Goal: Information Seeking & Learning: Check status

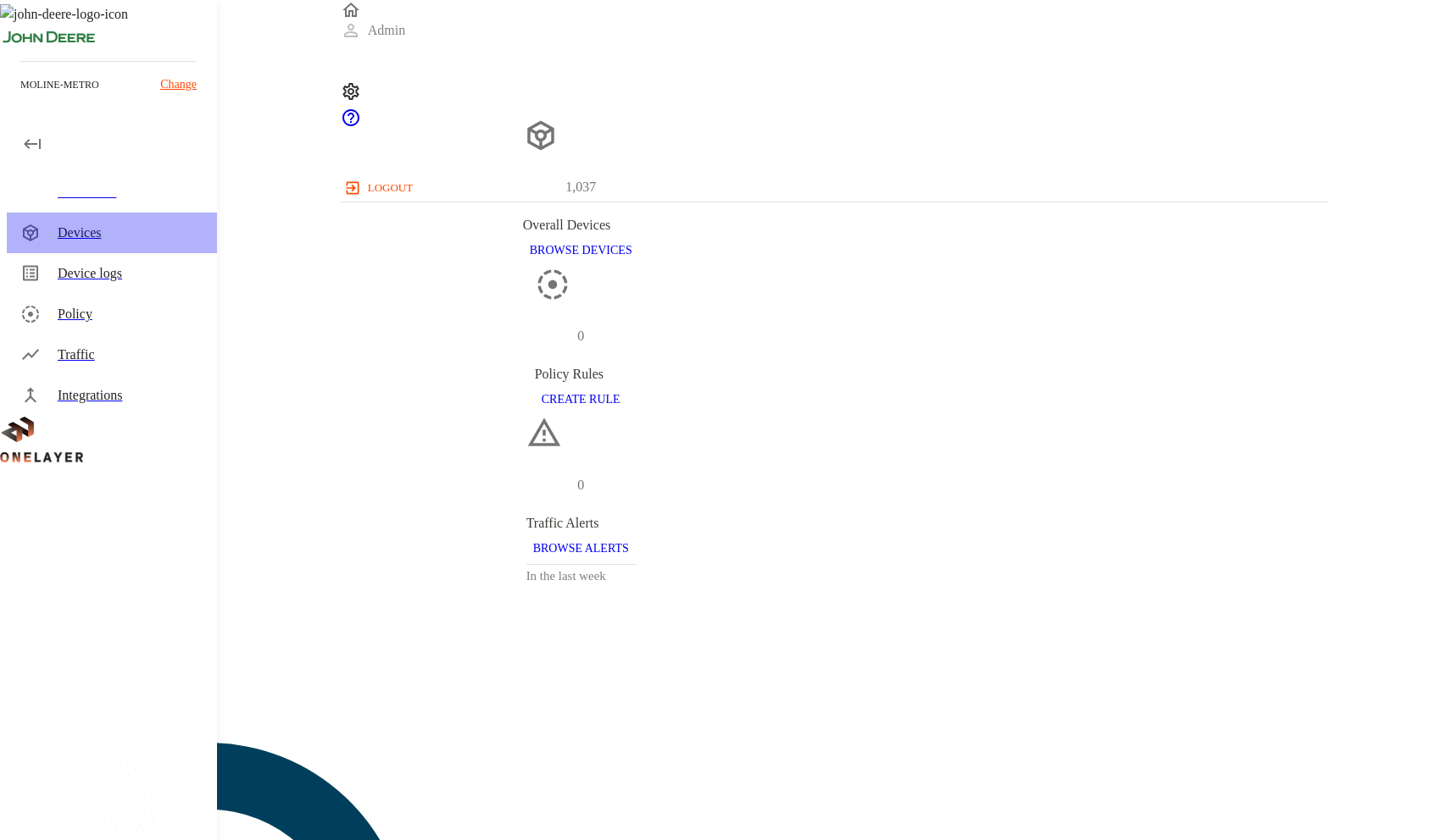
click at [115, 235] on div "Devices" at bounding box center [130, 233] width 146 height 20
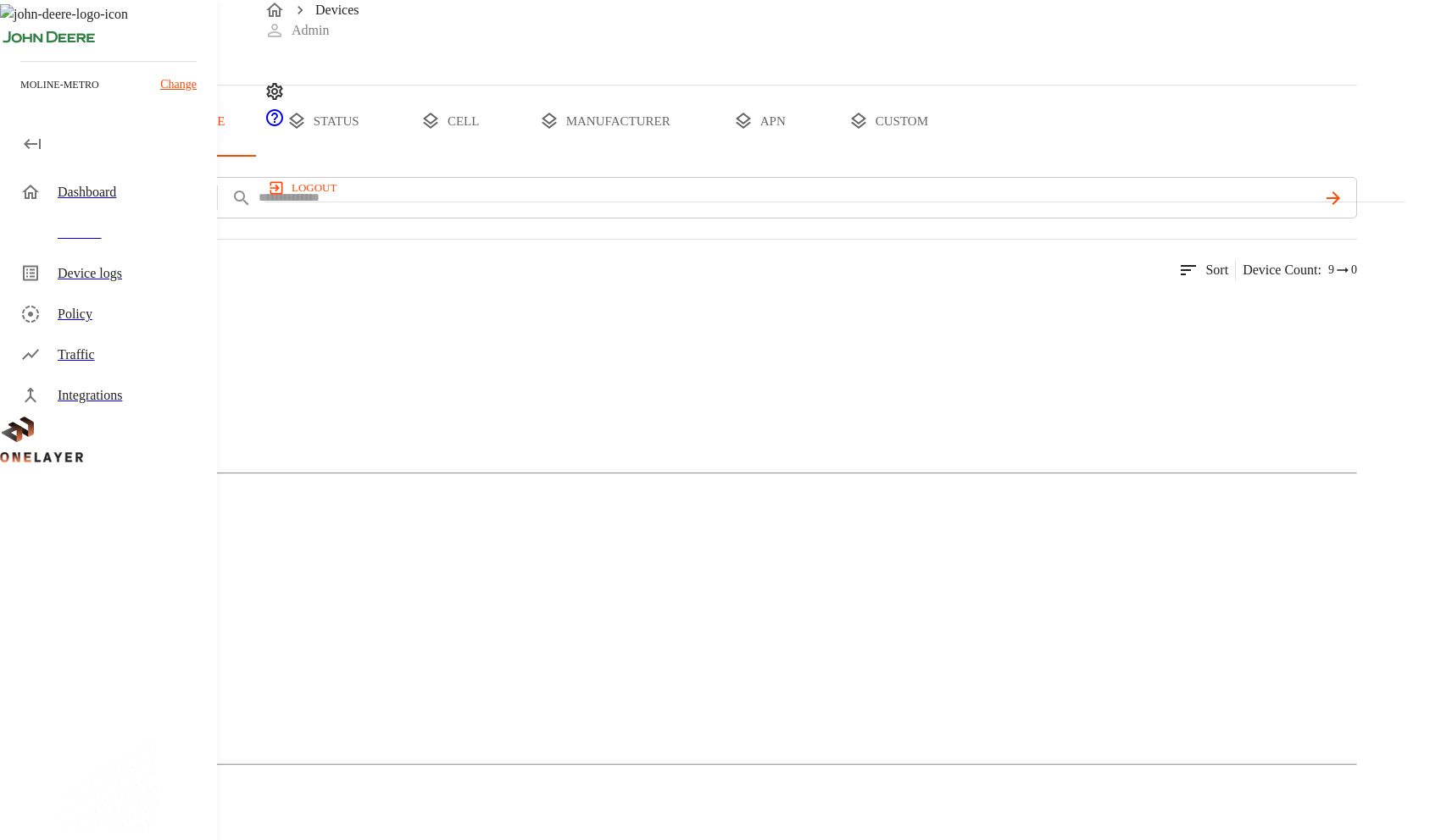
scroll to position [168, 0]
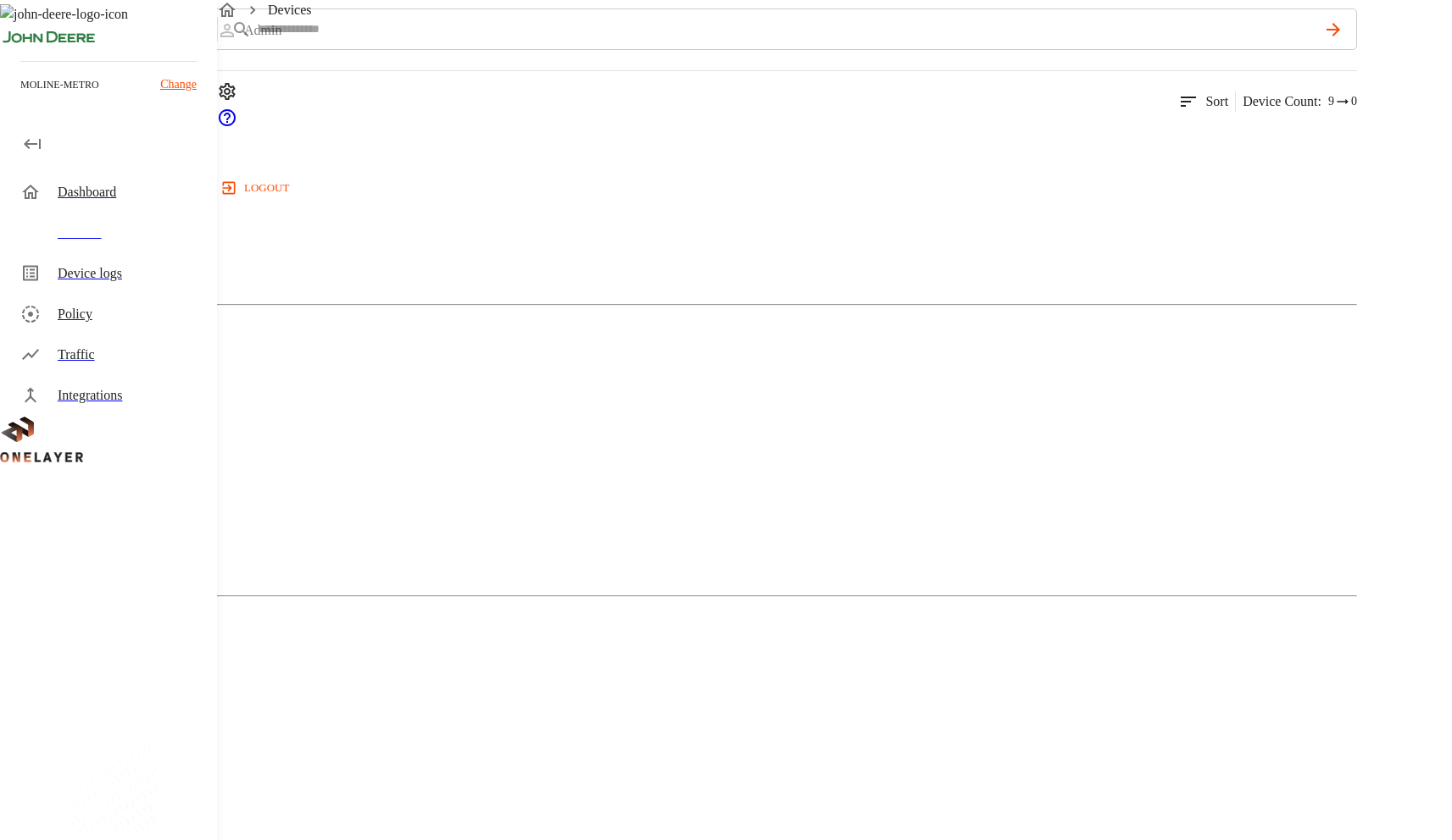
click at [115, 236] on div "Devices" at bounding box center [130, 233] width 146 height 20
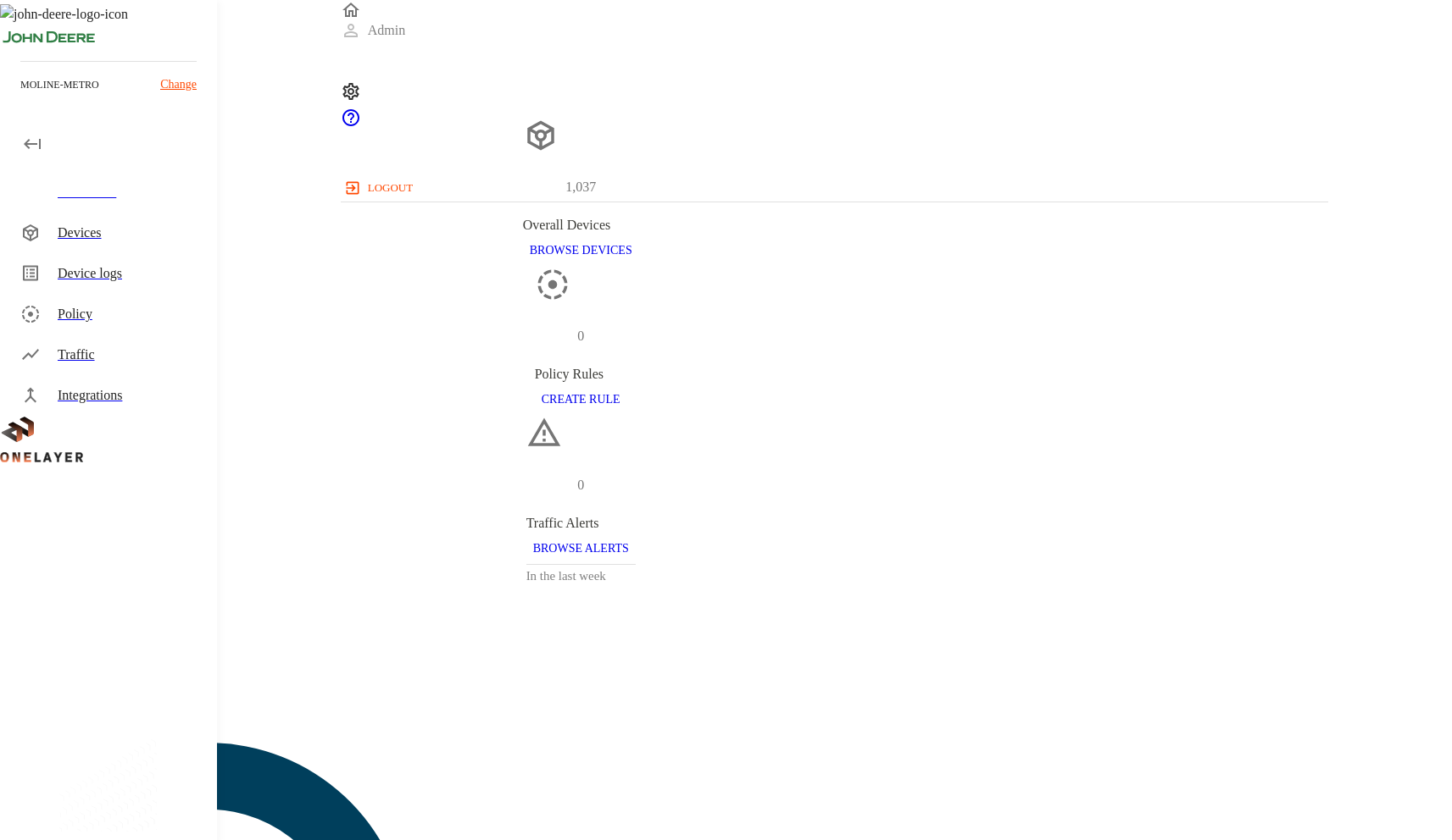
click at [94, 243] on div "Devices" at bounding box center [130, 233] width 146 height 20
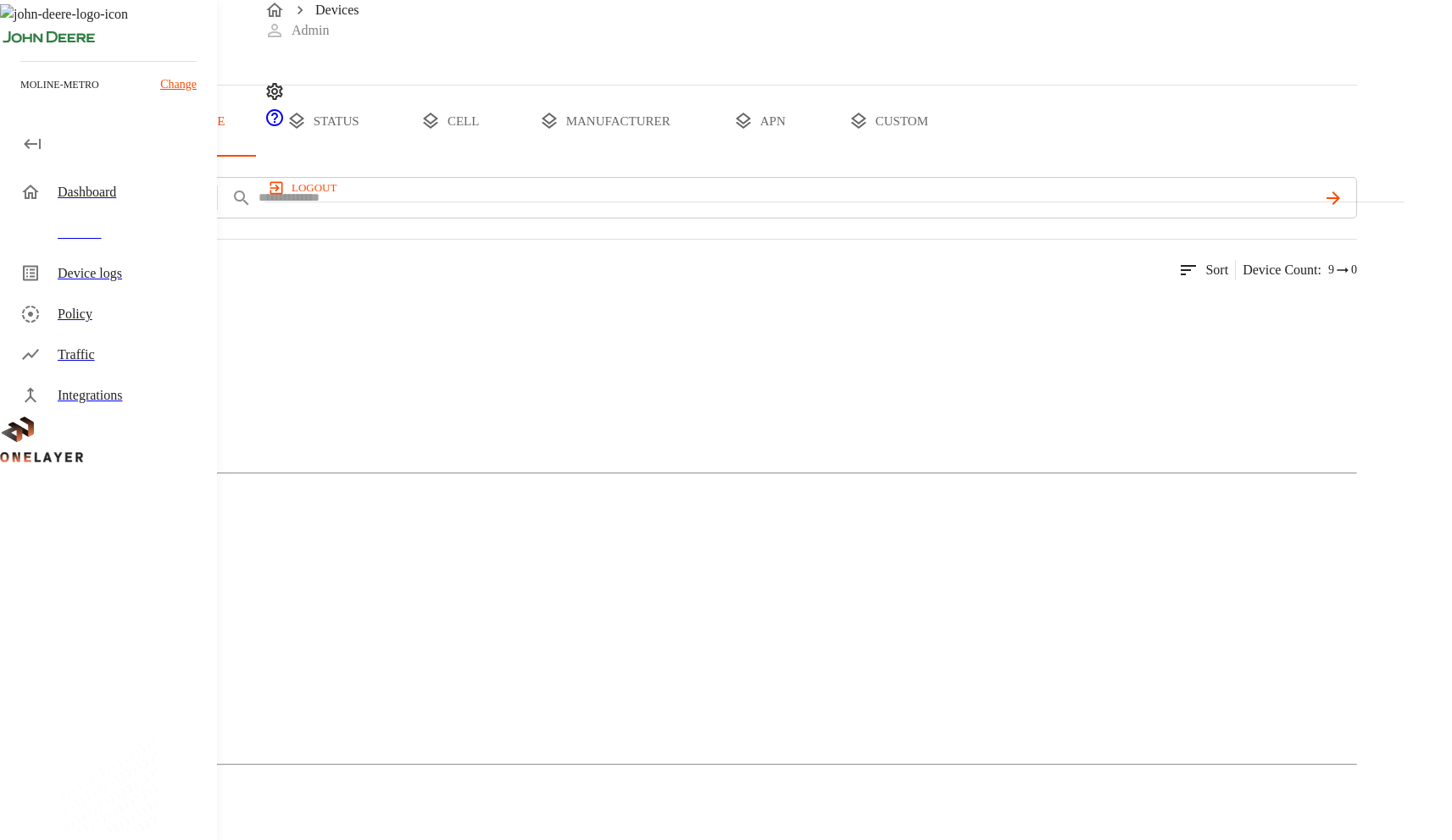
click at [387, 157] on button "status" at bounding box center [323, 121] width 127 height 72
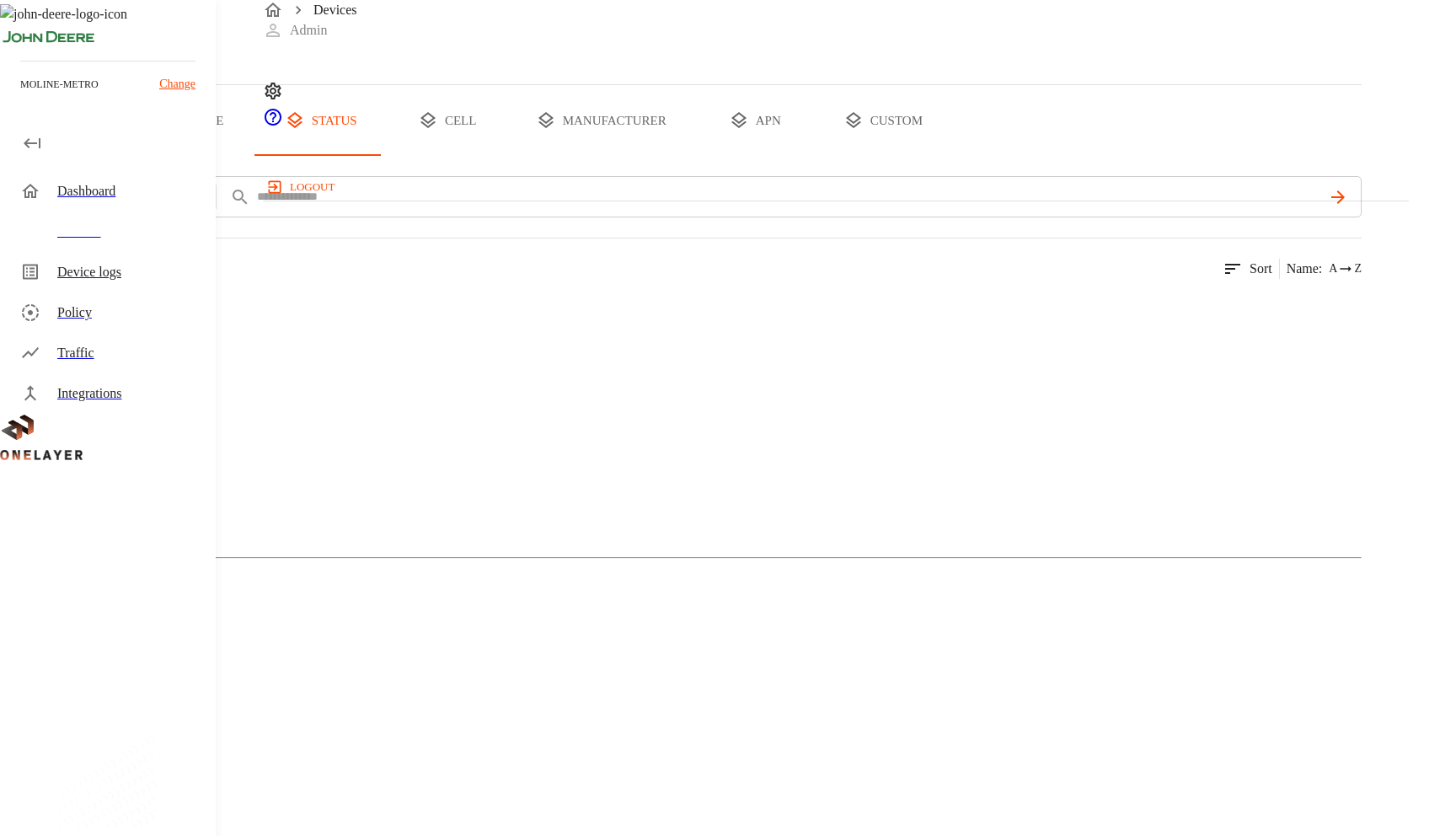
click at [393, 468] on div "Active 0 Devices 0 Models" at bounding box center [680, 456] width 1362 height 340
click at [135, 640] on icon at bounding box center [83, 690] width 101 height 101
click at [858, 66] on div "Devices" at bounding box center [680, 42] width 1362 height 84
click at [396, 474] on div "Active 0 Devices 0 Models" at bounding box center [680, 456] width 1362 height 340
drag, startPoint x: 820, startPoint y: 13, endPoint x: 830, endPoint y: 29, distance: 18.9
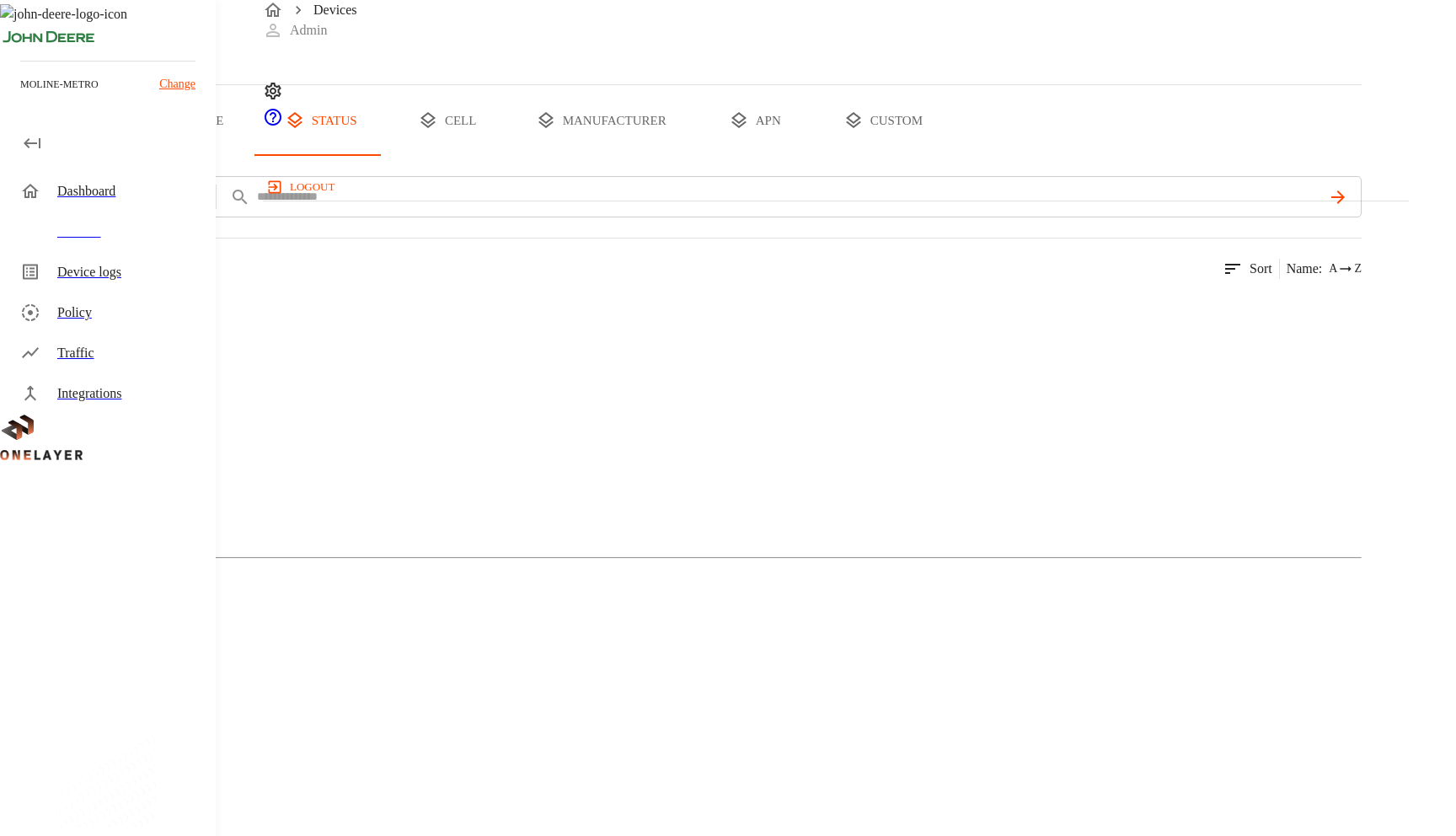
click at [820, 14] on div "Devices Admin logout" at bounding box center [836, 100] width 1146 height 201
click at [768, 84] on div "Devices" at bounding box center [680, 42] width 1362 height 84
click at [724, 20] on div "Devices Admin logout" at bounding box center [836, 100] width 1146 height 201
click at [135, 640] on icon at bounding box center [83, 690] width 101 height 101
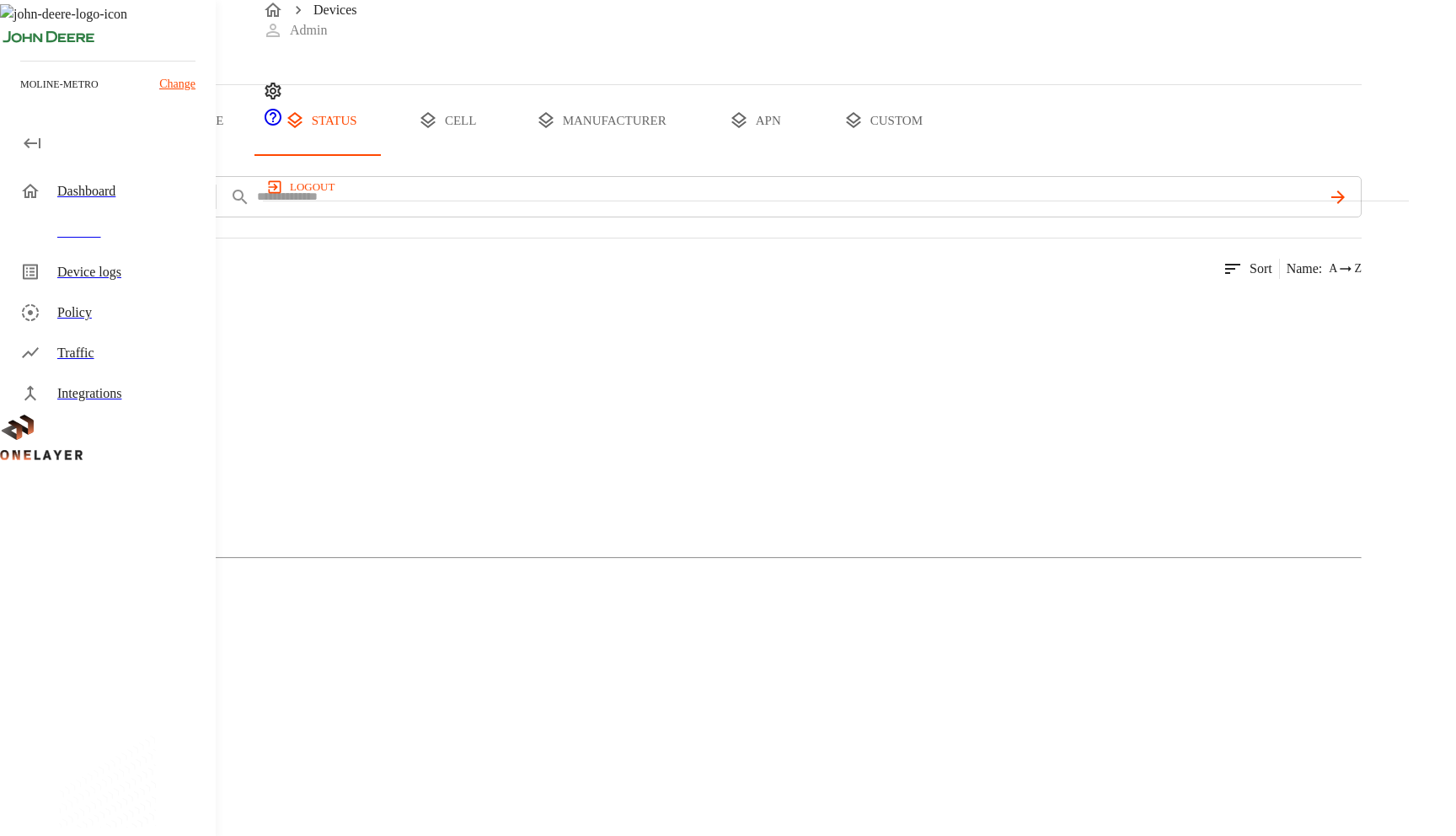
click at [386, 570] on div "Active 0 Devices 0 Models" at bounding box center [680, 456] width 1362 height 340
click at [258, 156] on button "type" at bounding box center [194, 120] width 127 height 71
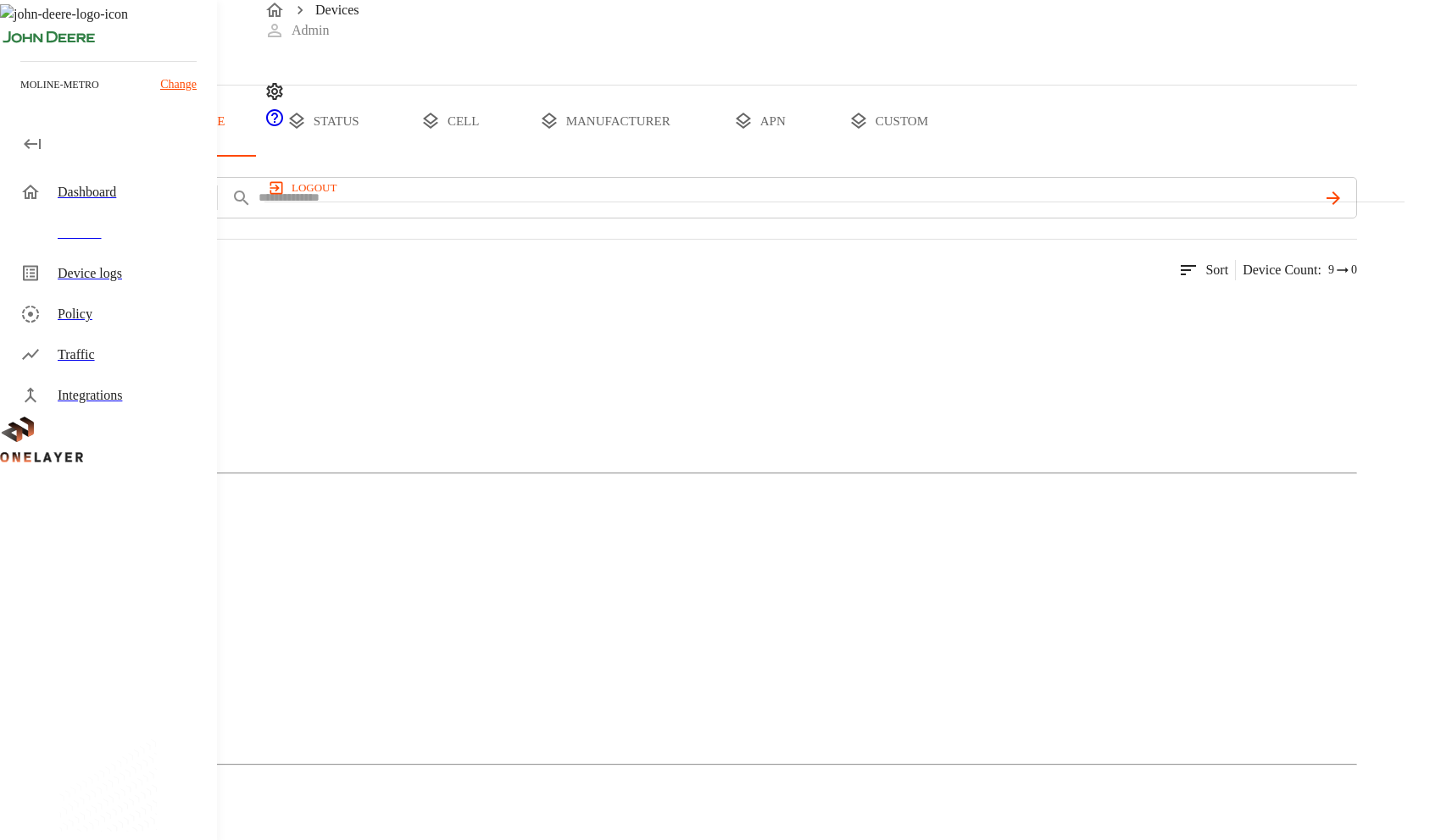
click at [132, 157] on button "all devices" at bounding box center [66, 121] width 132 height 72
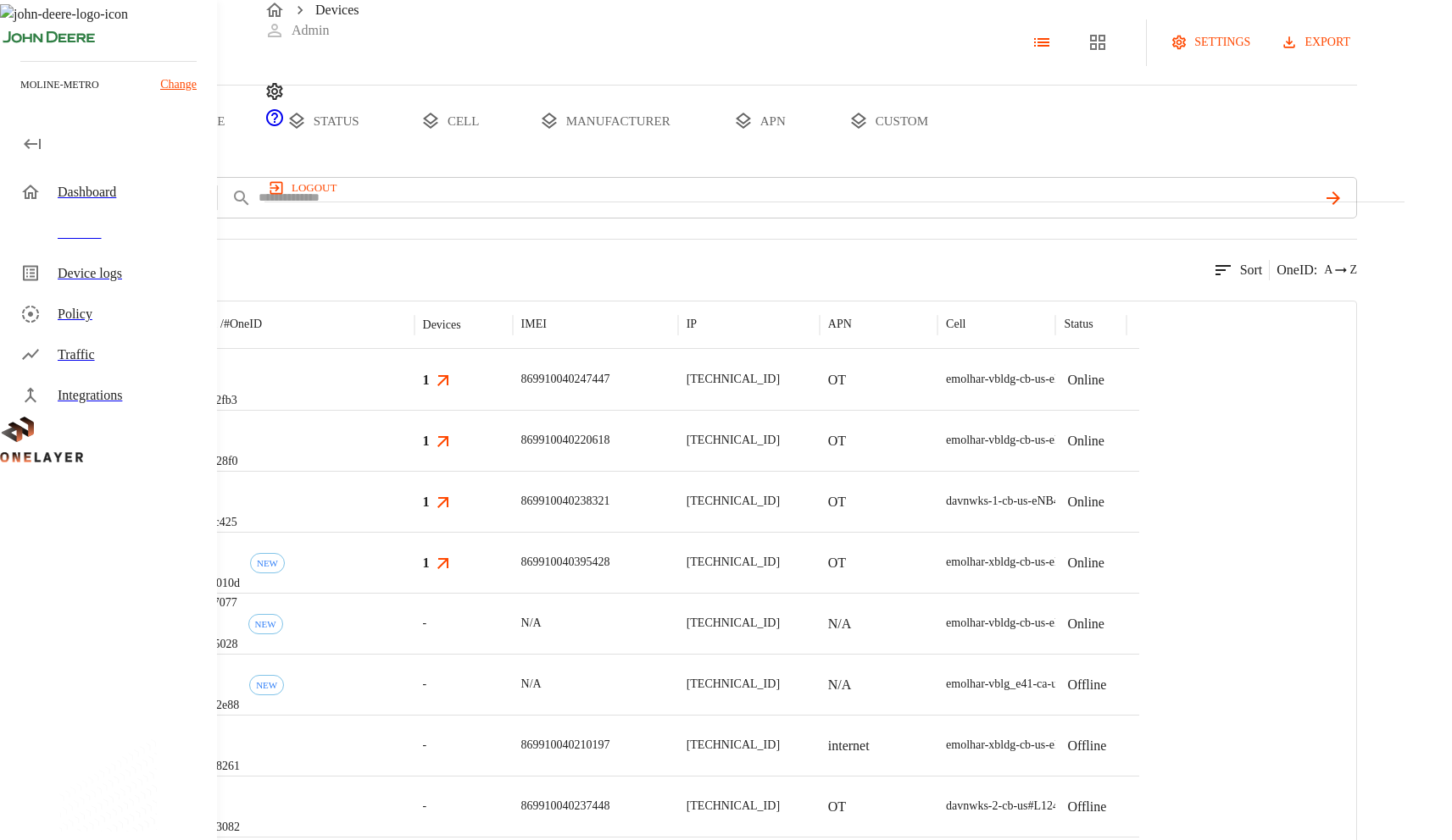
click at [187, 131] on icon "device tabs" at bounding box center [177, 121] width 20 height 20
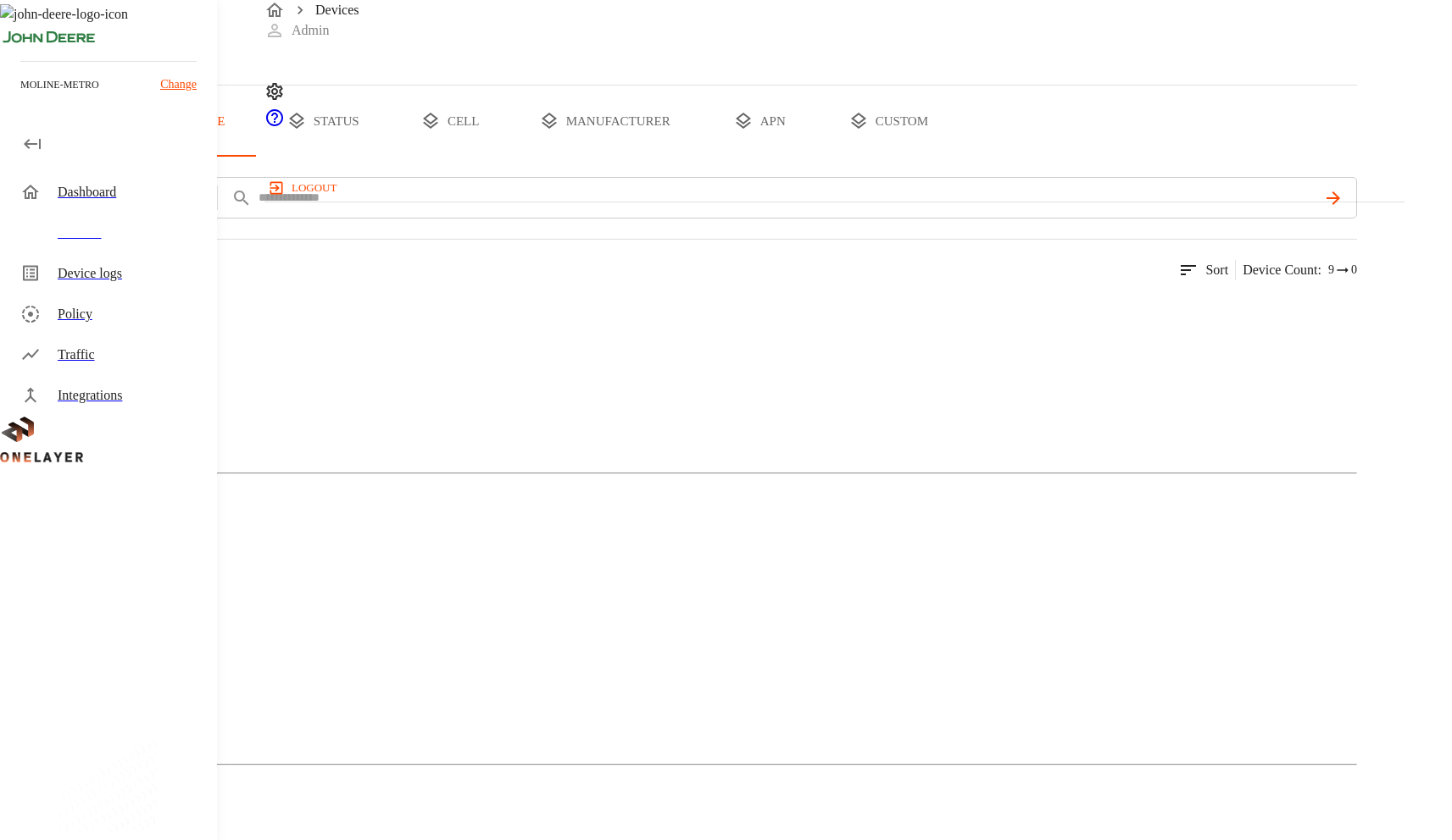
click at [387, 157] on button "status" at bounding box center [323, 121] width 127 height 72
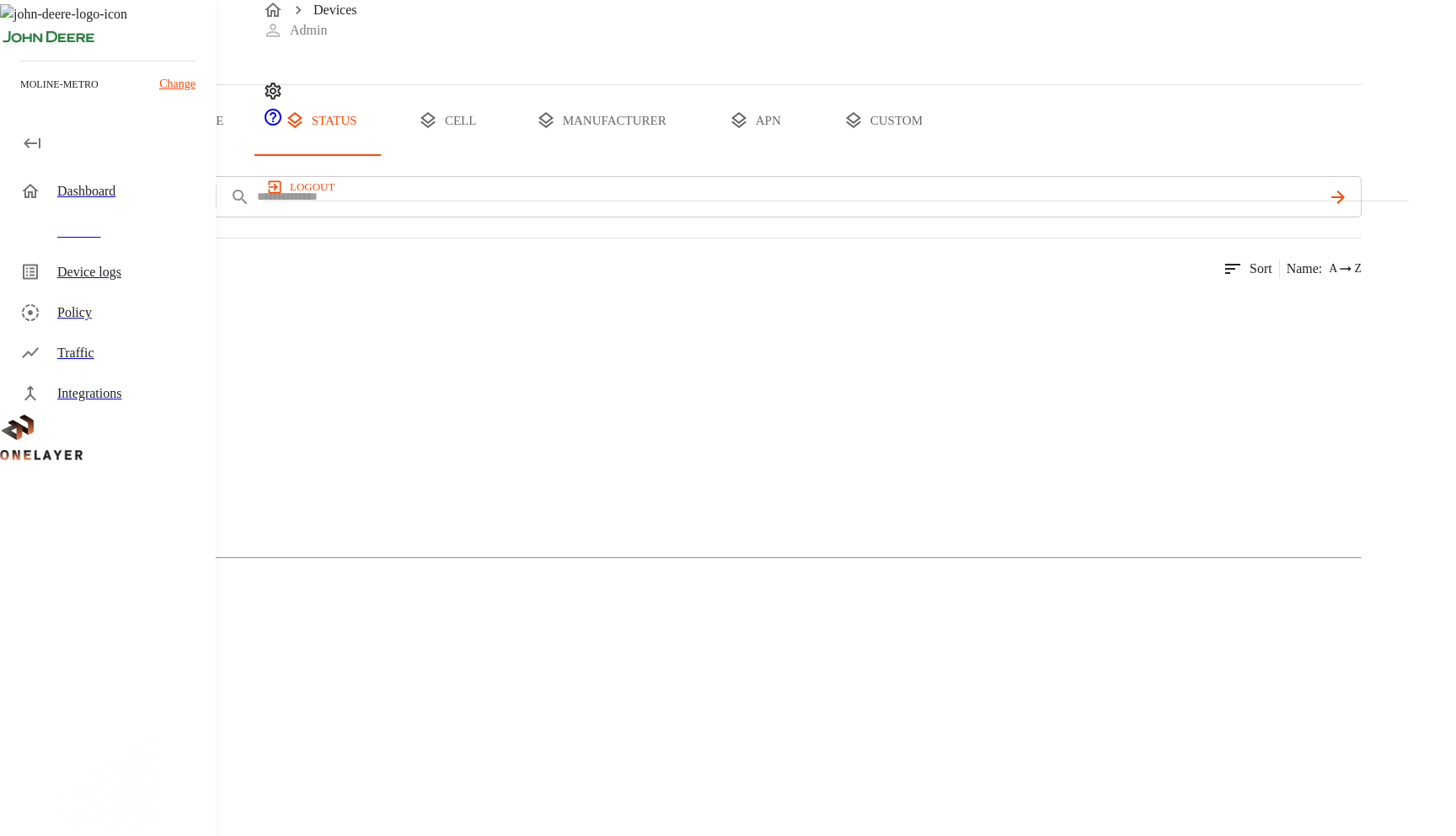
click at [258, 156] on button "type" at bounding box center [194, 120] width 127 height 71
click at [131, 156] on button "all devices" at bounding box center [66, 120] width 131 height 71
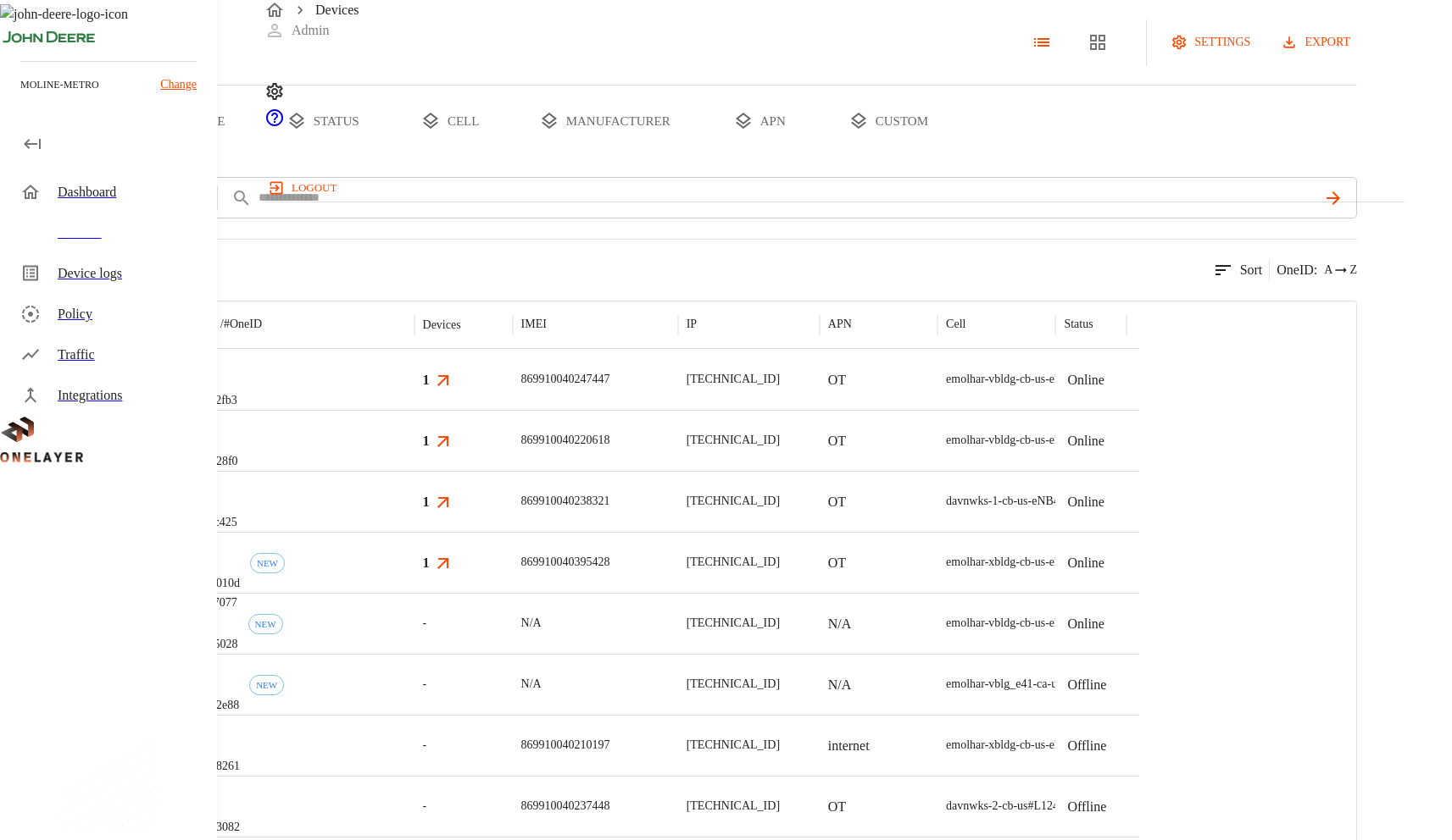
click at [415, 410] on div "eCell #002c2fb3" at bounding box center [296, 380] width 236 height 61
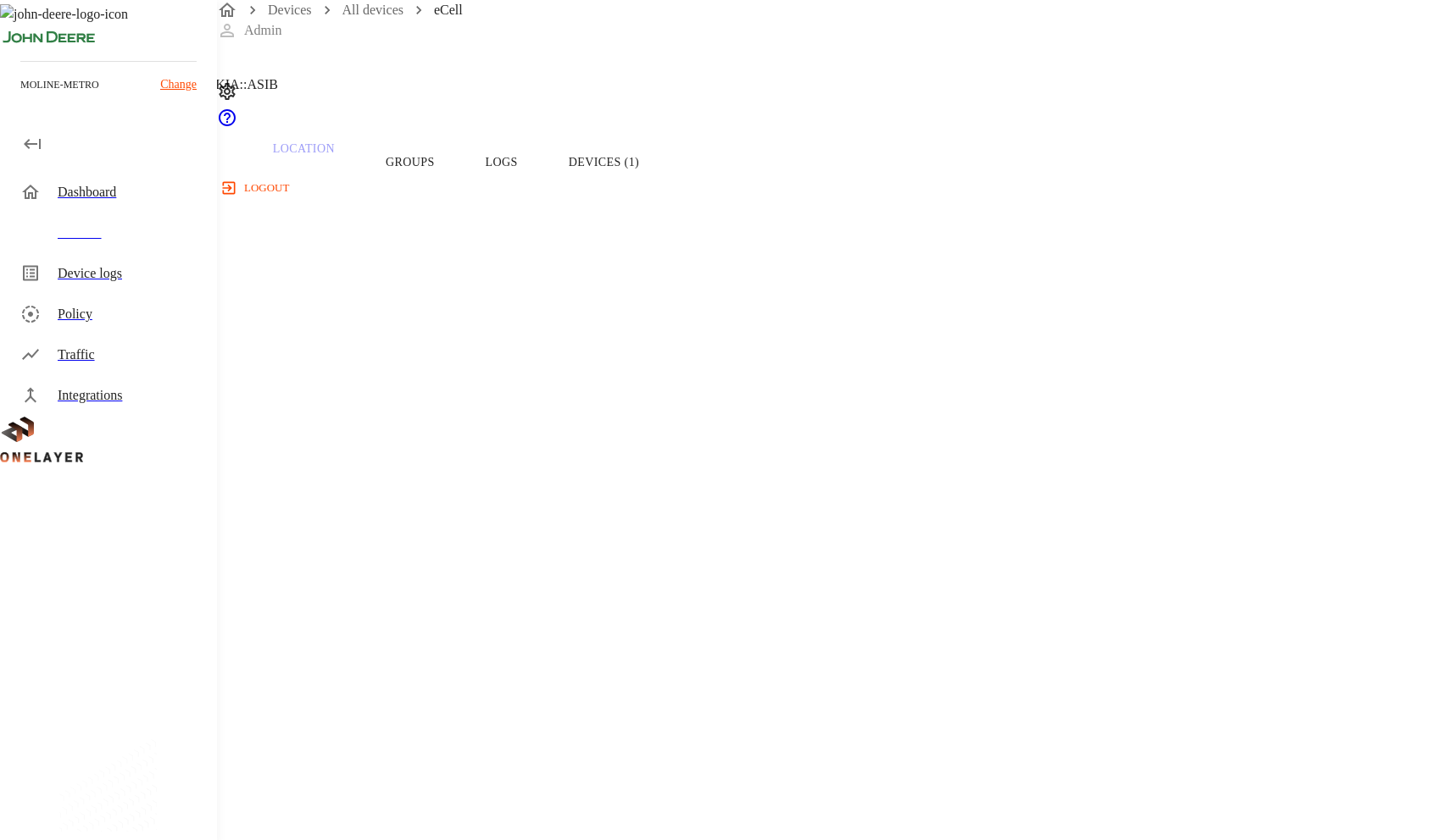
scroll to position [640, 0]
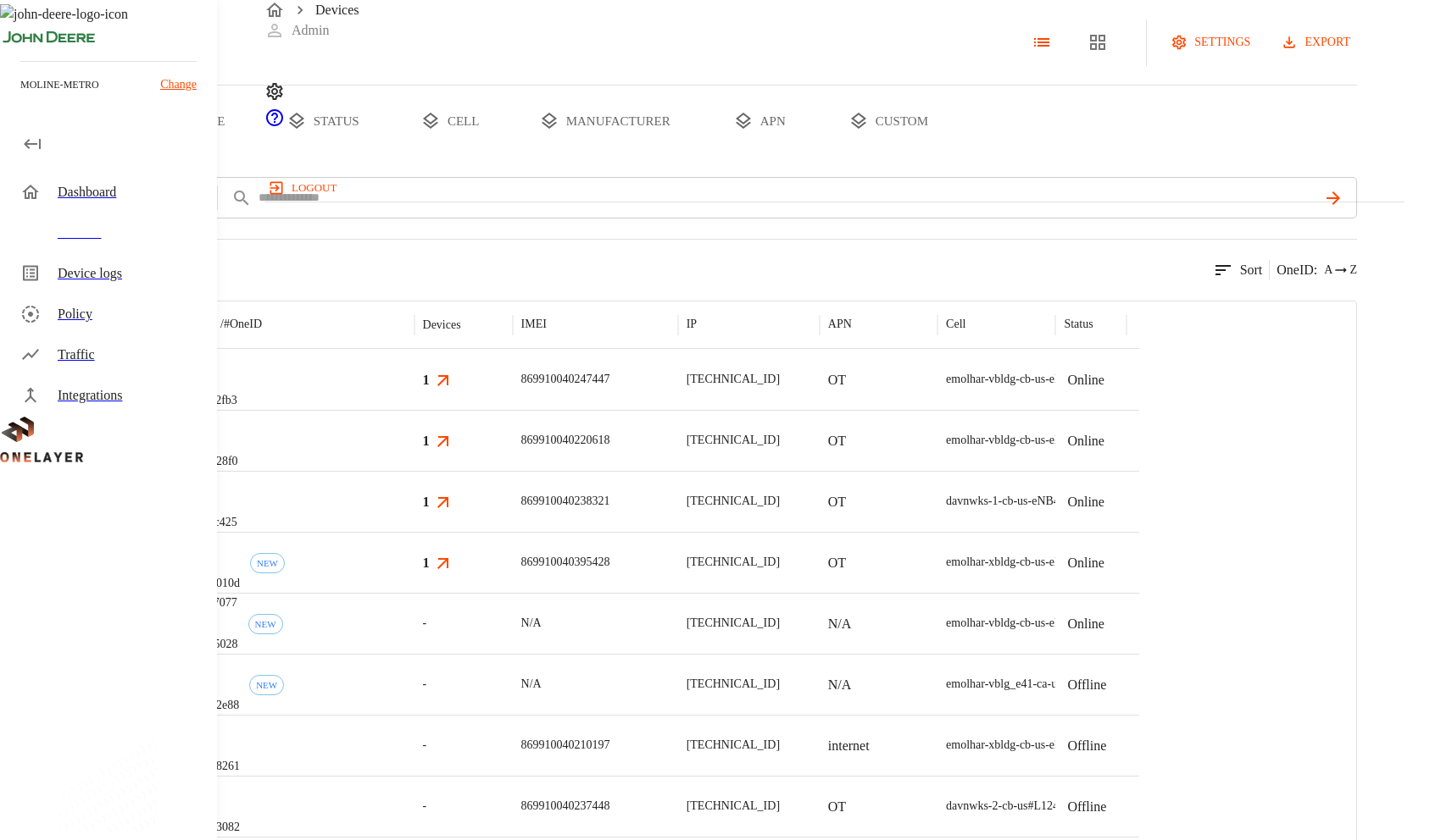
click at [415, 410] on div "eCell #002c2fb3" at bounding box center [296, 380] width 236 height 61
click at [415, 532] on div "eCell #00bfc425" at bounding box center [296, 502] width 236 height 61
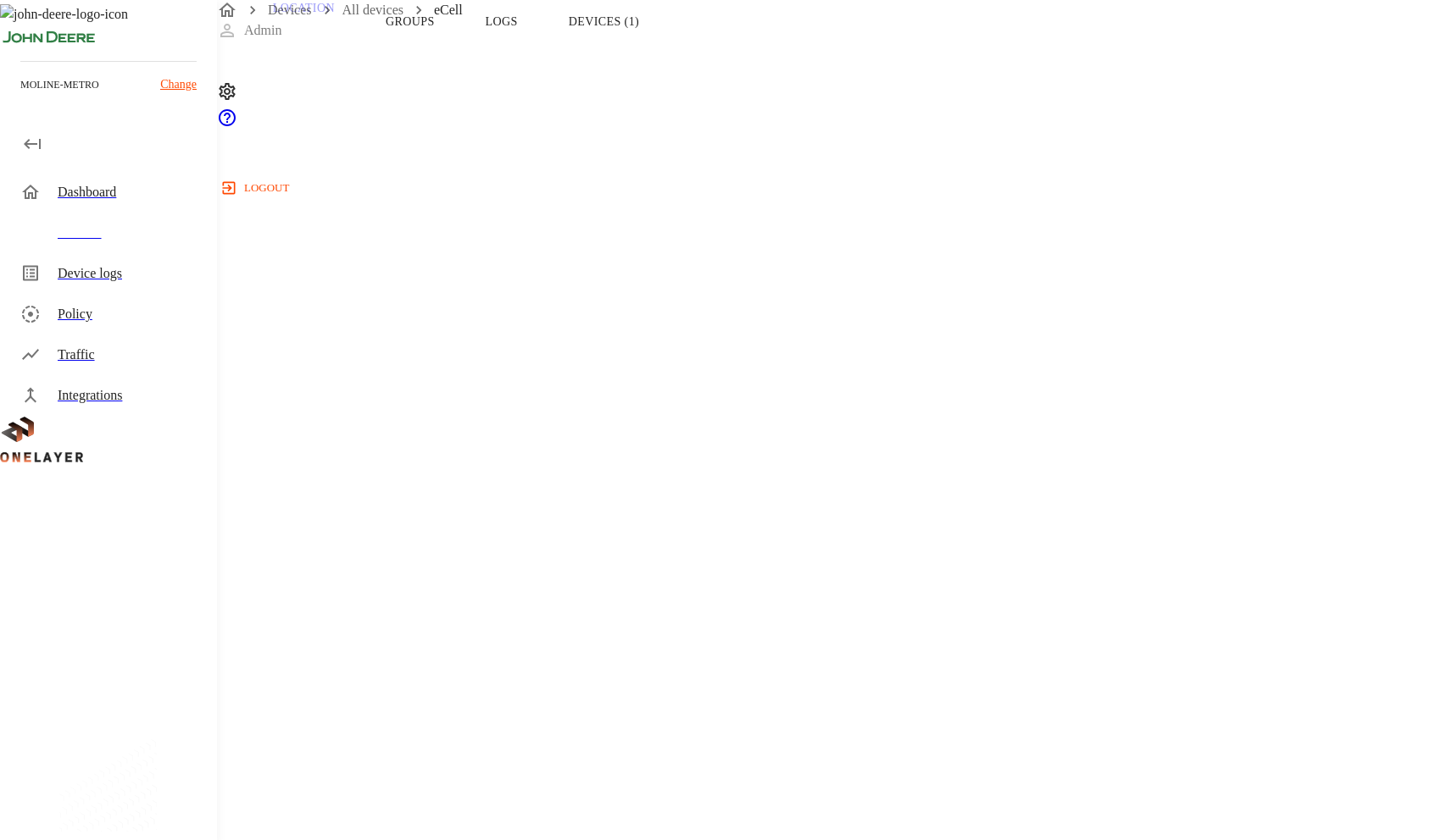
scroll to position [263, 0]
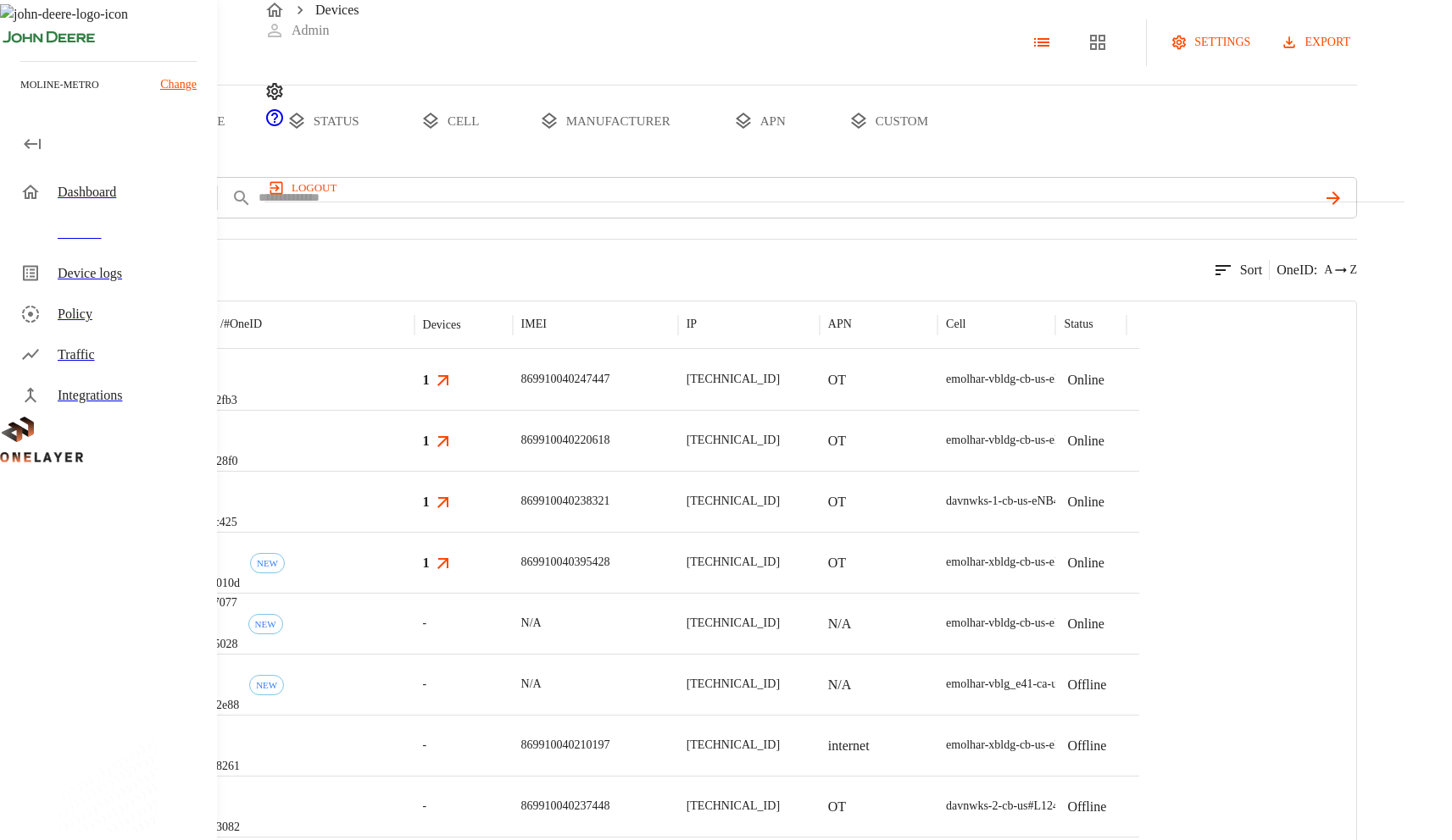
click at [415, 532] on div "eCell #00bfc425" at bounding box center [296, 502] width 236 height 61
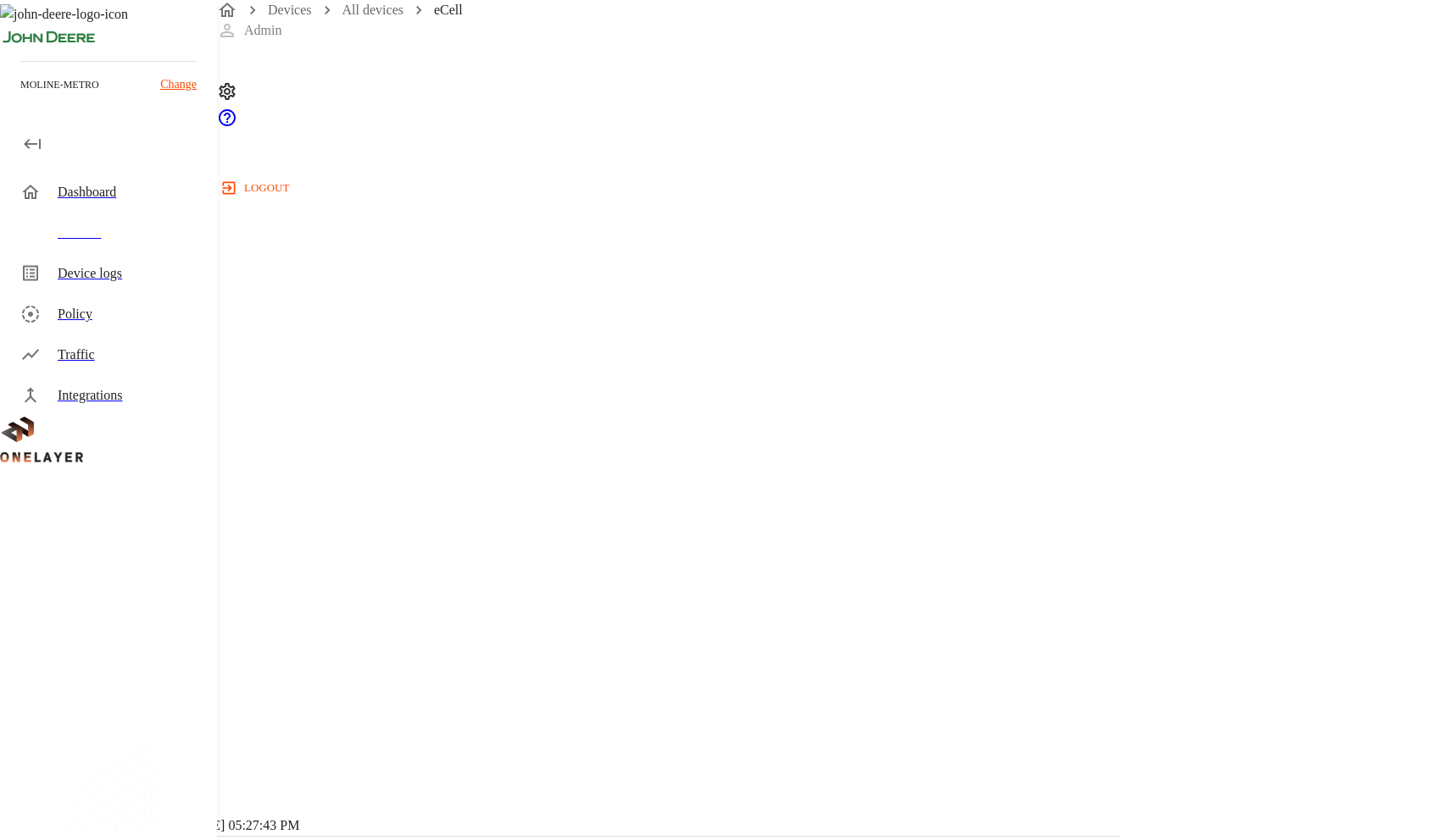
scroll to position [331, 0]
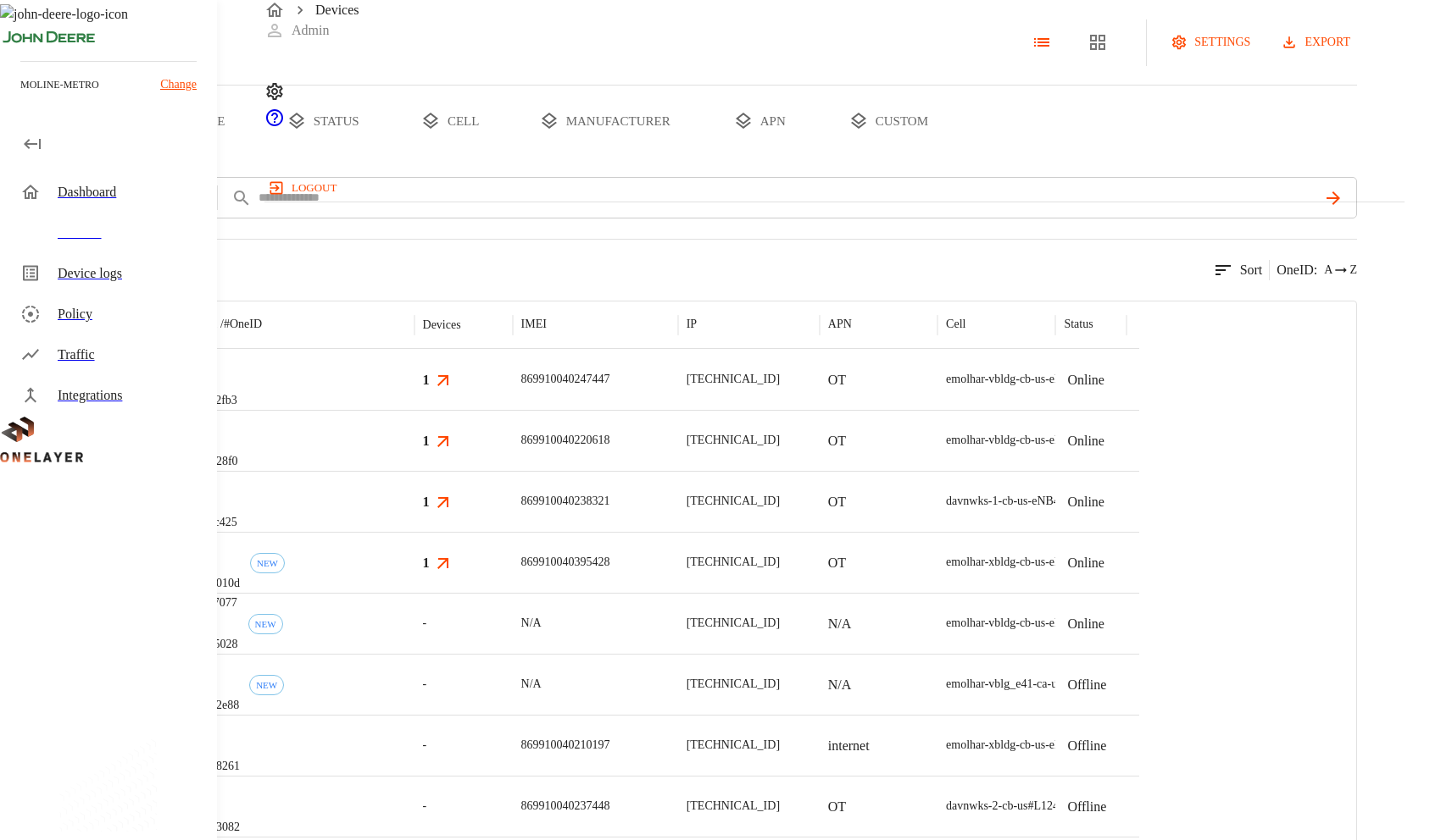
click at [876, 10] on div "Devices Admin logout" at bounding box center [834, 100] width 1140 height 202
click at [387, 157] on button "status" at bounding box center [323, 121] width 127 height 72
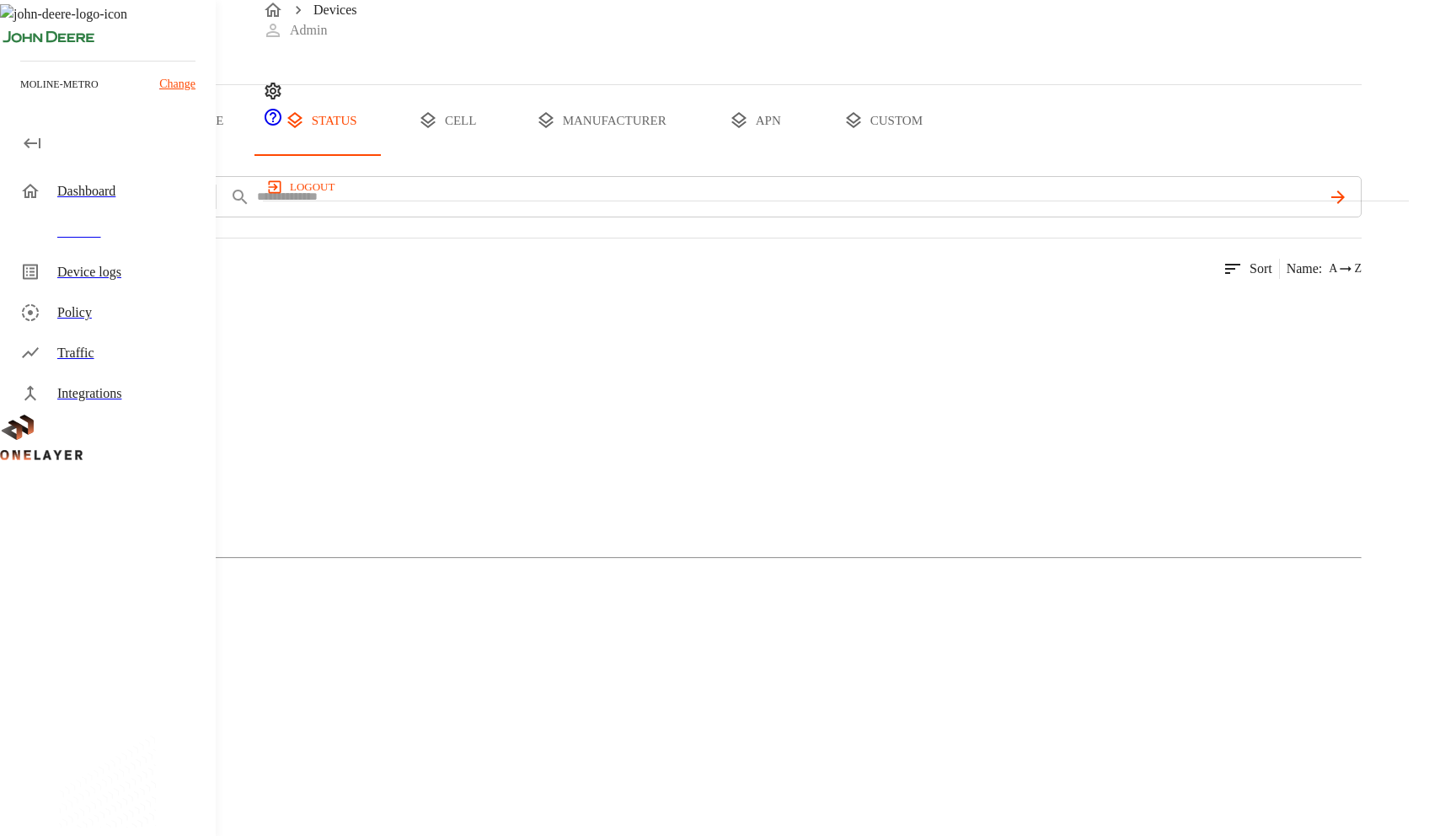
click at [647, 83] on div "Devices" at bounding box center [680, 42] width 1362 height 84
click at [667, 84] on div "Devices" at bounding box center [680, 42] width 1362 height 84
click at [81, 242] on div "Devices" at bounding box center [111, 232] width 209 height 41
click at [131, 156] on button "all devices" at bounding box center [66, 120] width 131 height 71
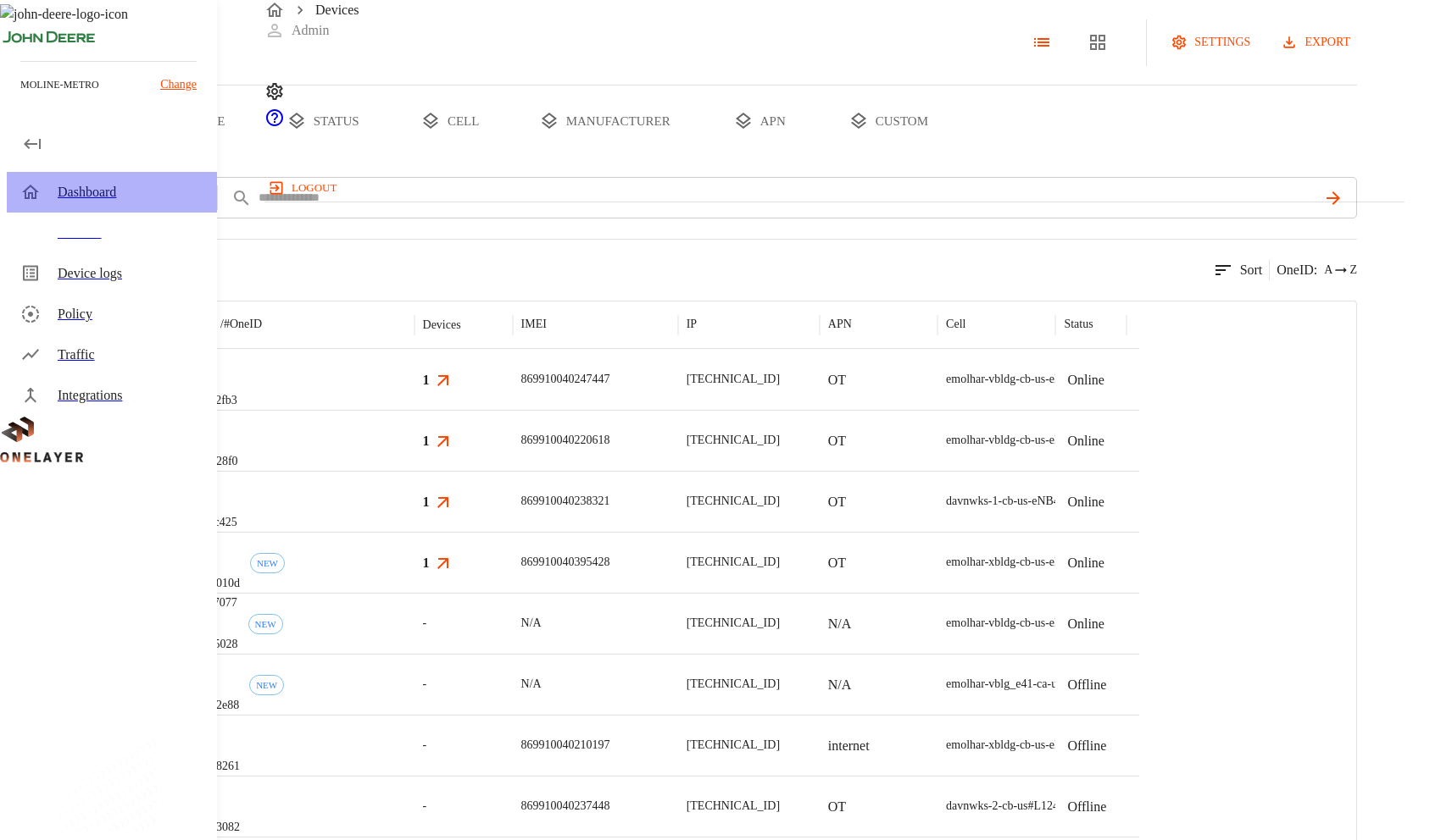
click at [144, 207] on div "Dashboard" at bounding box center [112, 192] width 210 height 41
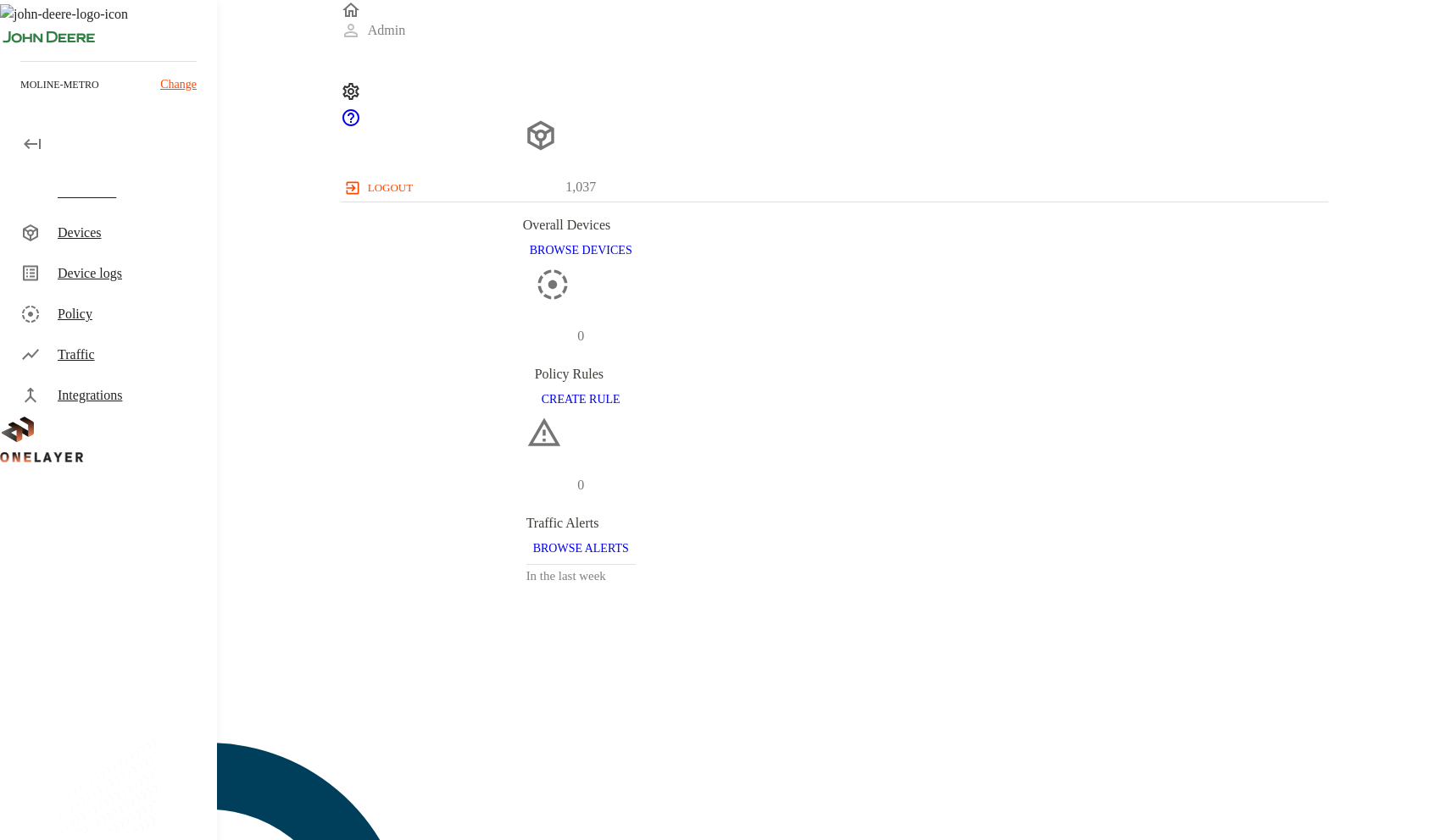
click at [158, 236] on div "Devices" at bounding box center [130, 233] width 146 height 20
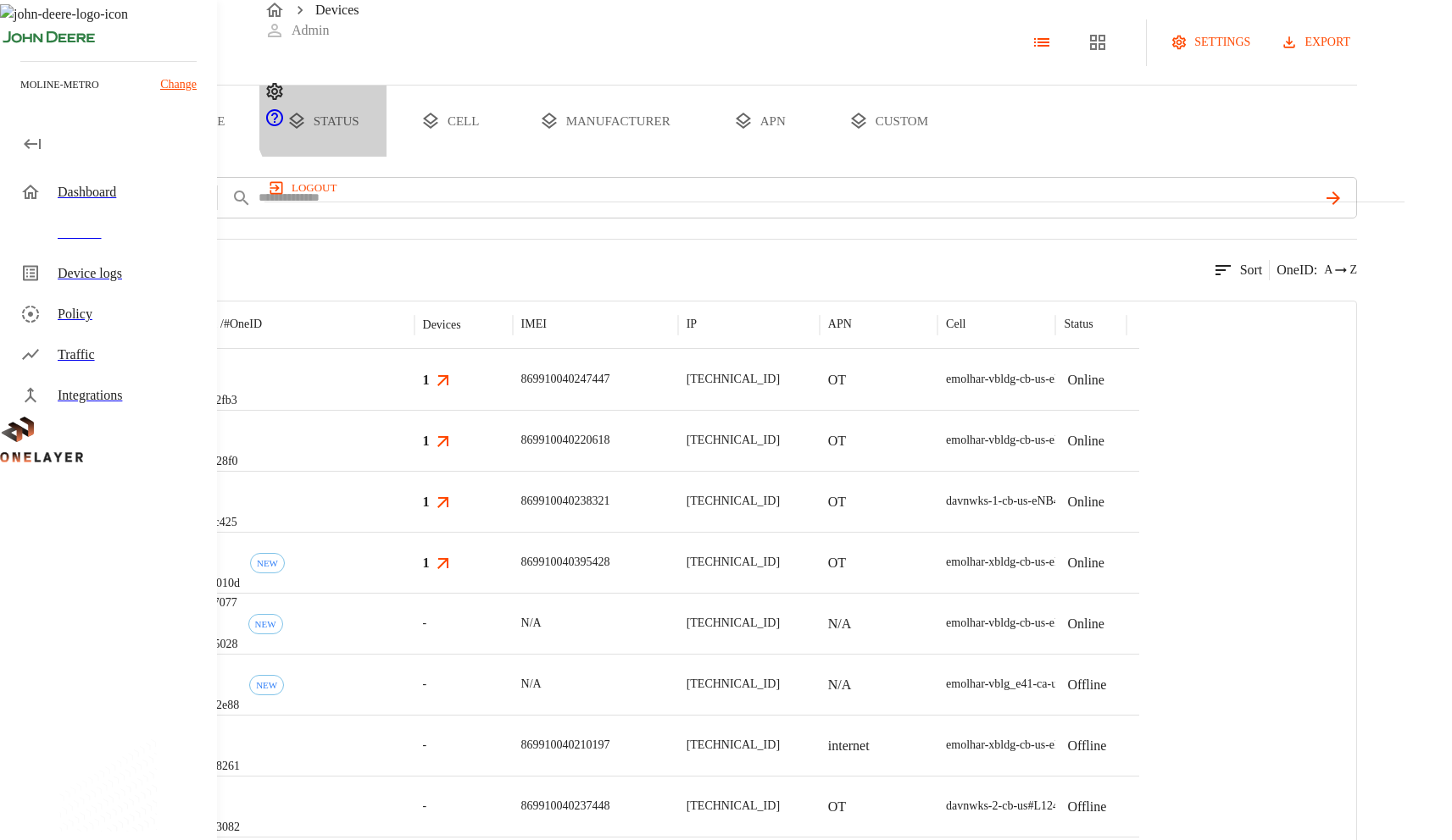
click at [387, 157] on button "status" at bounding box center [323, 121] width 127 height 72
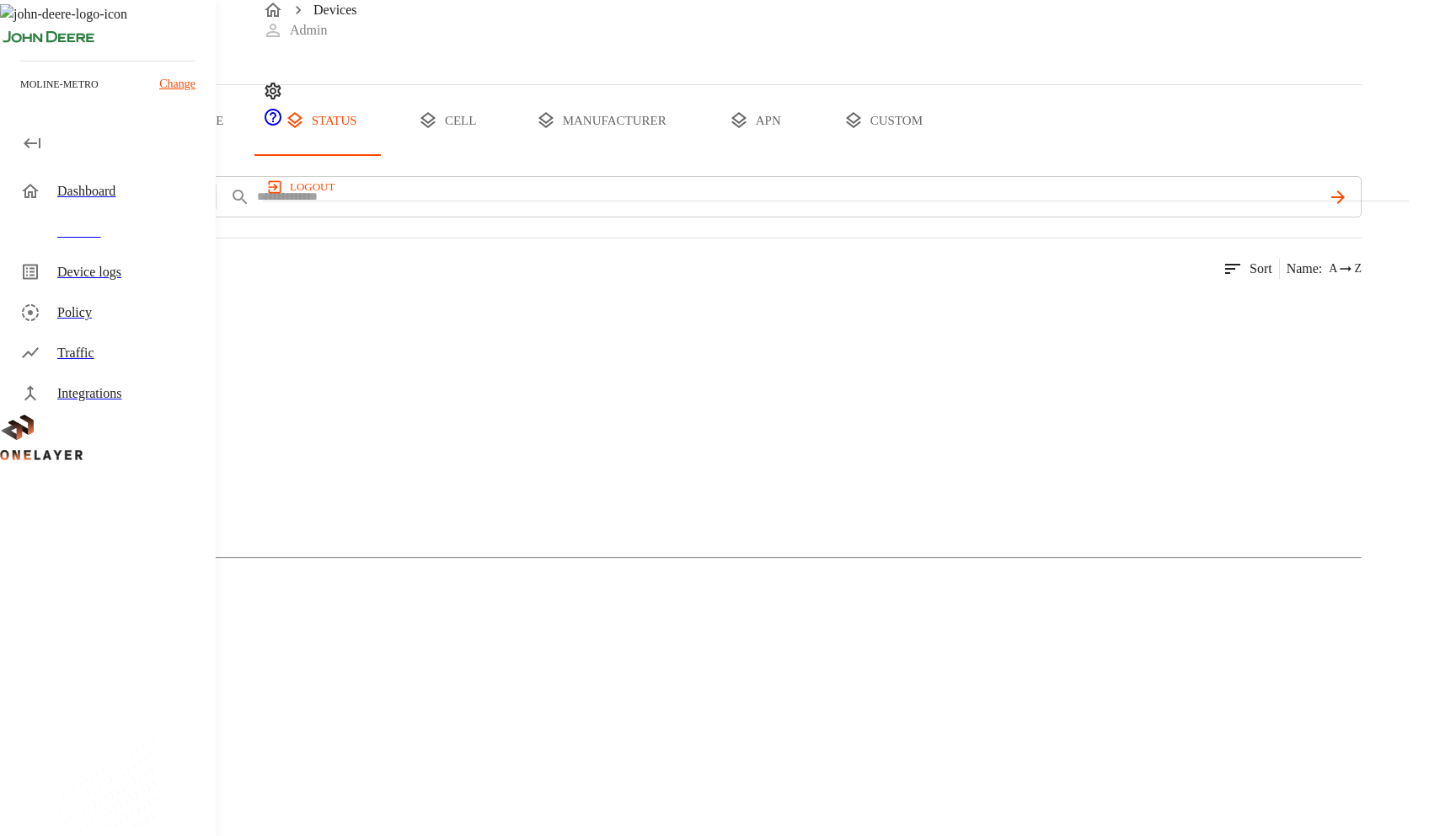
click at [756, 60] on div "Devices Admin logout" at bounding box center [836, 100] width 1146 height 201
click at [258, 156] on button "type" at bounding box center [194, 120] width 127 height 71
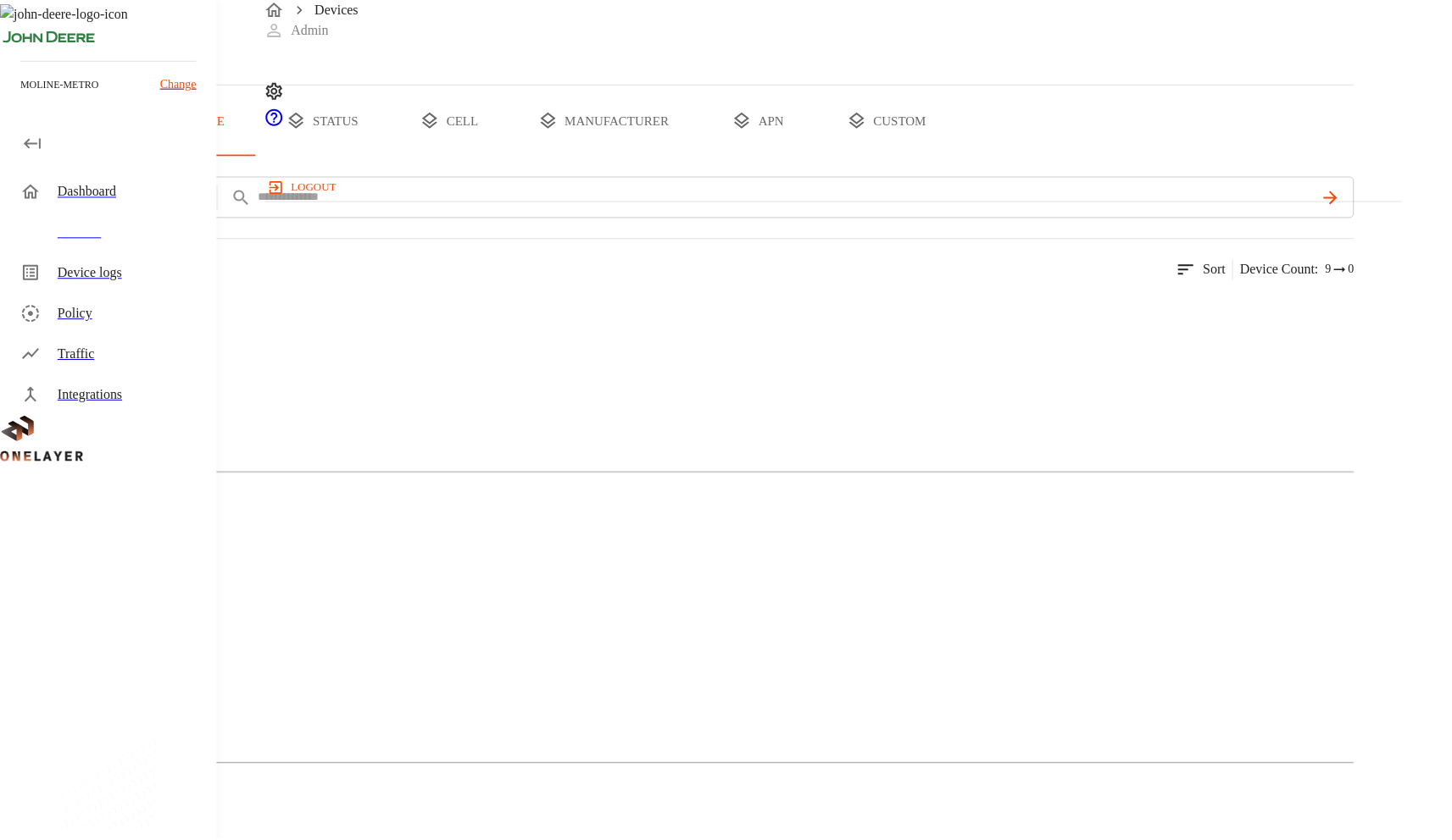
click at [304, 129] on icon "device tabs" at bounding box center [297, 120] width 15 height 16
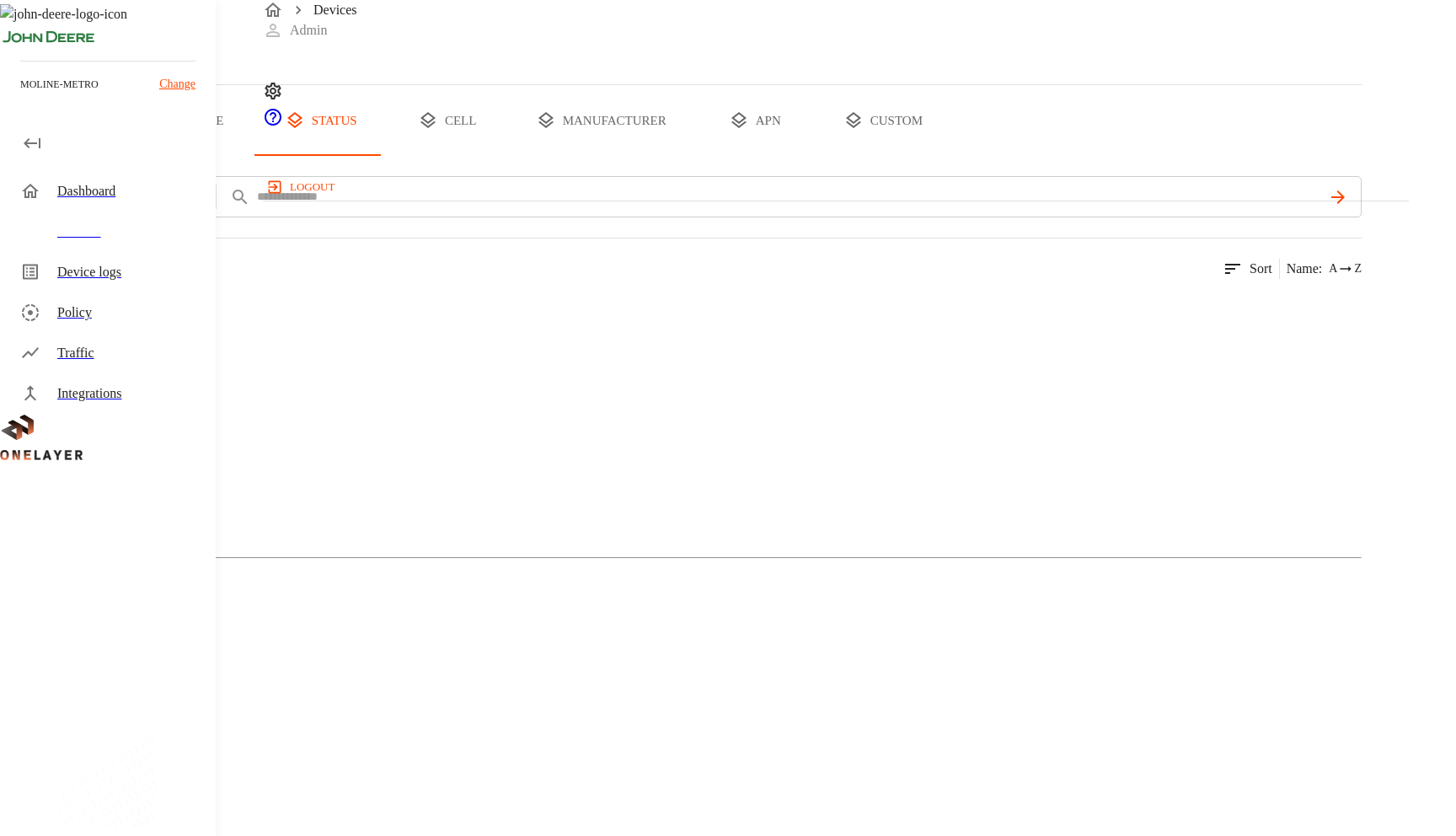
click at [135, 406] on figure at bounding box center [83, 353] width 101 height 107
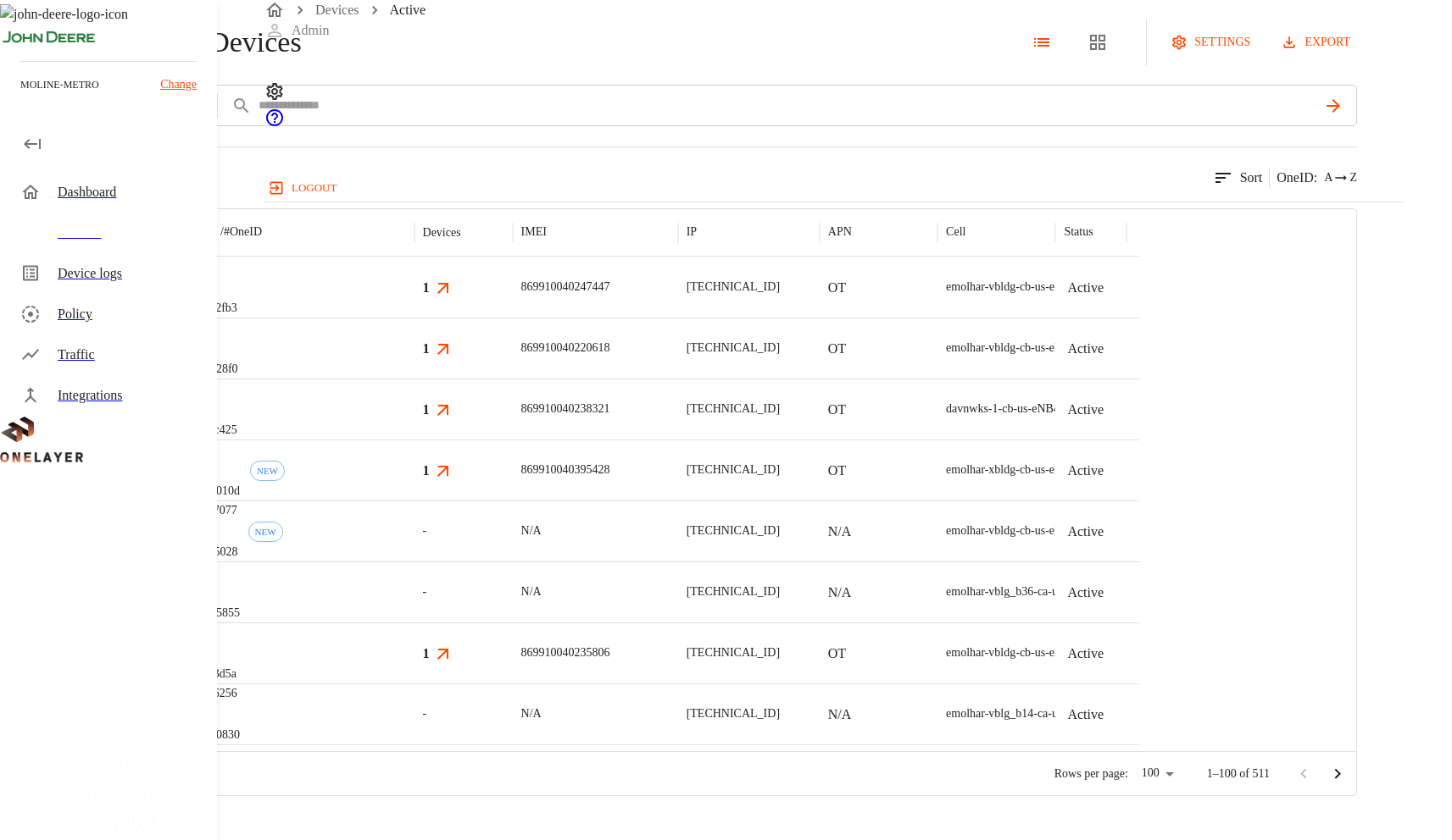
click at [745, 188] on div "511 results match your criteria. Sort OneID : A Z" at bounding box center [679, 167] width 1357 height 42
click at [19, 52] on icon at bounding box center [9, 43] width 19 height 19
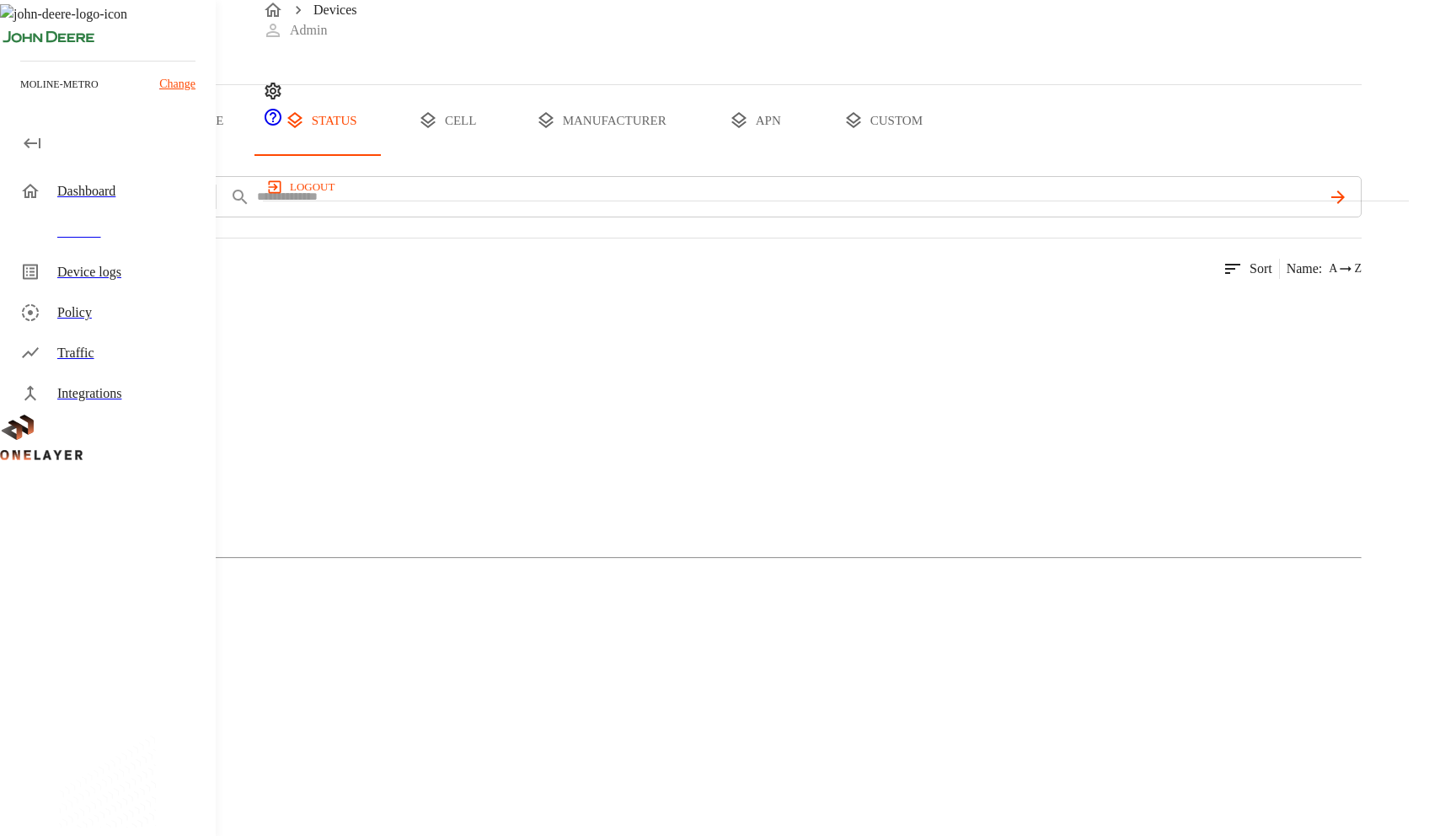
click at [278, 17] on icon "breadcrumb" at bounding box center [273, 9] width 17 height 14
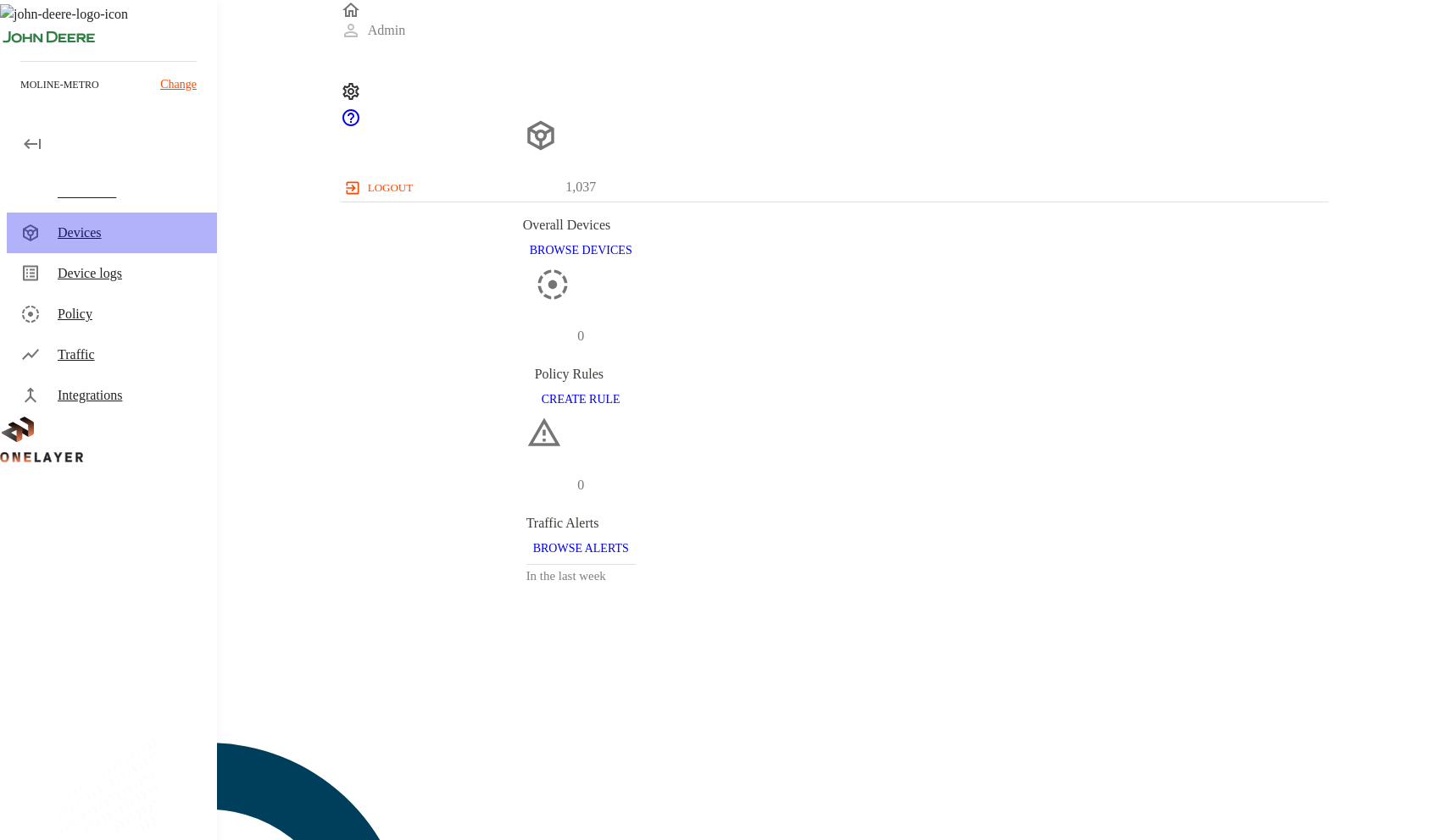
click at [106, 241] on div "Devices" at bounding box center [130, 233] width 146 height 20
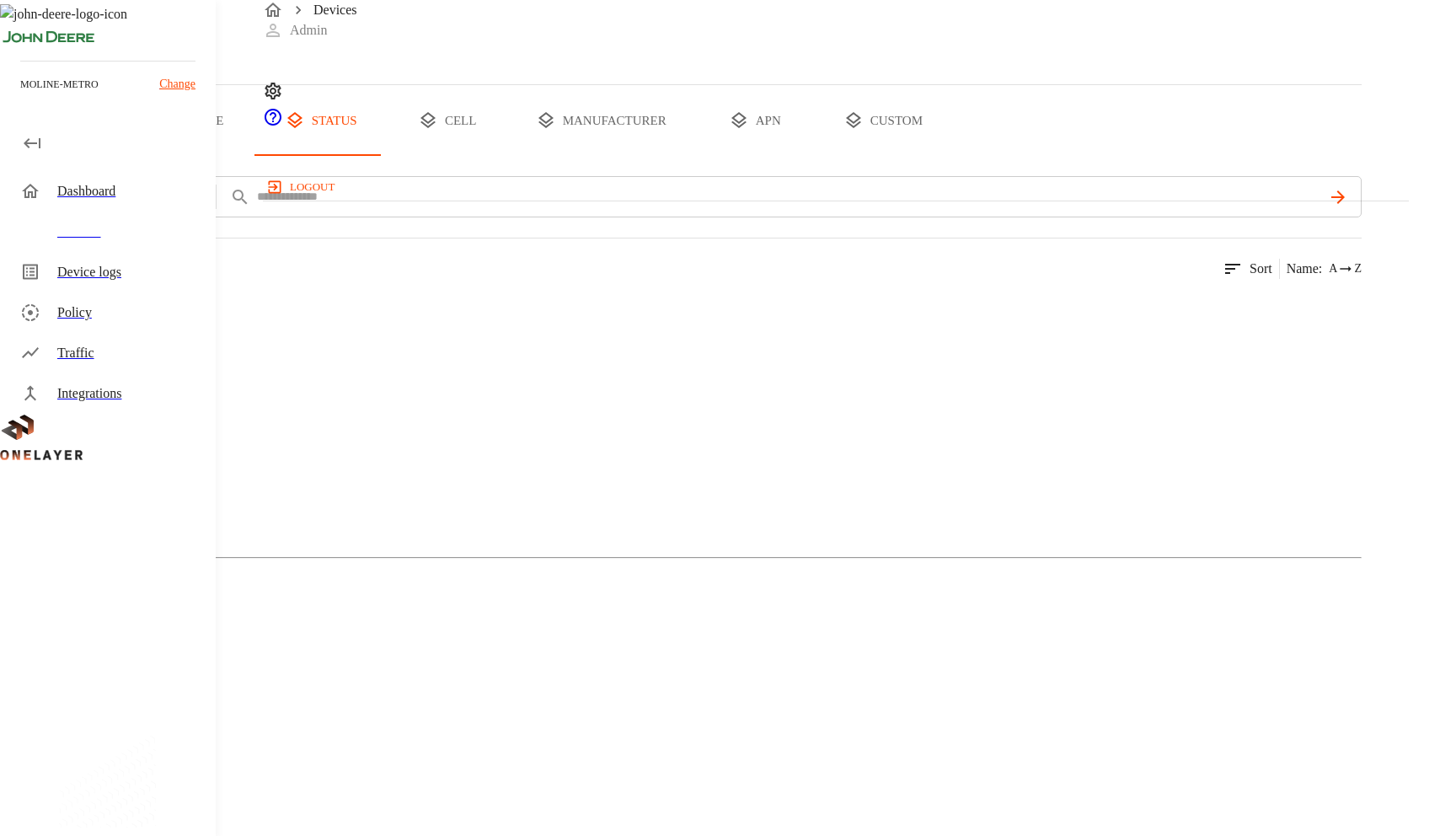
click at [135, 400] on icon at bounding box center [83, 350] width 101 height 101
click at [135, 406] on figure at bounding box center [83, 353] width 101 height 107
click at [135, 400] on icon at bounding box center [83, 350] width 101 height 101
click at [128, 395] on circle at bounding box center [85, 350] width 89 height 89
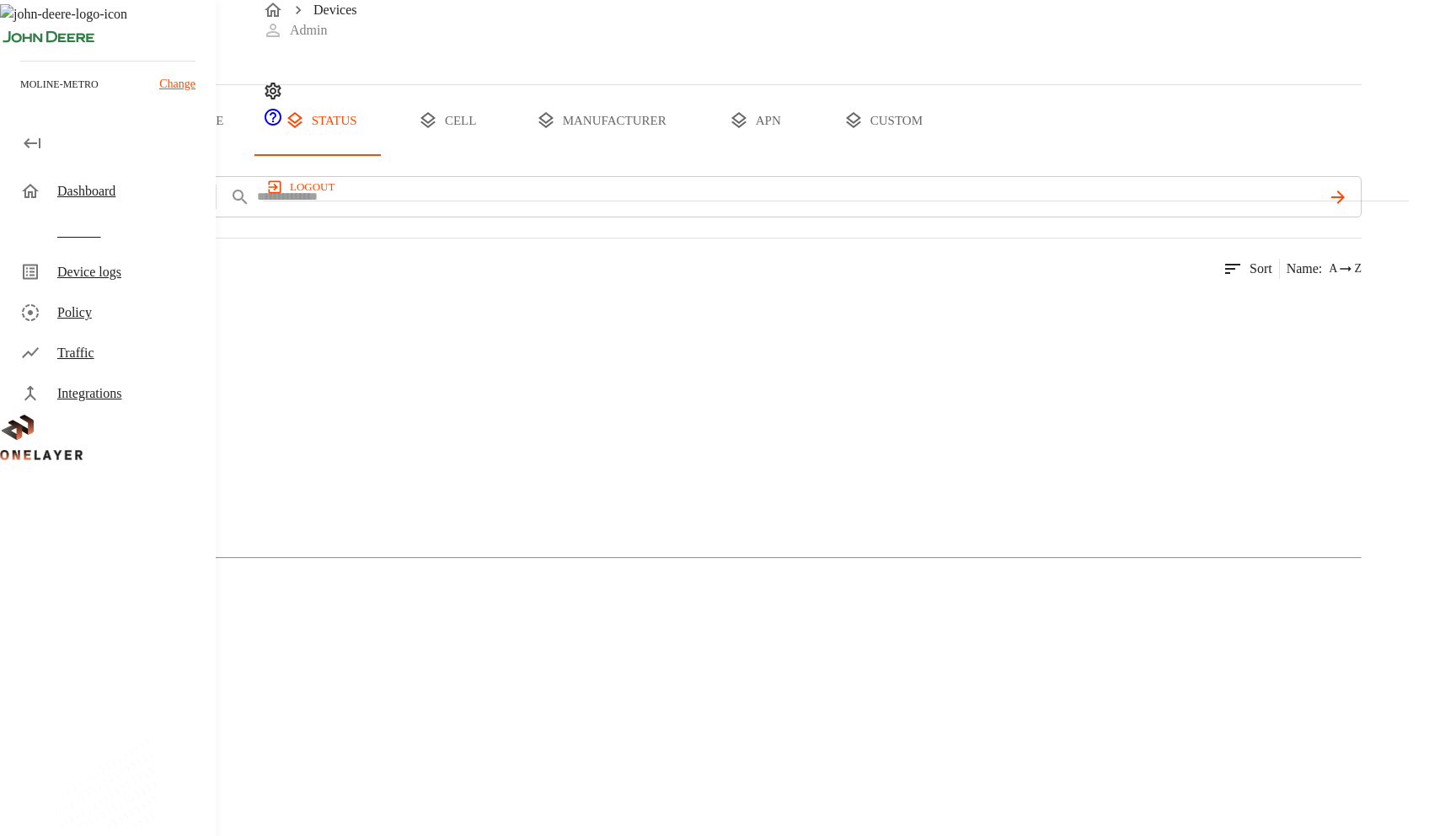
click at [349, 504] on div "Active" at bounding box center [680, 461] width 1362 height 84
click at [135, 400] on icon at bounding box center [83, 350] width 101 height 101
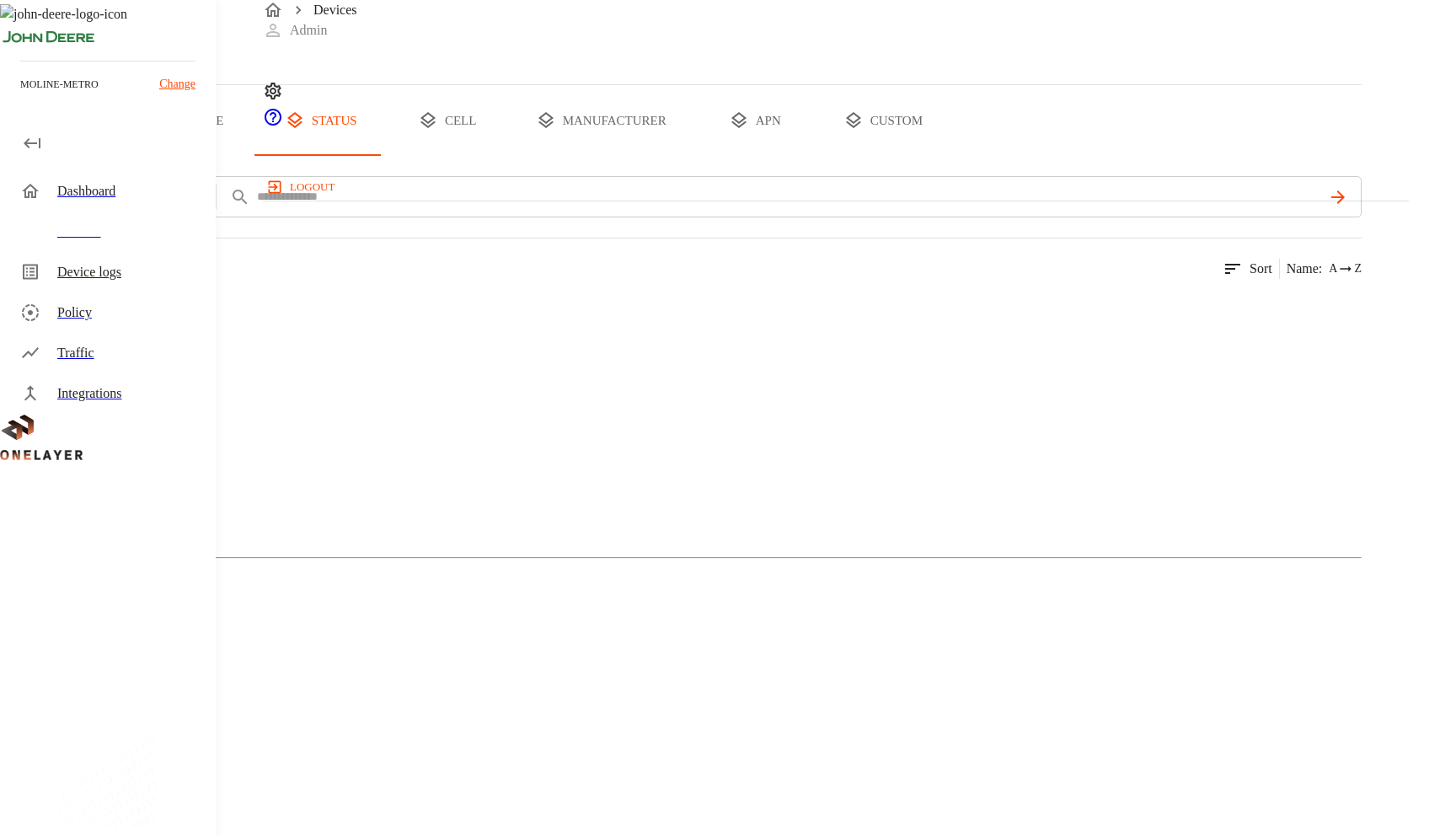
click at [135, 400] on icon at bounding box center [83, 350] width 101 height 101
click at [686, 62] on div "Devices all devices type status cell manufacturer apn custom add filter IMEI **…" at bounding box center [728, 824] width 1456 height 1648
click at [593, 64] on div "Devices" at bounding box center [680, 42] width 1362 height 84
click at [131, 156] on button "all devices" at bounding box center [66, 120] width 131 height 71
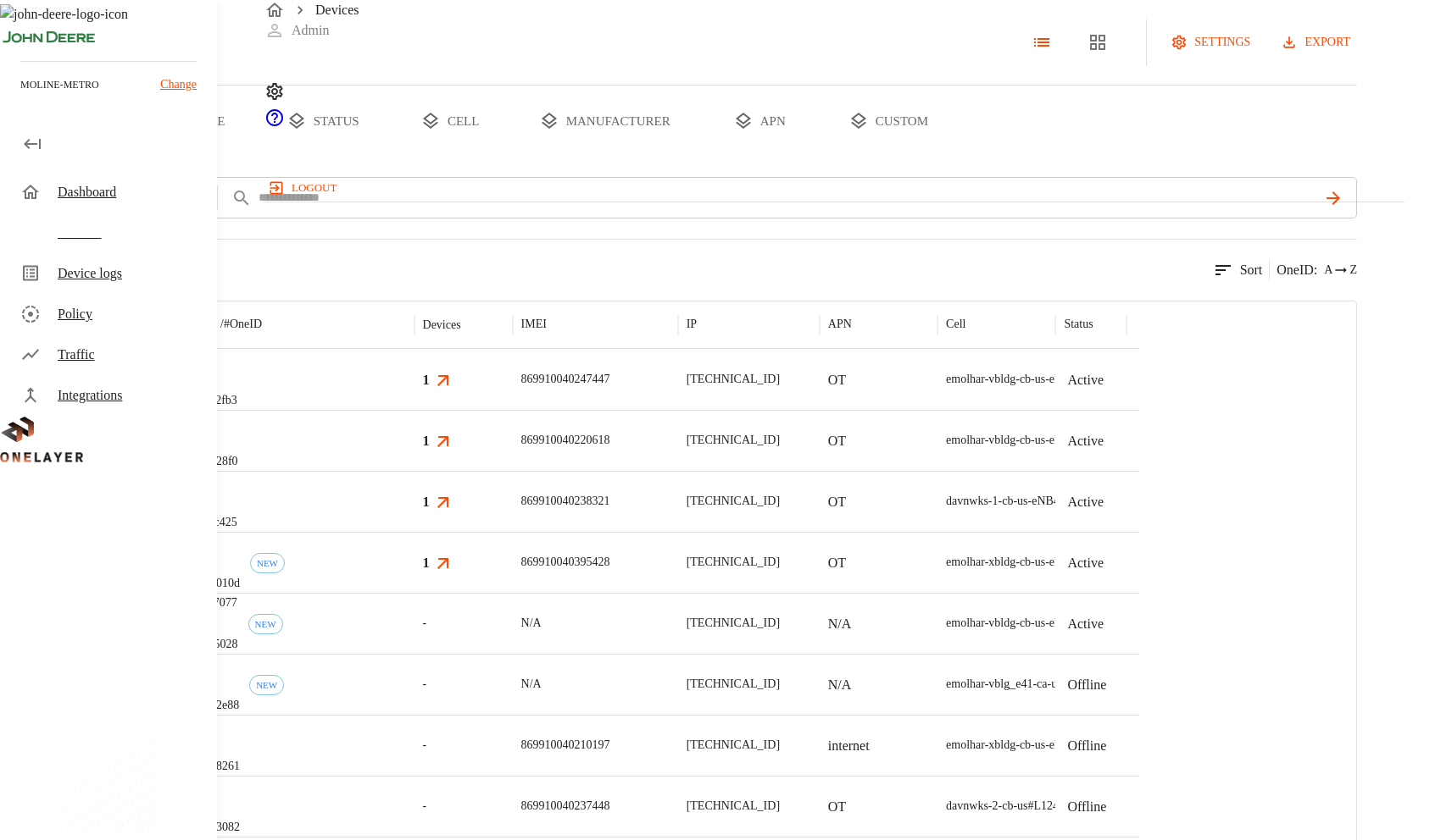
click at [387, 157] on button "status" at bounding box center [323, 121] width 127 height 72
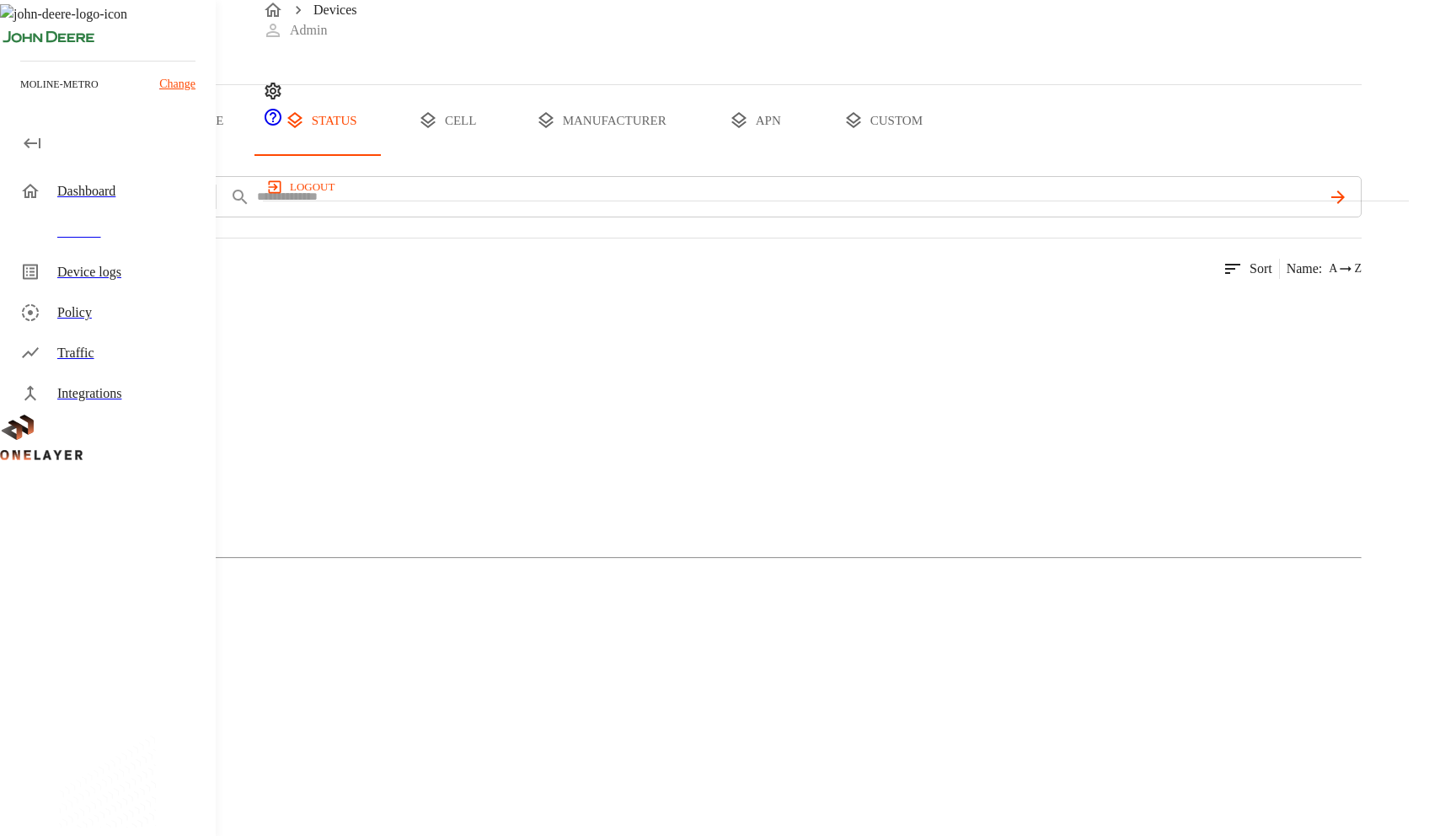
click at [414, 381] on div "Active 531 Devices 151 Models" at bounding box center [680, 456] width 1362 height 340
click at [412, 407] on div "Active 531 Devices 151 Models" at bounding box center [680, 456] width 1362 height 340
click at [128, 395] on circle at bounding box center [85, 350] width 89 height 89
click at [135, 406] on figure at bounding box center [83, 353] width 101 height 107
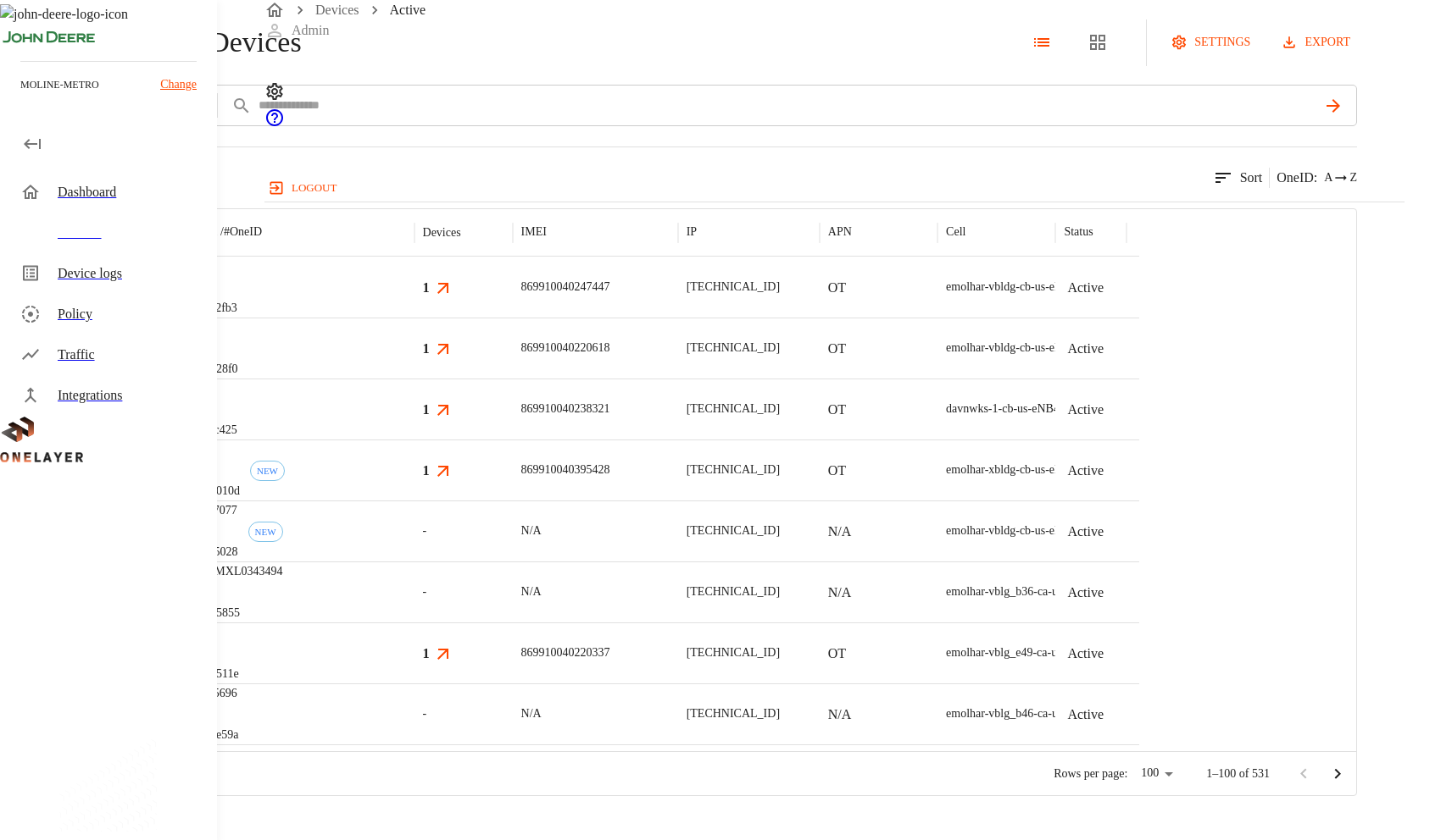
click at [678, 78] on div "Active Devices settings export" at bounding box center [679, 42] width 1357 height 85
click at [19, 52] on icon at bounding box center [9, 43] width 19 height 19
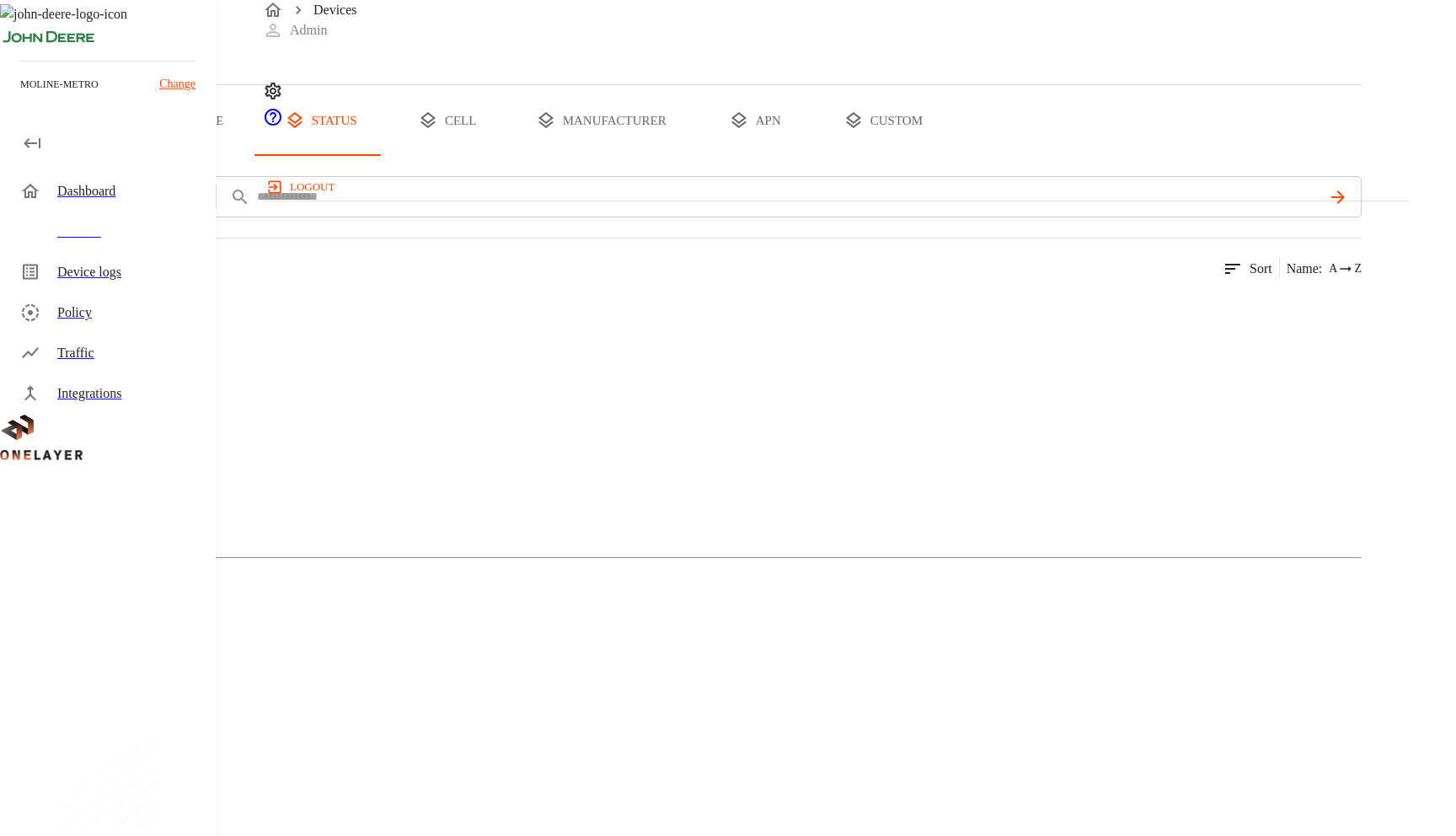
click at [488, 84] on div "Devices" at bounding box center [680, 42] width 1362 height 84
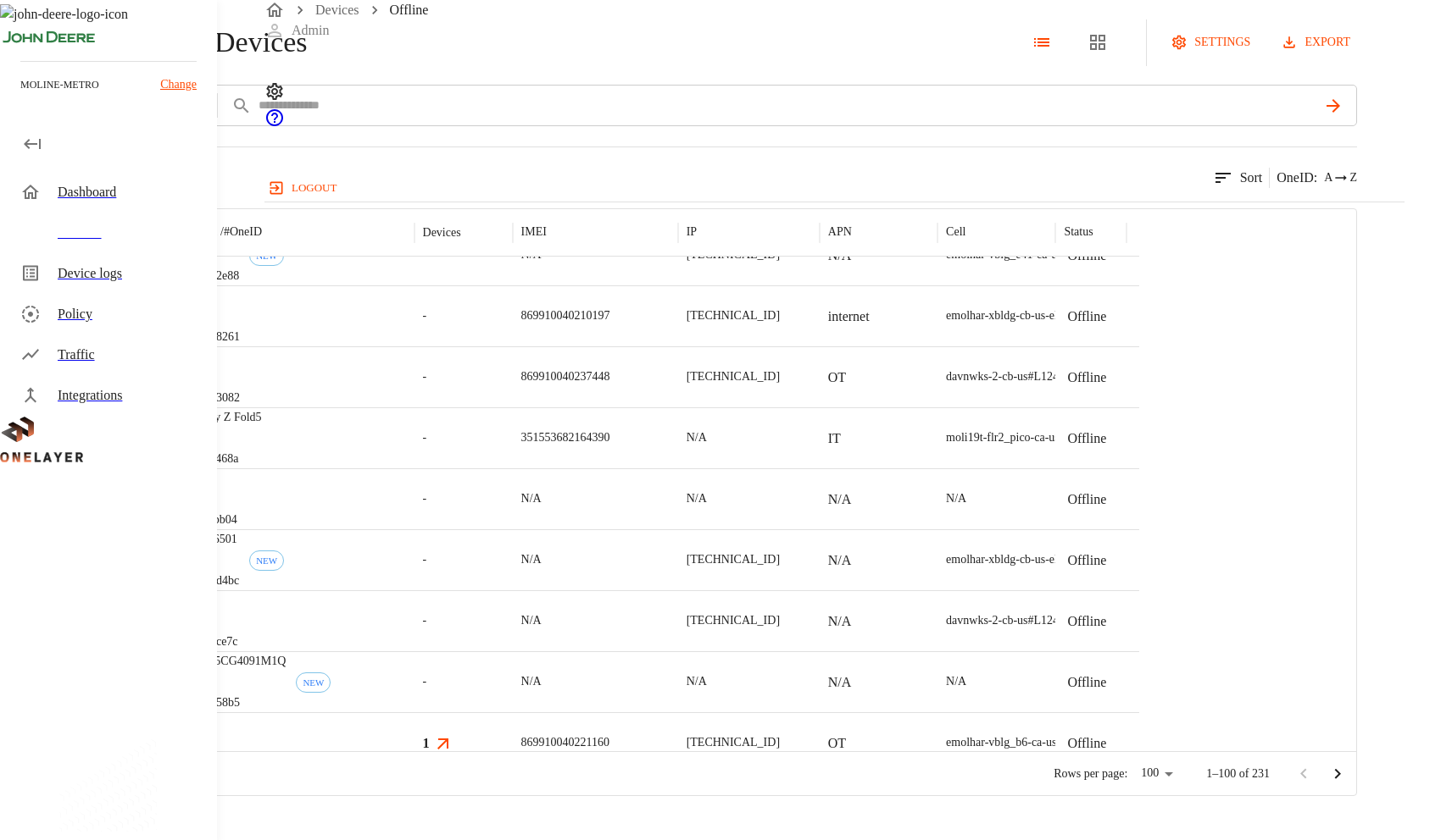
scroll to position [29, 0]
click at [415, 347] on div "eCell #022b8261" at bounding box center [296, 316] width 236 height 61
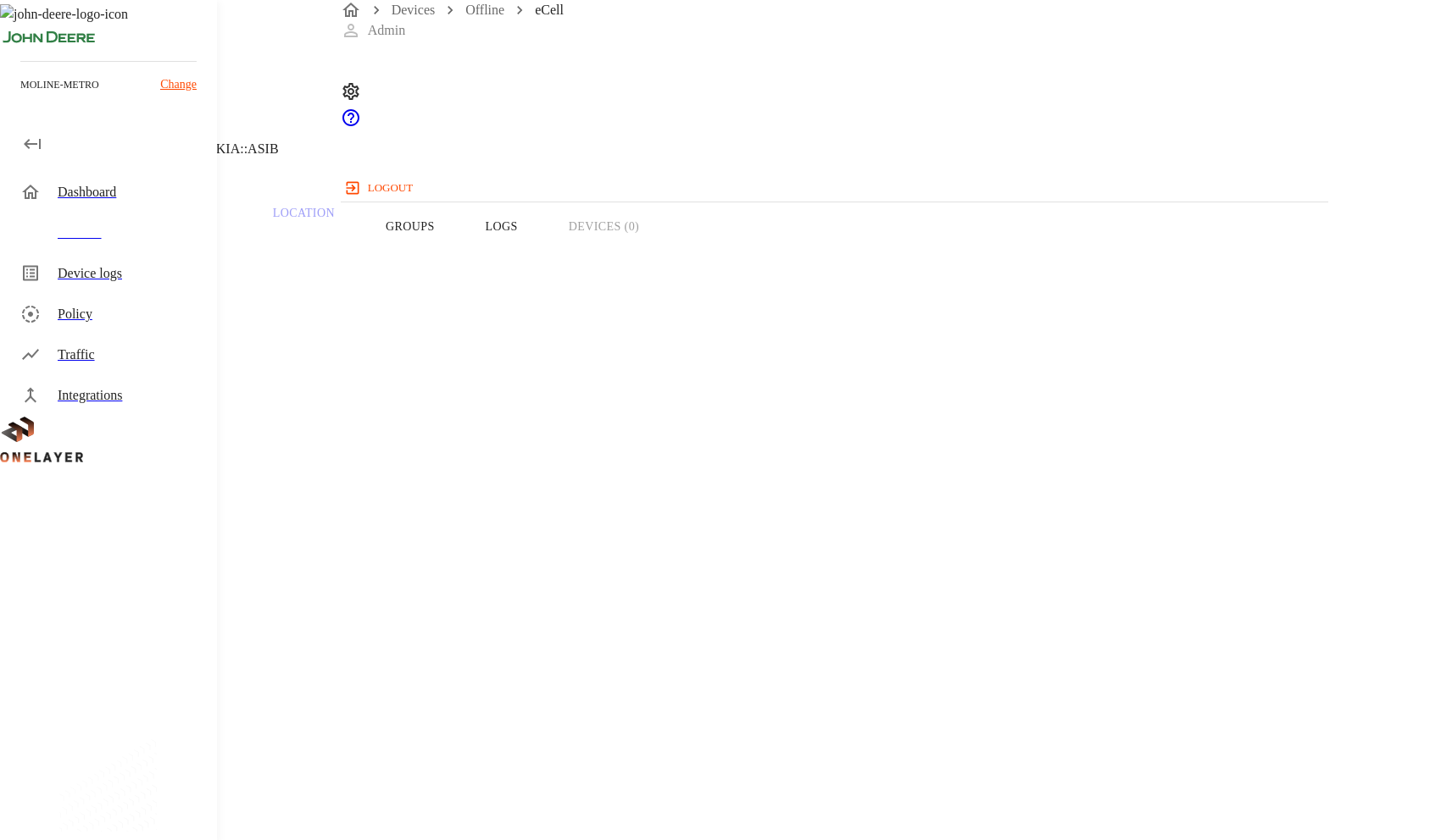
click at [543, 246] on button "Logs" at bounding box center [501, 227] width 83 height 108
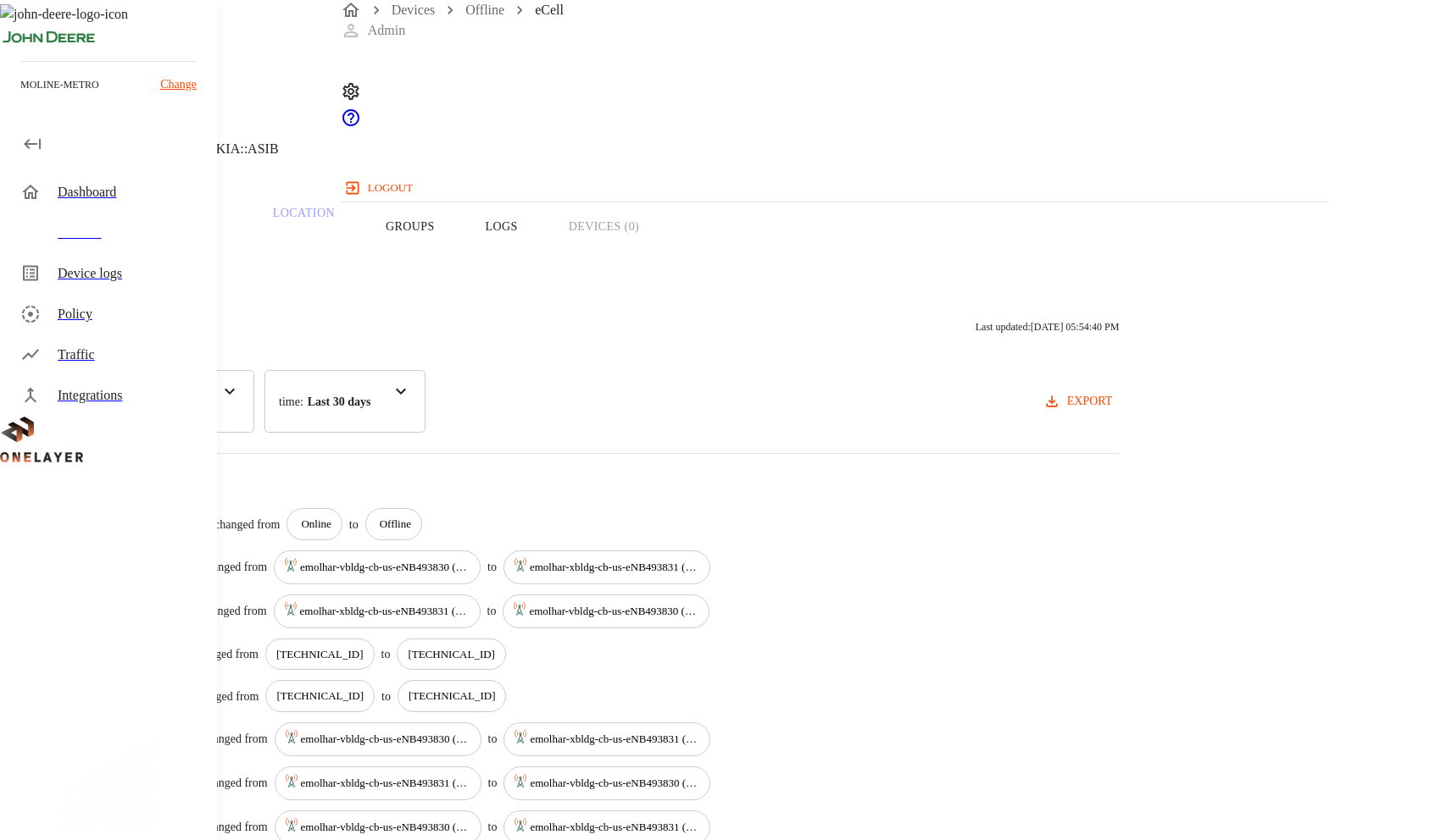
click at [116, 254] on button "Overview" at bounding box center [58, 227] width 116 height 108
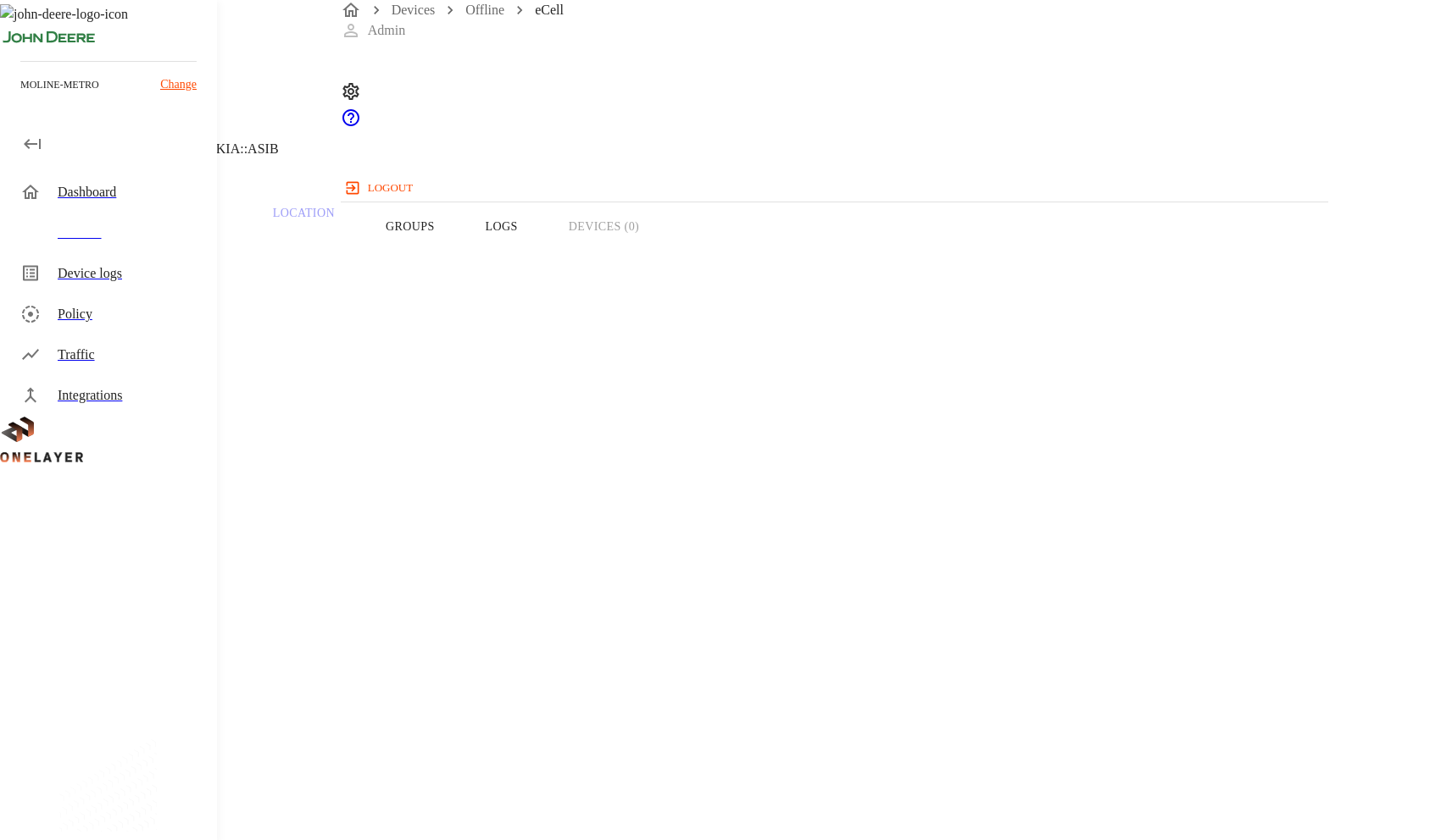
click at [20, 97] on icon at bounding box center [10, 86] width 20 height 20
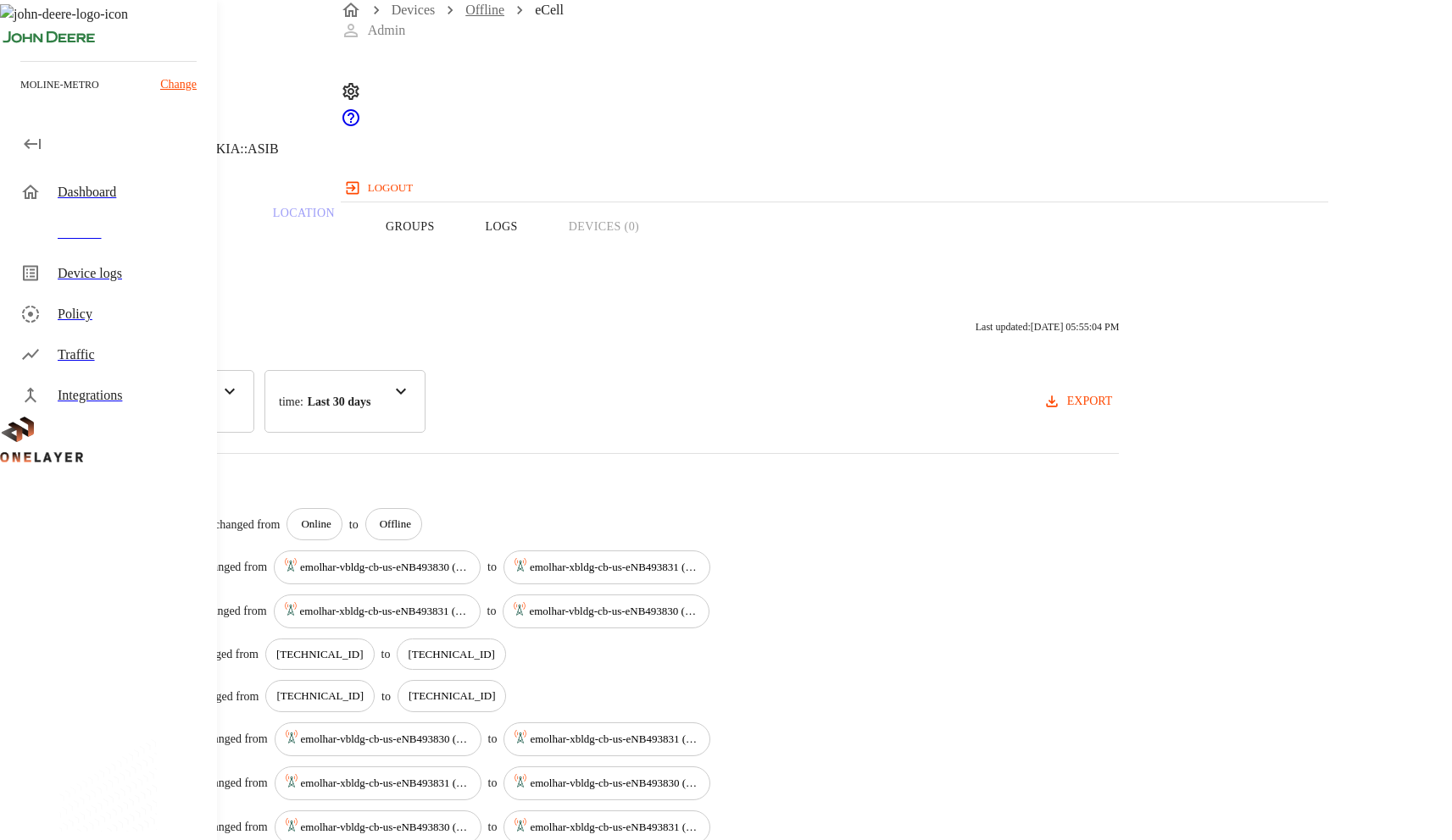
click at [496, 17] on link "Offline" at bounding box center [484, 9] width 39 height 14
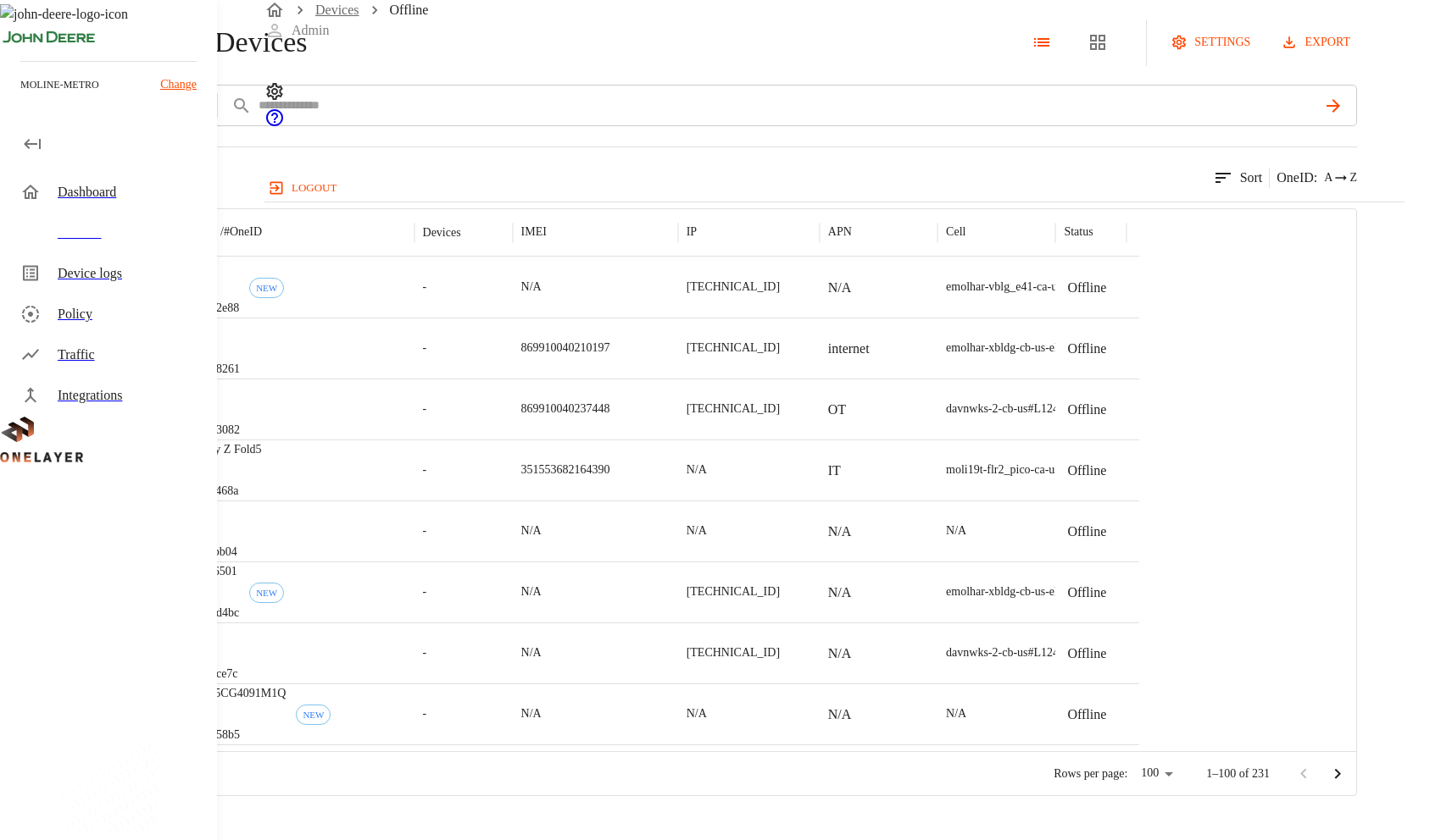
click at [350, 17] on link "Devices" at bounding box center [337, 9] width 44 height 14
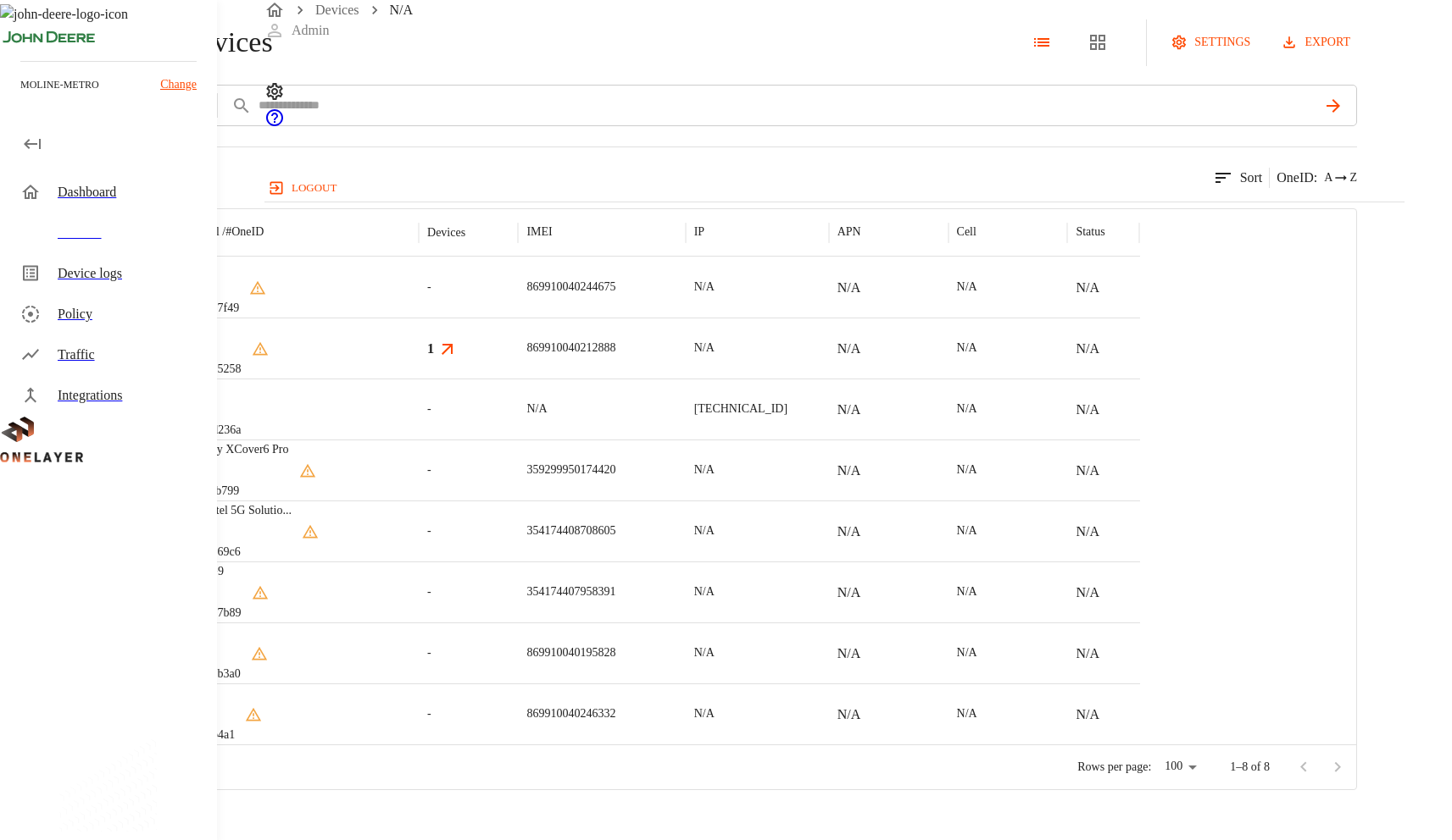
click at [418, 440] on div "N/A #934d236a" at bounding box center [298, 410] width 239 height 61
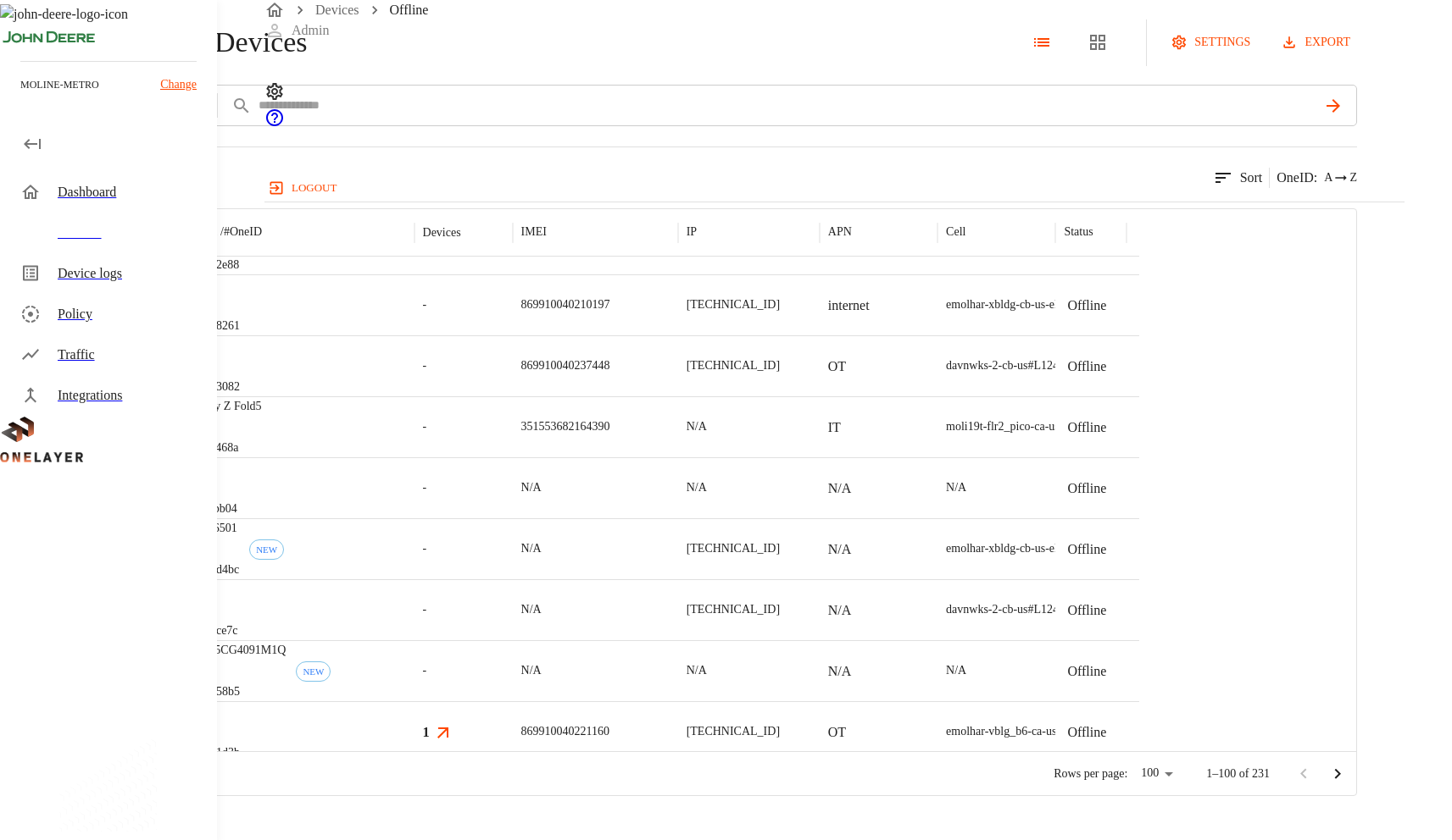
scroll to position [39, 0]
click at [780, 374] on p "[TECHNICAL_ID]" at bounding box center [733, 366] width 93 height 17
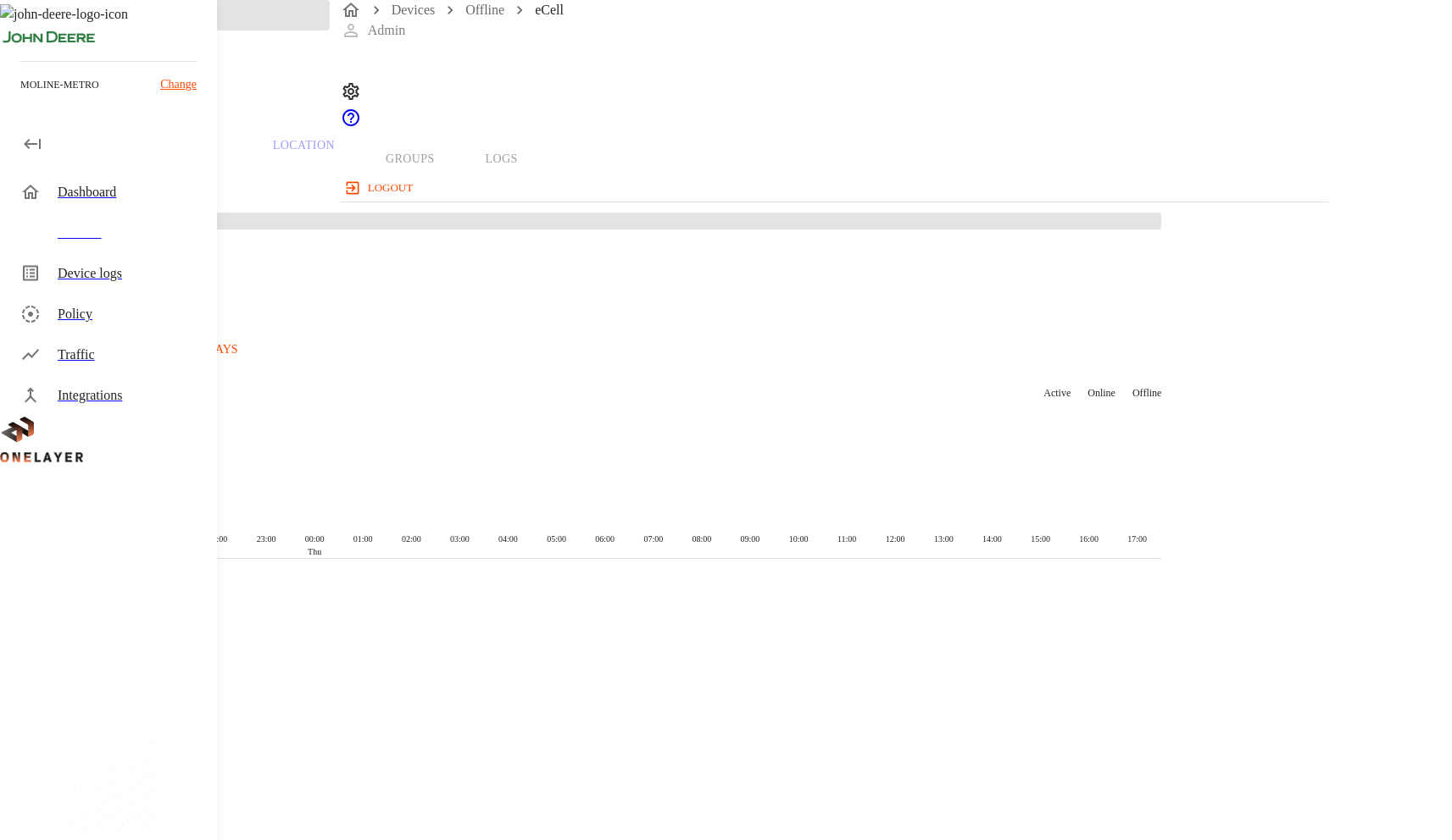
click at [951, 229] on span at bounding box center [580, 220] width 1161 height 16
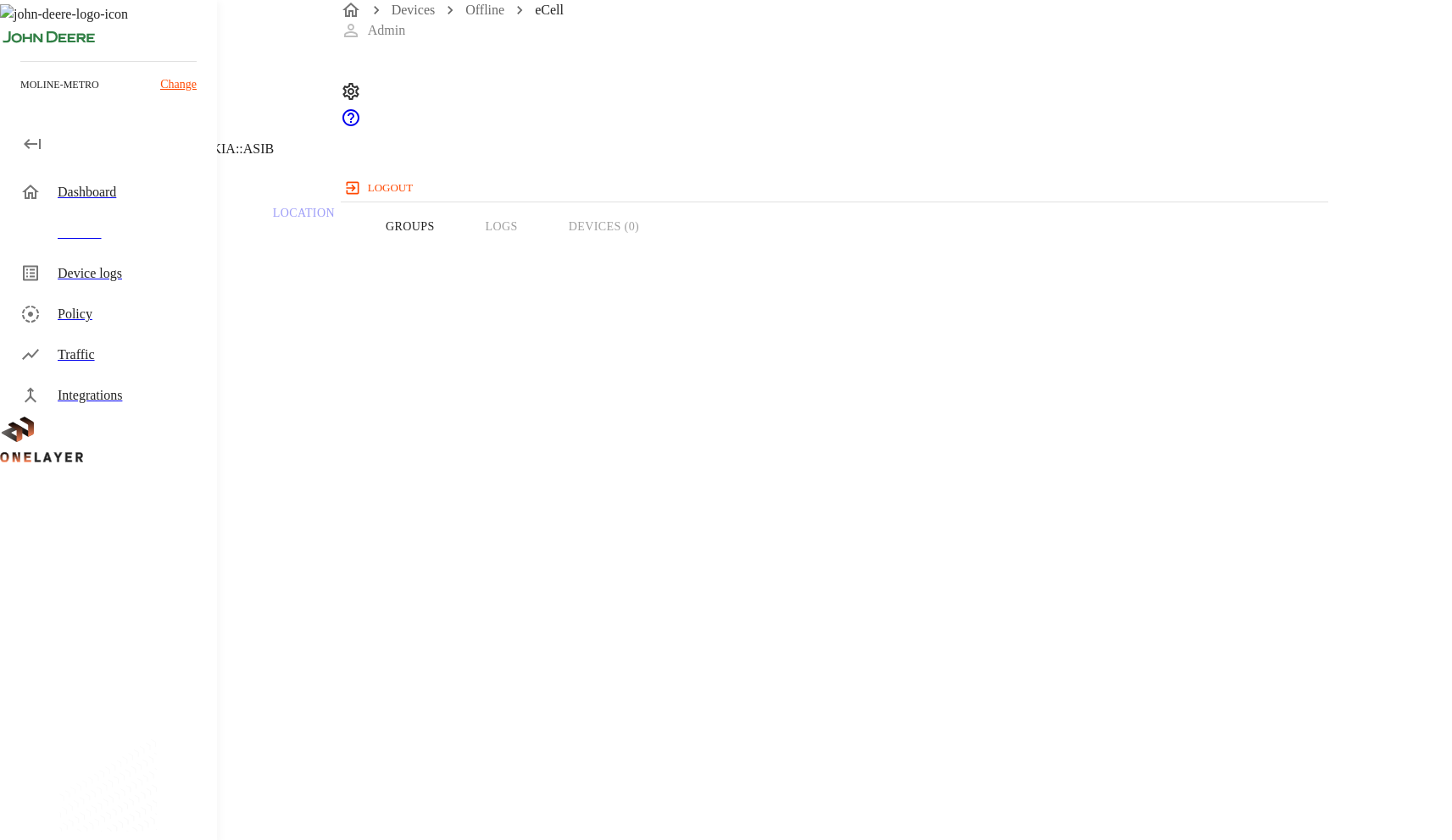
click at [878, 802] on p "[TECHNICAL_ID]" at bounding box center [580, 812] width 1079 height 20
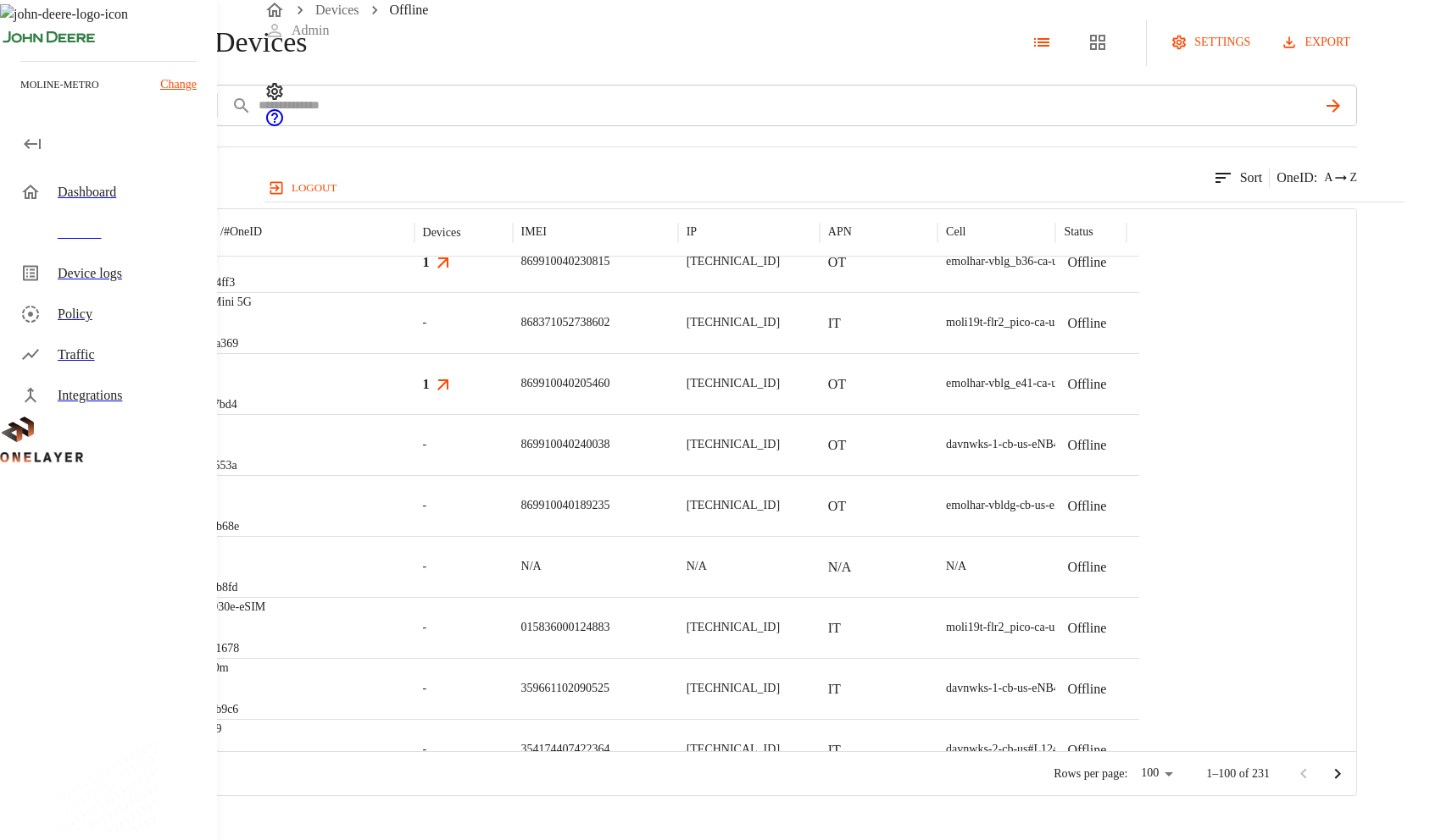
click at [415, 475] on div "eCell #26f5553a" at bounding box center [296, 445] width 236 height 61
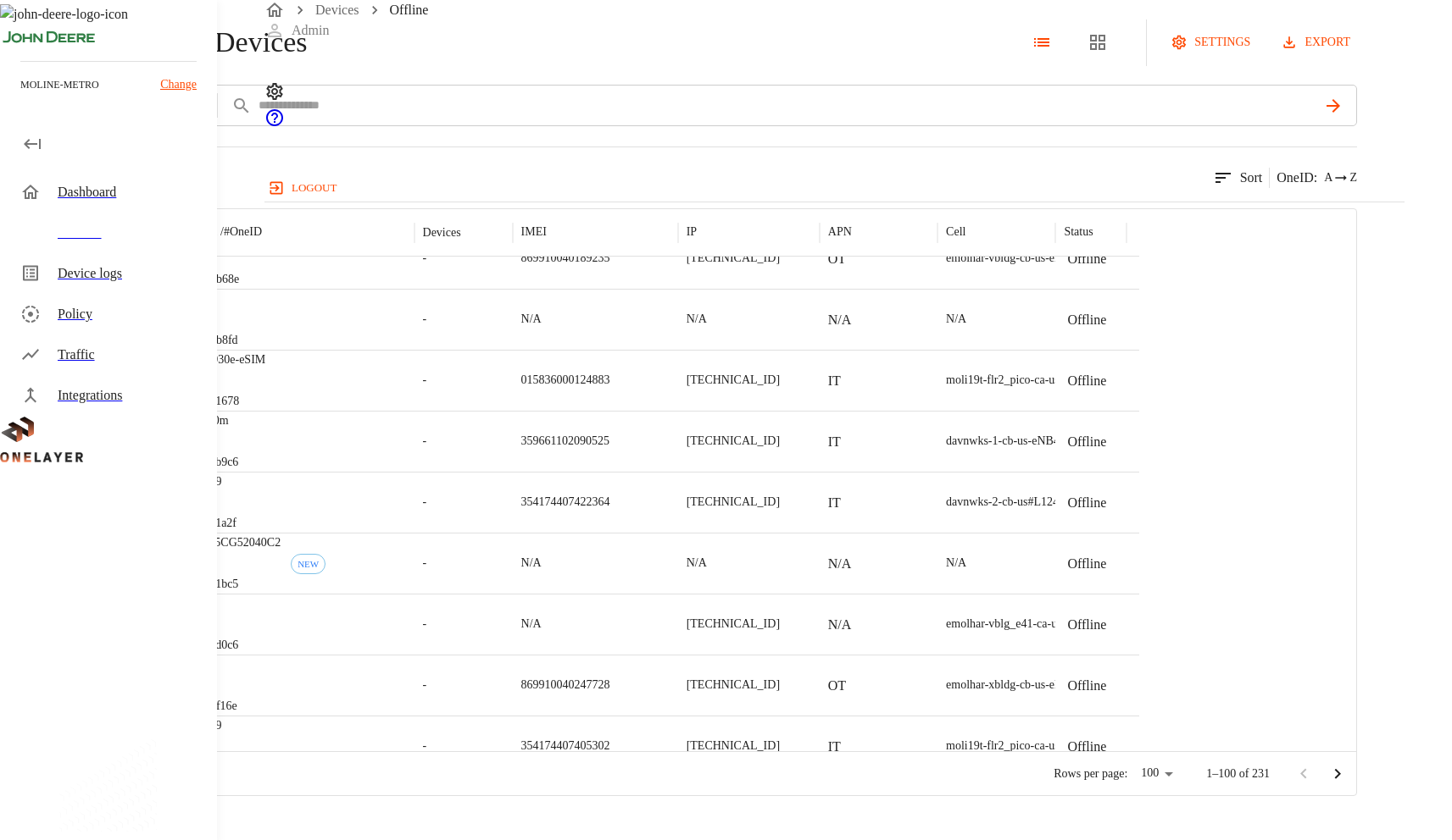
scroll to position [2095, 0]
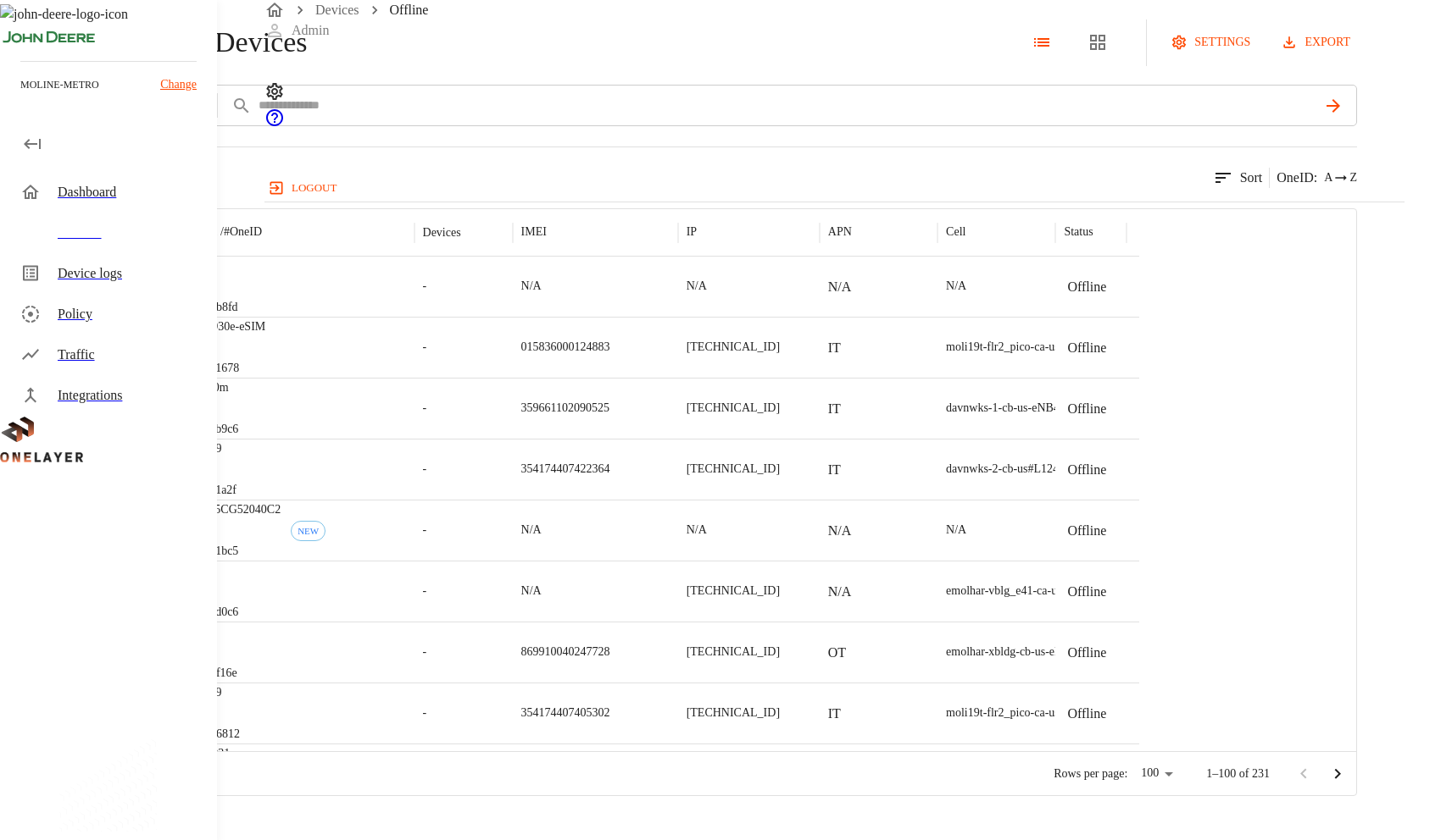
click at [415, 439] on div "FN980m #2a4bb9c6" at bounding box center [296, 409] width 236 height 61
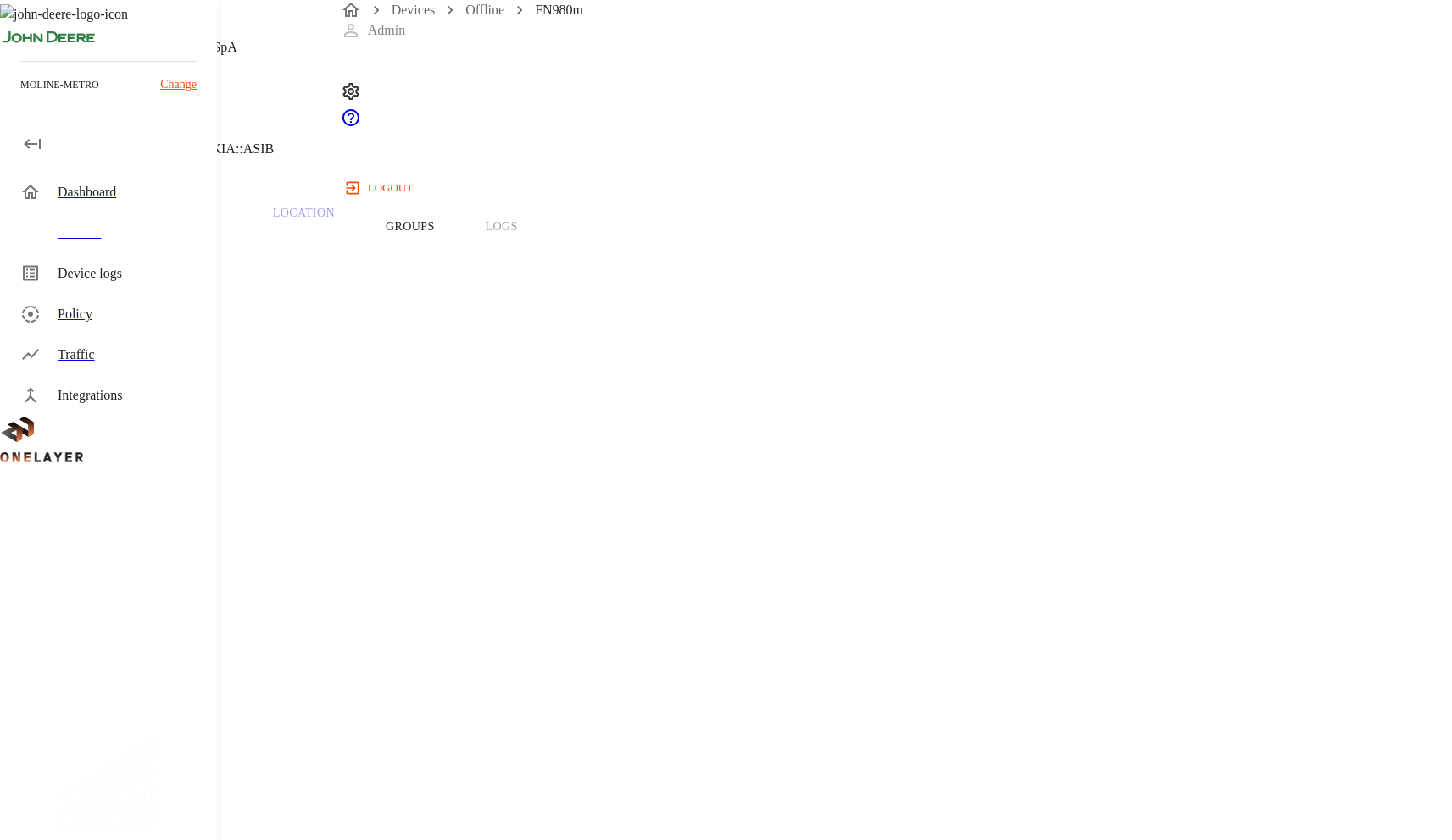
click at [873, 800] on p "[TECHNICAL_ID]" at bounding box center [580, 810] width 1079 height 20
click at [871, 800] on p "[TECHNICAL_ID]" at bounding box center [580, 810] width 1079 height 20
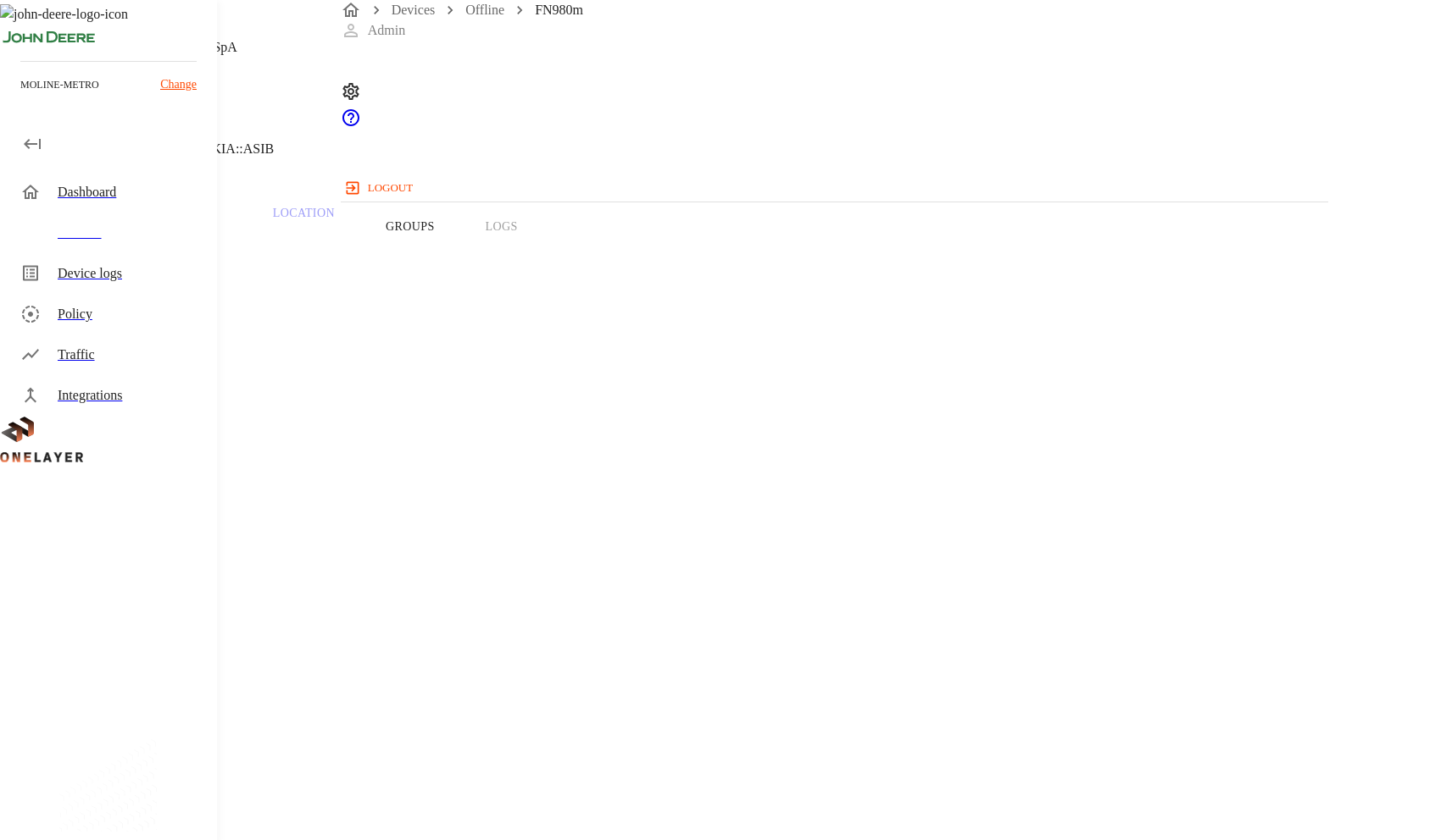
click at [871, 800] on p "[TECHNICAL_ID]" at bounding box center [580, 810] width 1079 height 20
click at [892, 800] on p "[TECHNICAL_ID]" at bounding box center [580, 810] width 1079 height 20
click at [891, 800] on p "[TECHNICAL_ID]" at bounding box center [580, 810] width 1079 height 20
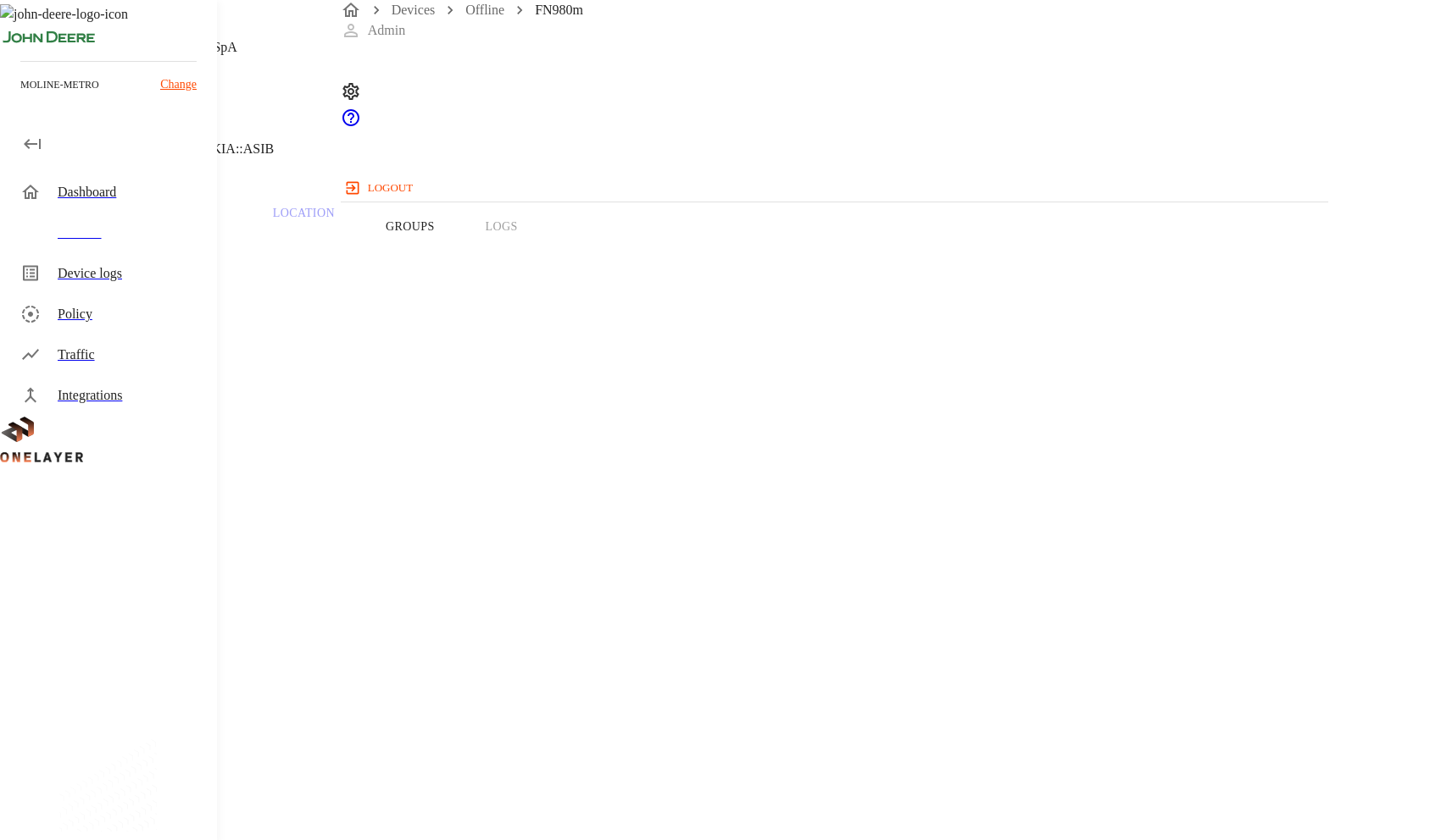
click at [892, 800] on p "[TECHNICAL_ID]" at bounding box center [580, 810] width 1079 height 20
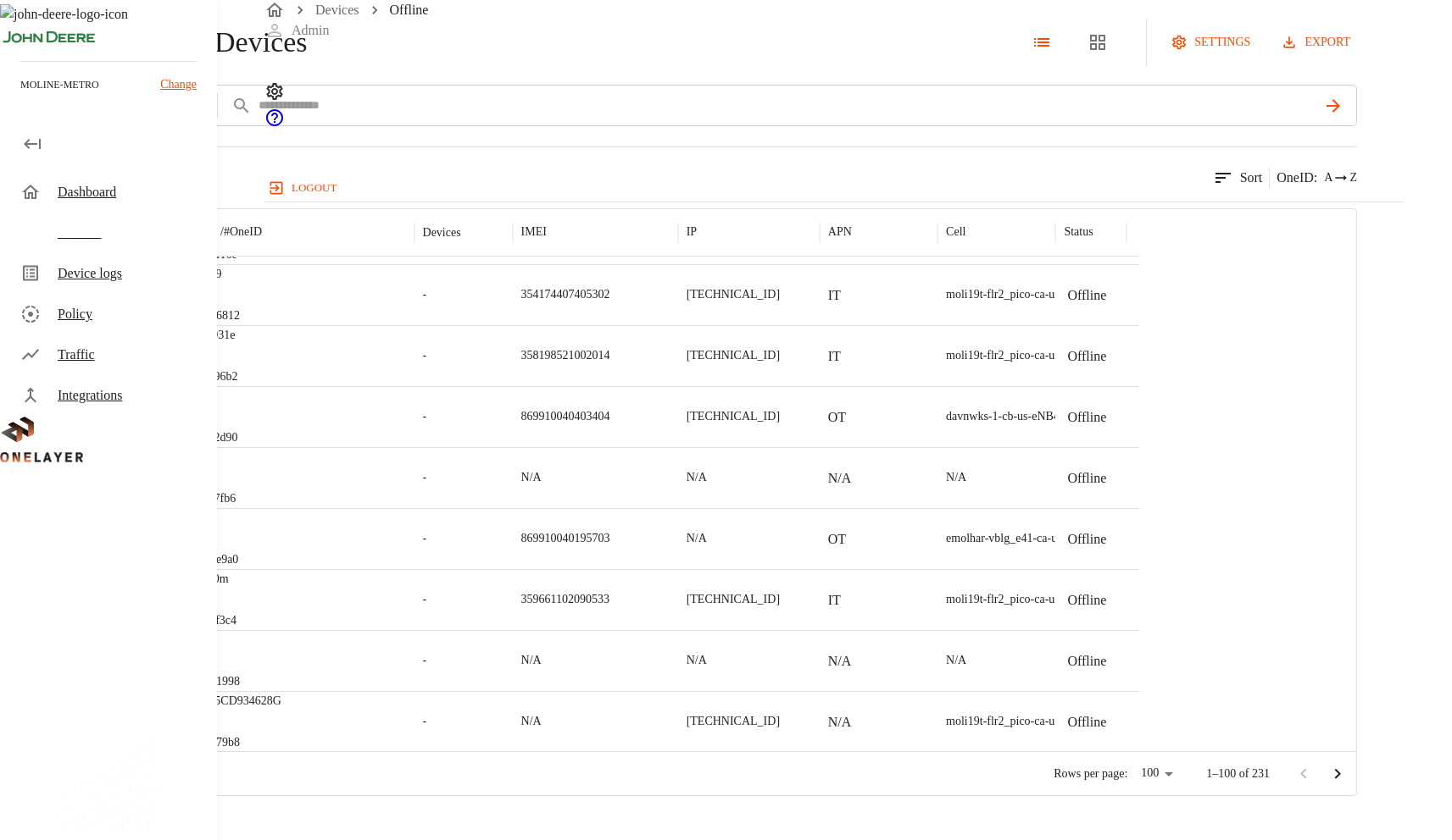
scroll to position [2507, 0]
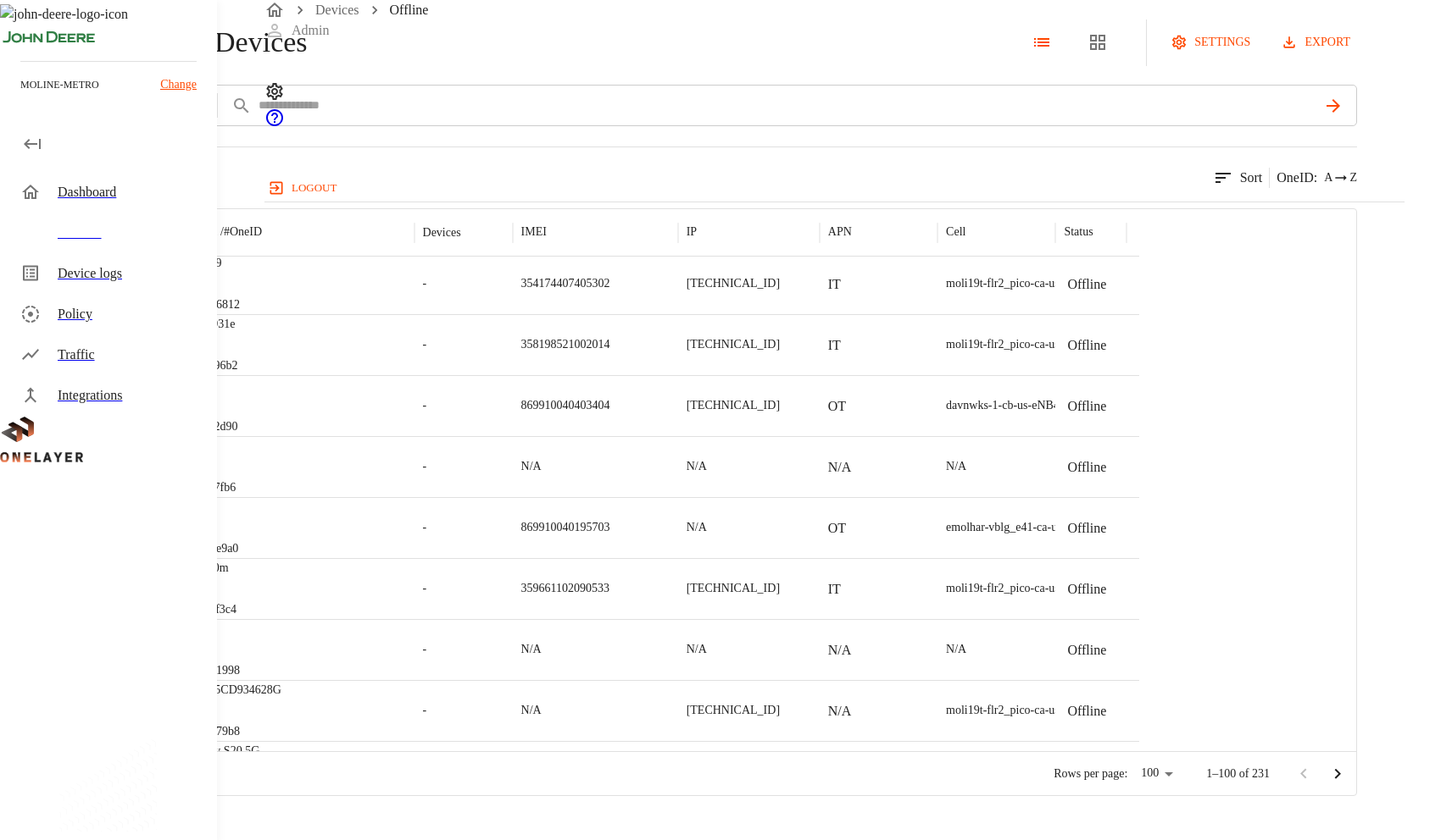
click at [415, 375] on div "DW5931e #2f8096b2" at bounding box center [296, 345] width 236 height 61
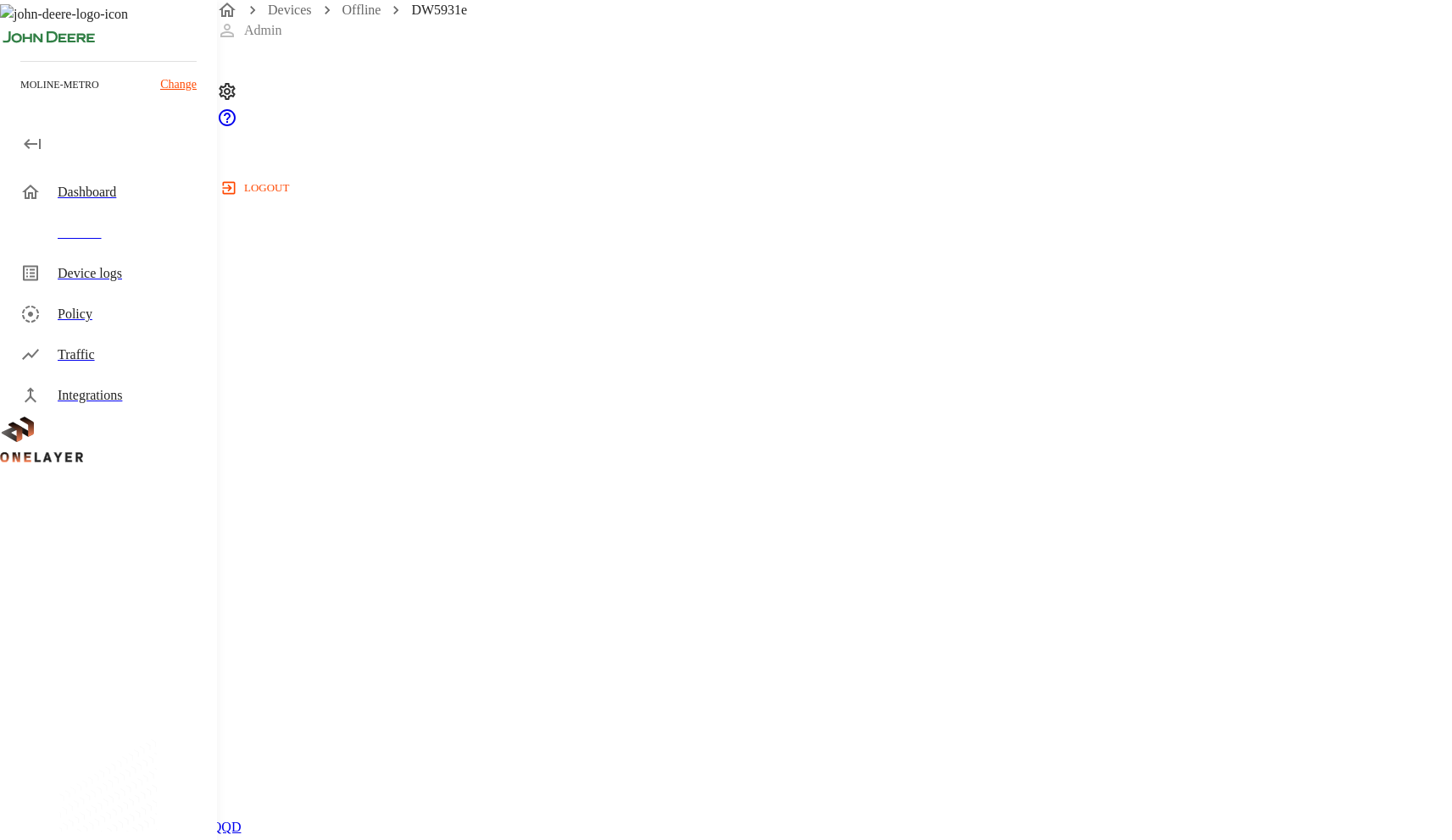
scroll to position [474, 0]
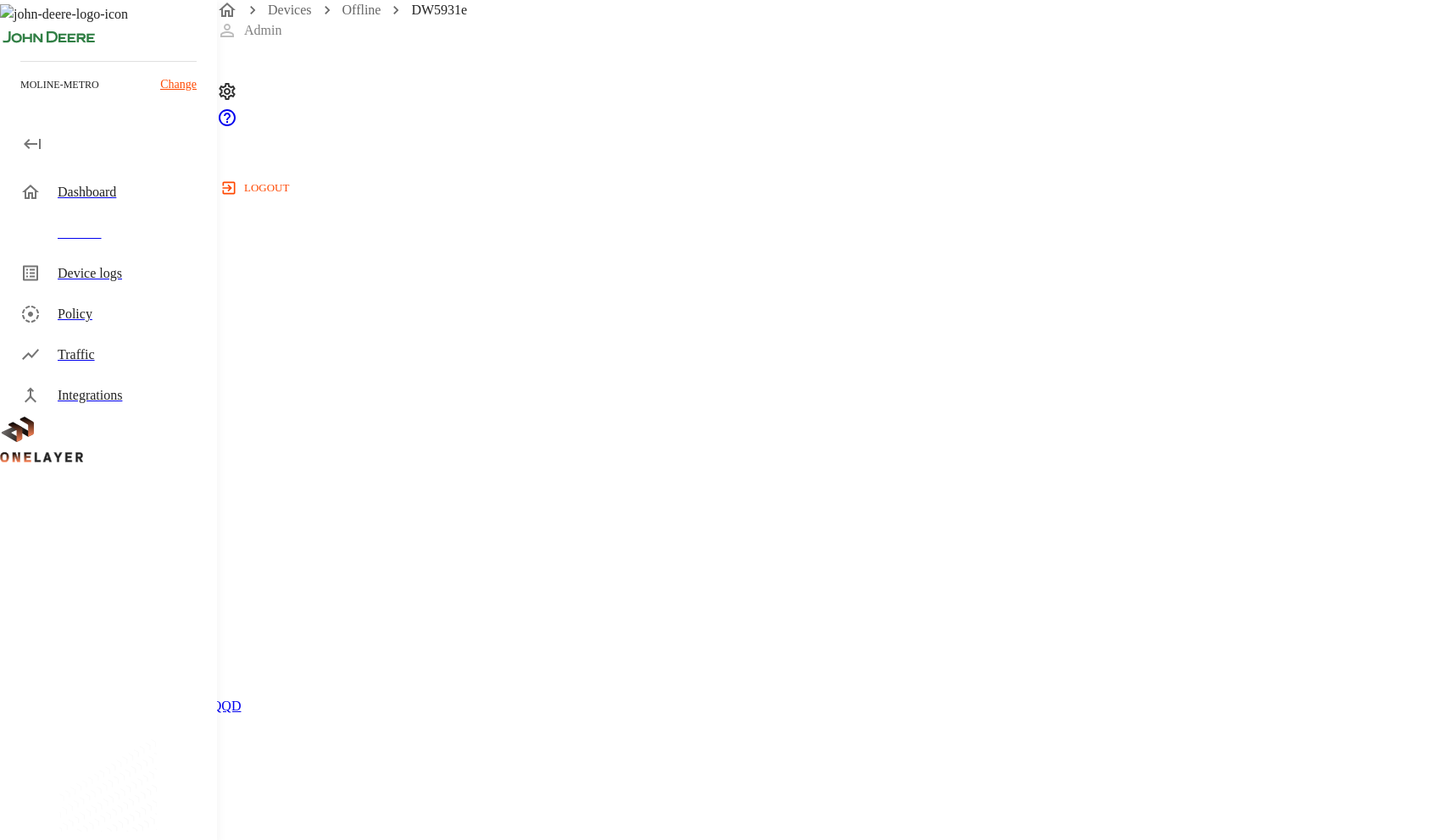
drag, startPoint x: 839, startPoint y: 621, endPoint x: 761, endPoint y: 626, distance: 78.2
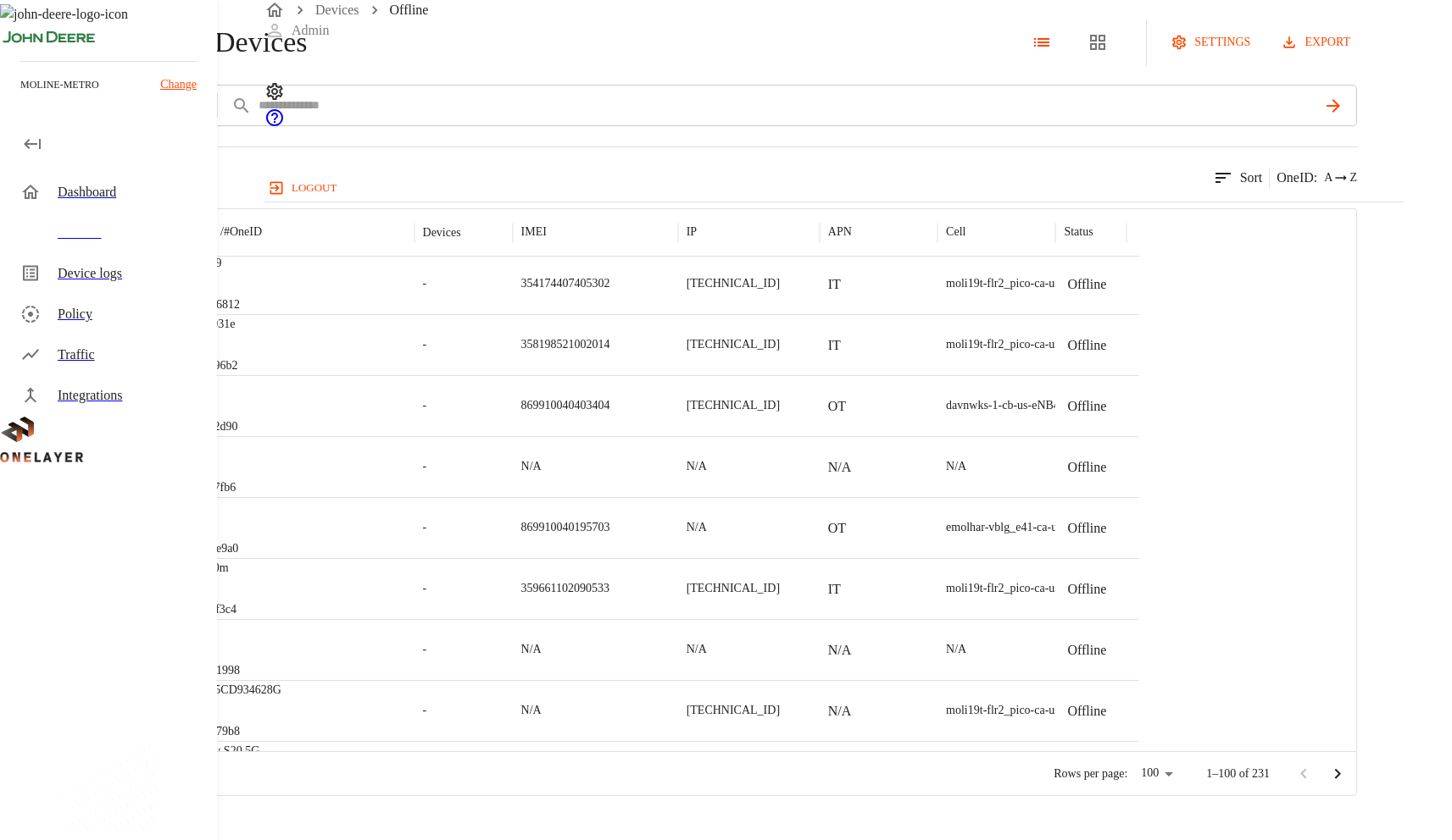
click at [415, 558] on div "eCell #313be9a0" at bounding box center [296, 528] width 236 height 61
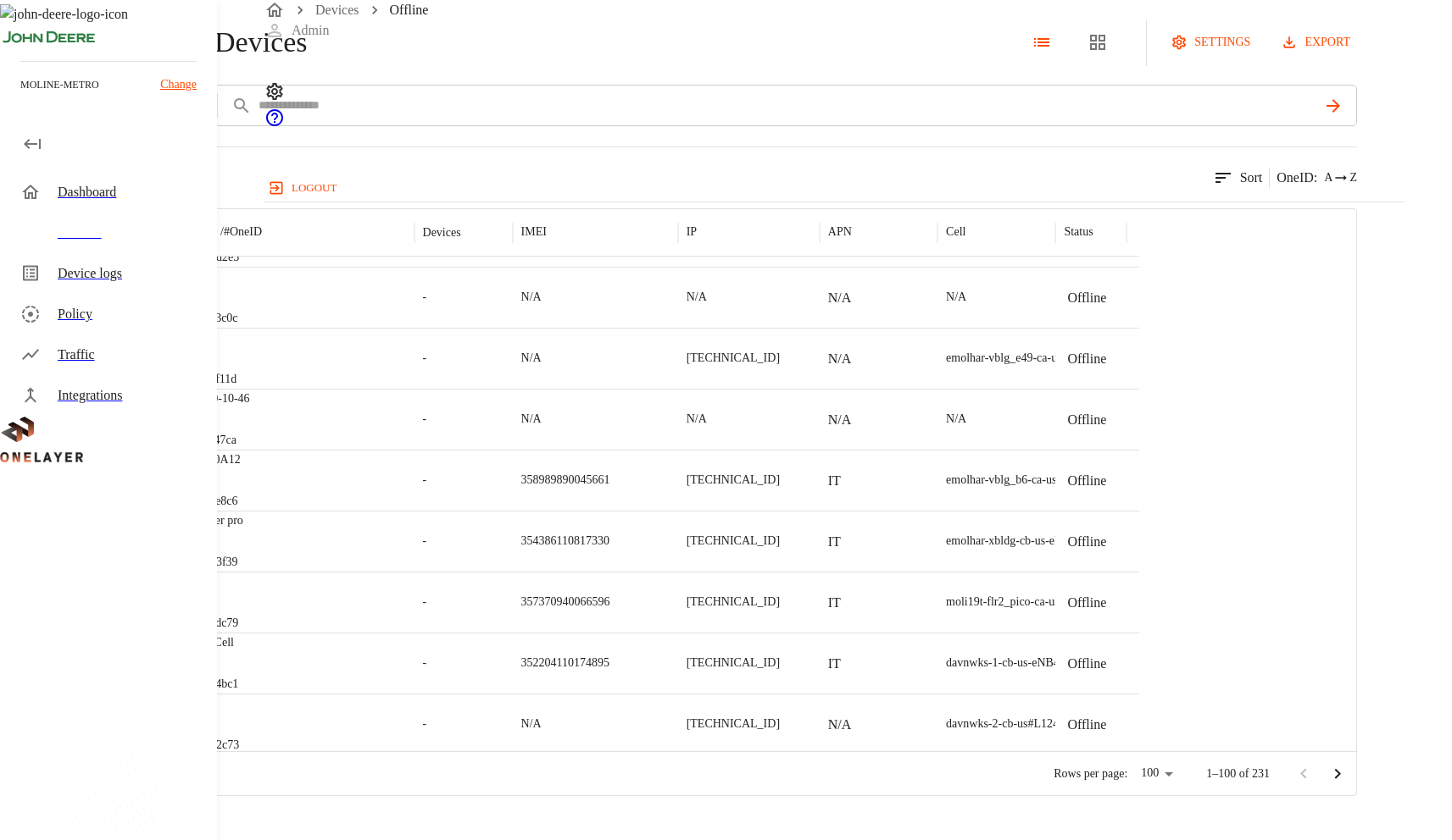
scroll to position [3497, 0]
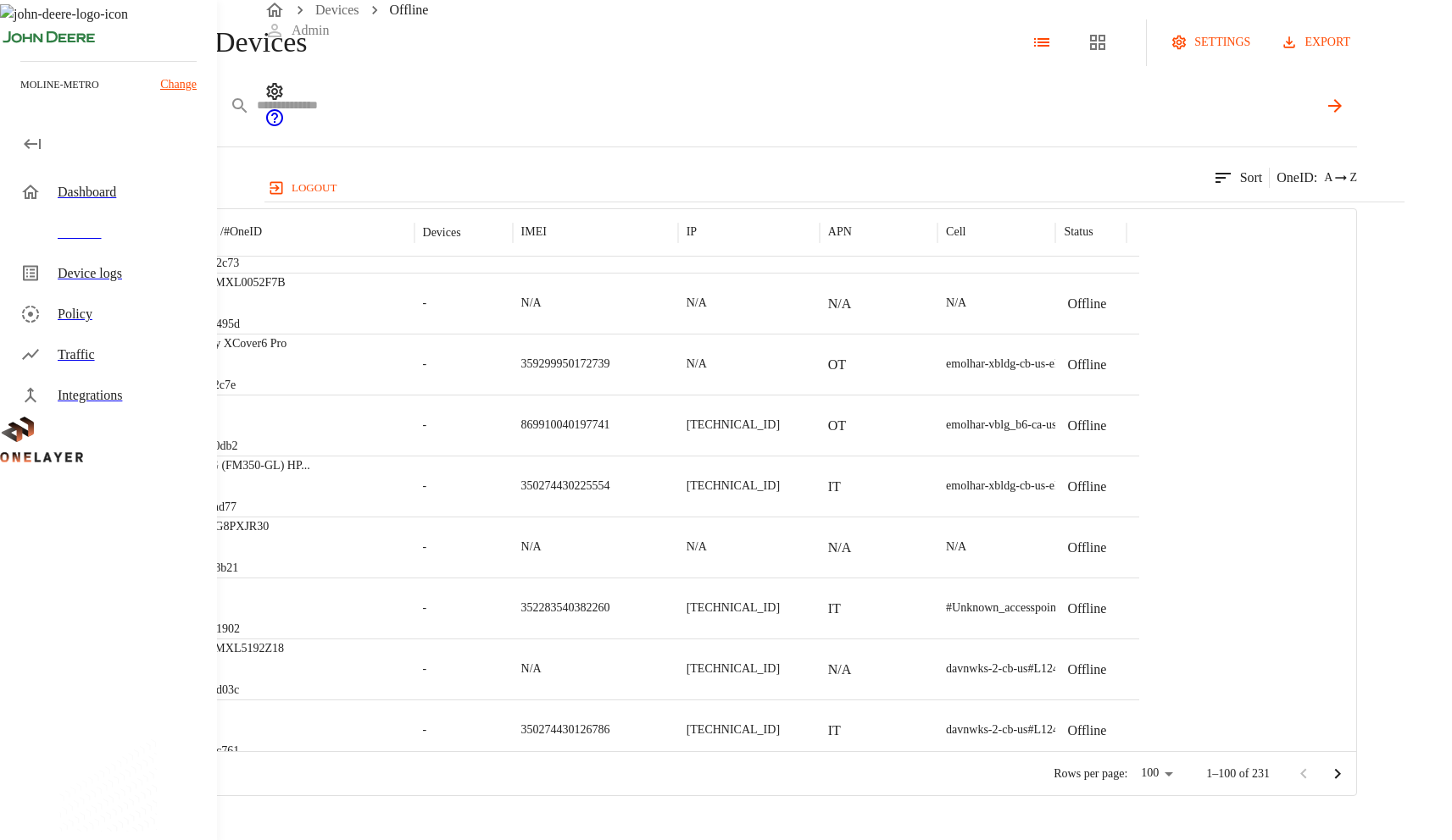
click at [846, 118] on input "text" at bounding box center [786, 105] width 1060 height 24
